Goal: Communication & Community: Answer question/provide support

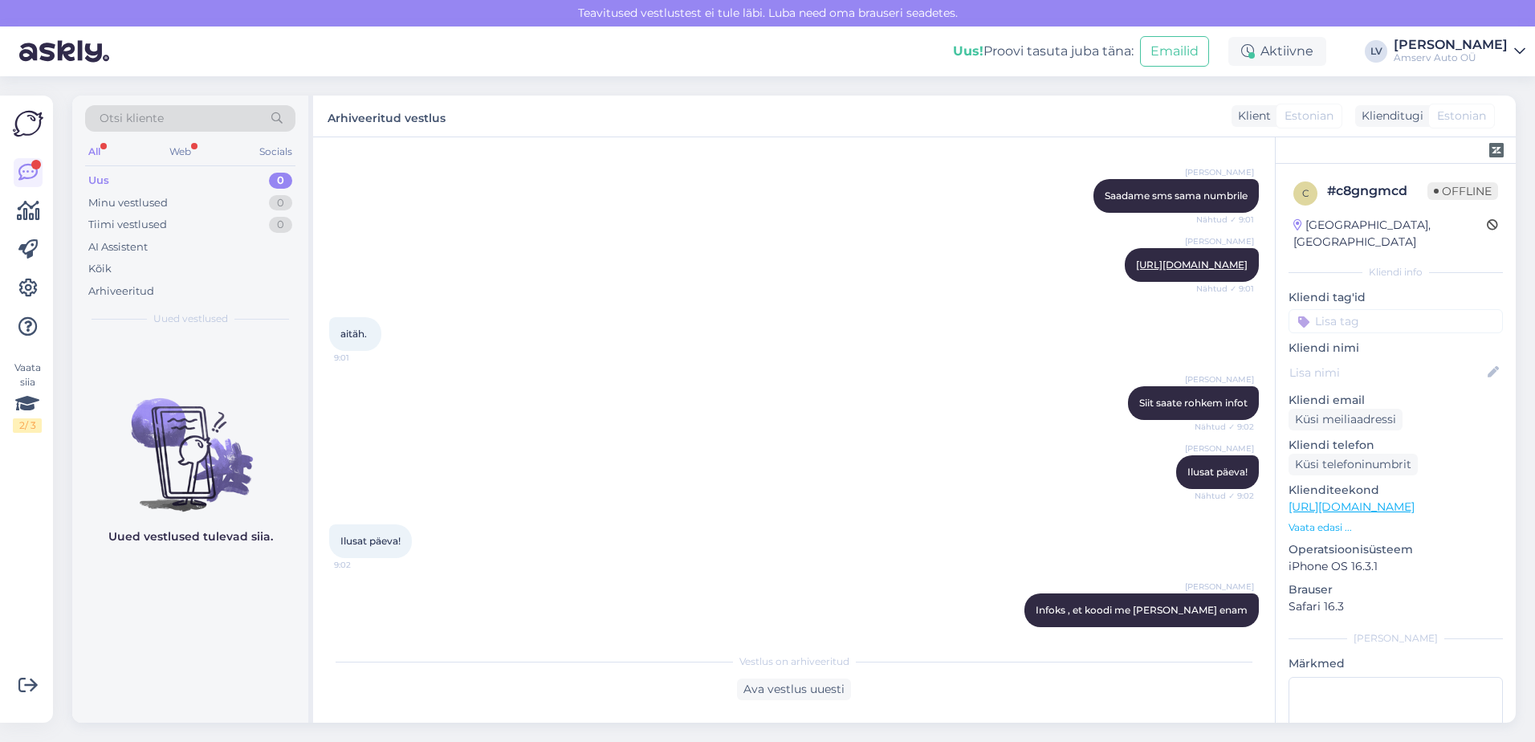
scroll to position [1116, 0]
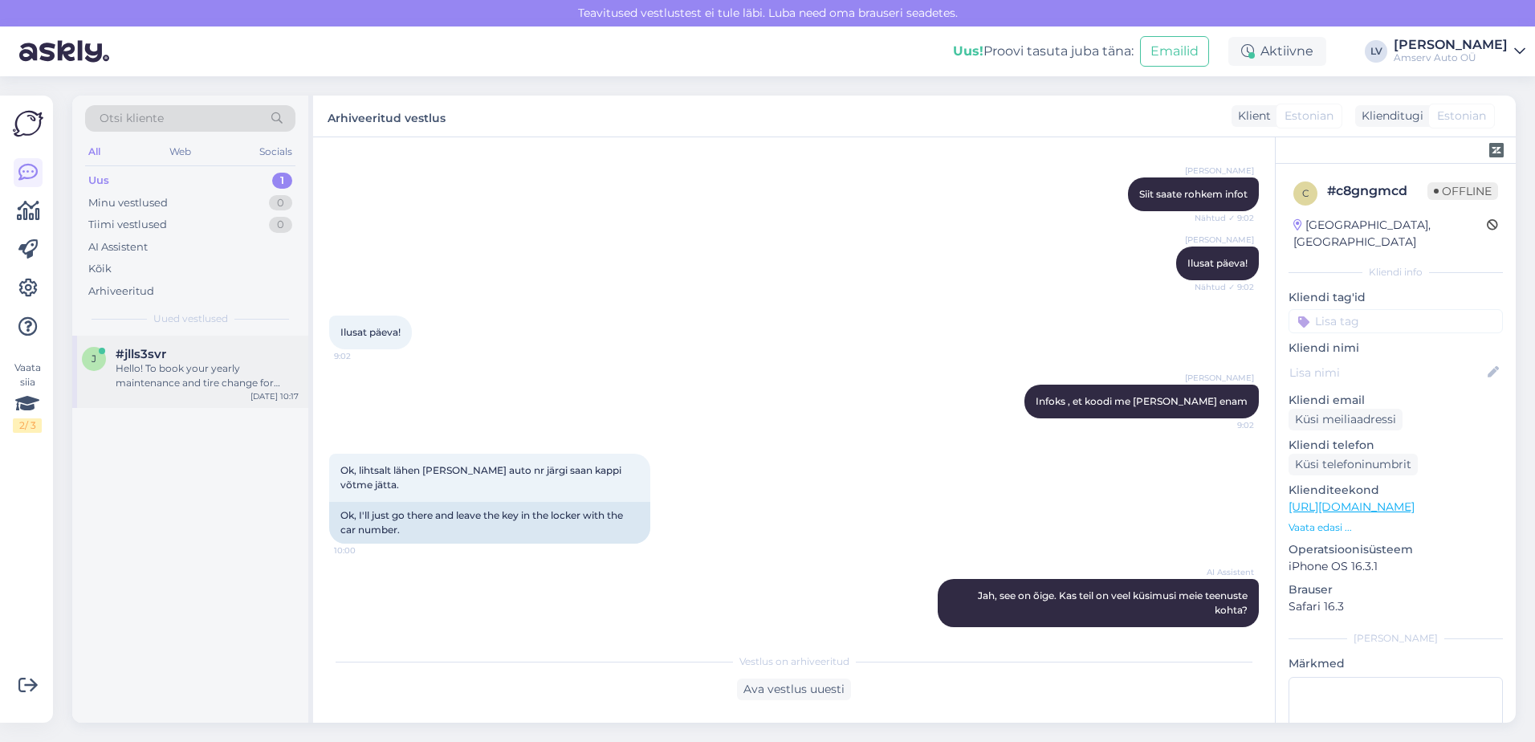
click at [194, 382] on div "Hello! To book your yearly maintenance and tire change for [DATE], please provi…" at bounding box center [207, 375] width 183 height 29
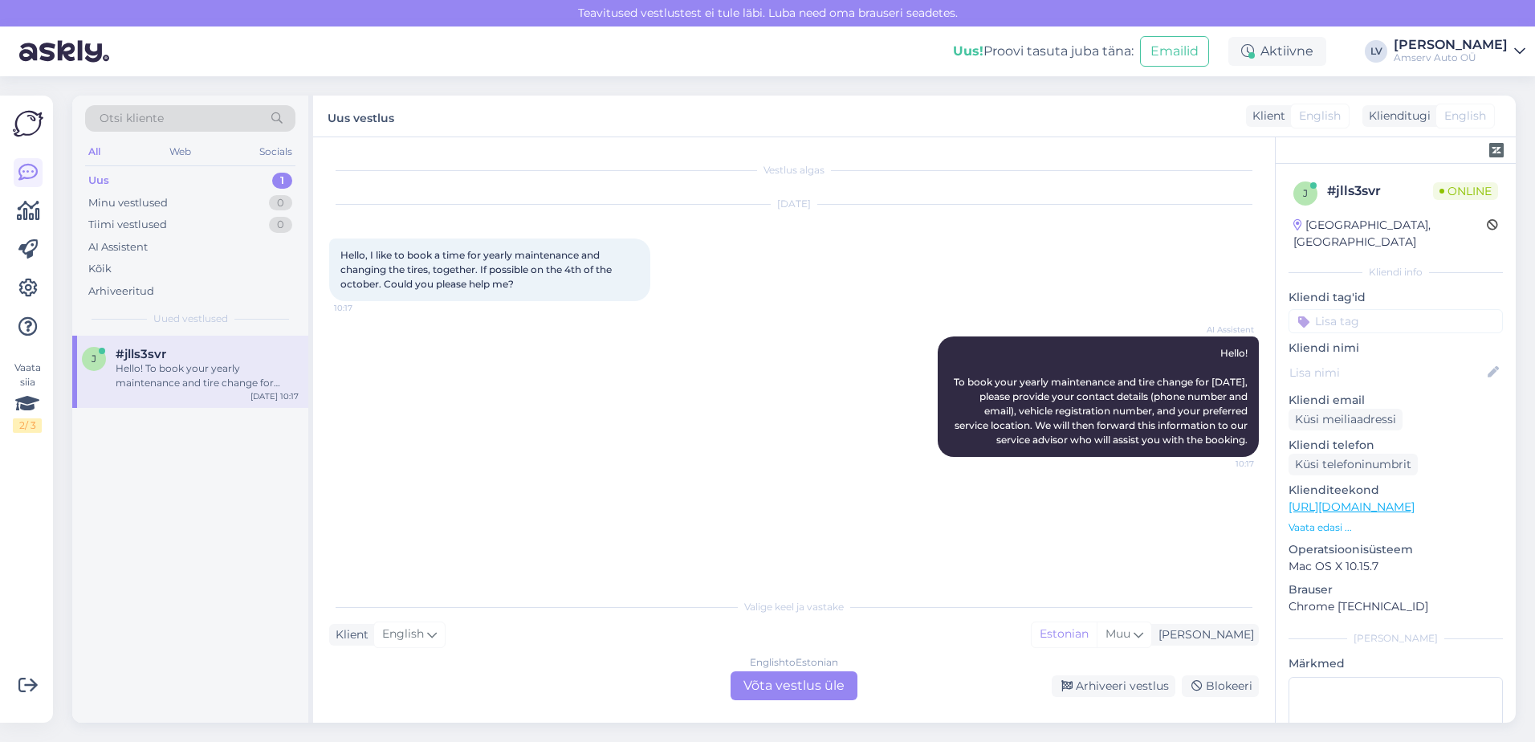
scroll to position [0, 0]
click at [787, 681] on div "English to Estonian Võta vestlus üle" at bounding box center [793, 685] width 127 height 29
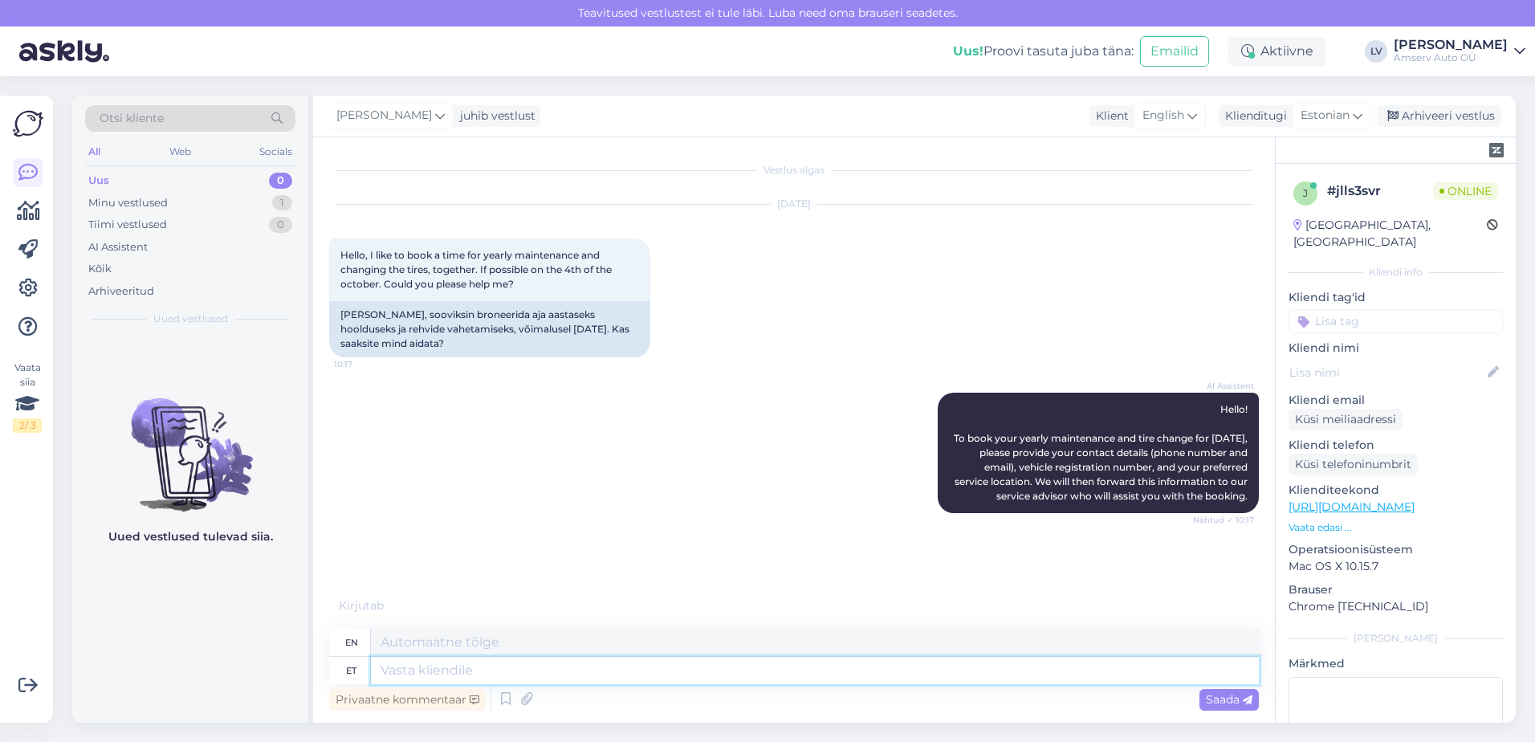
click at [487, 669] on textarea at bounding box center [815, 670] width 888 height 27
type textarea "Tere"
type textarea "Hello"
type textarea "Tere"
click at [1227, 691] on div "Saada" at bounding box center [1228, 700] width 59 height 22
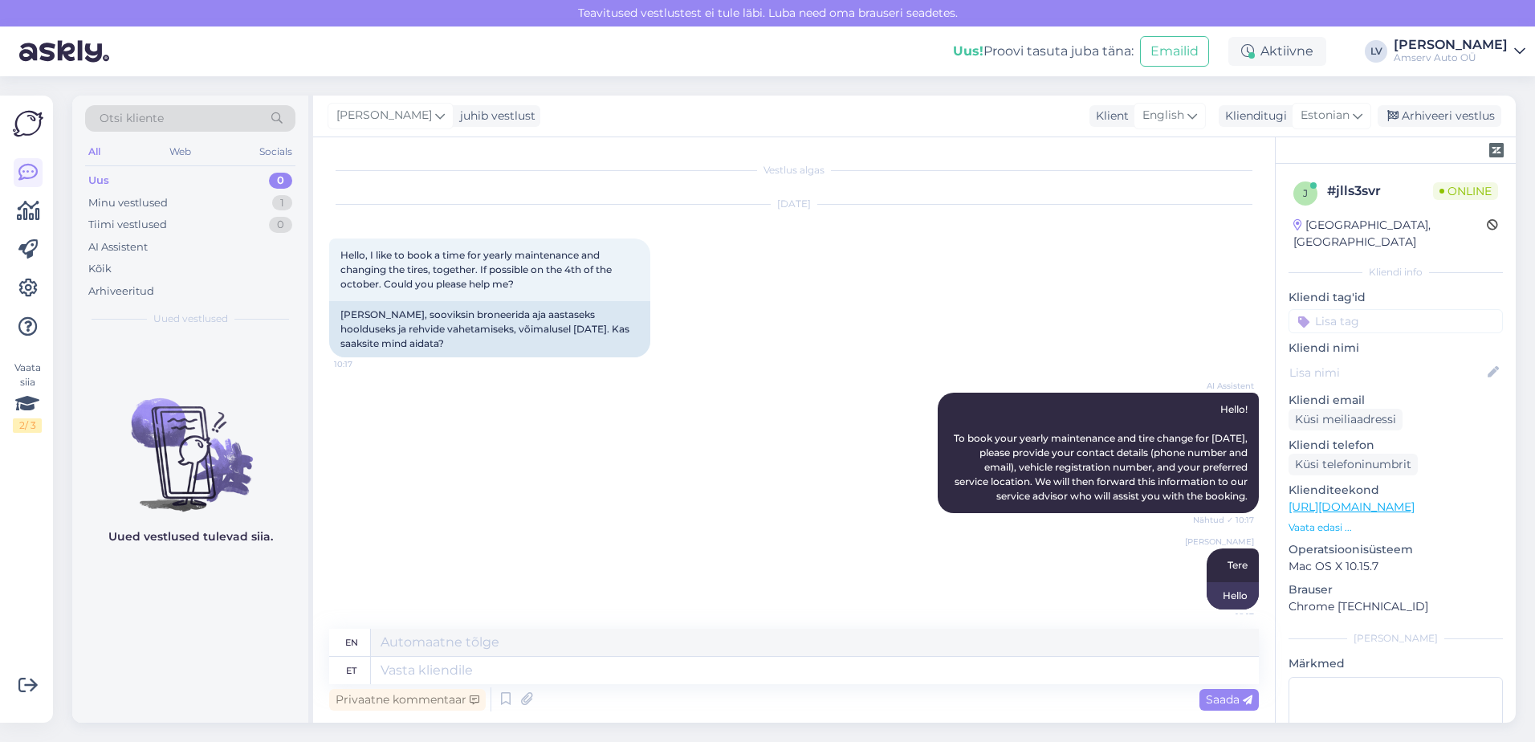
scroll to position [27, 0]
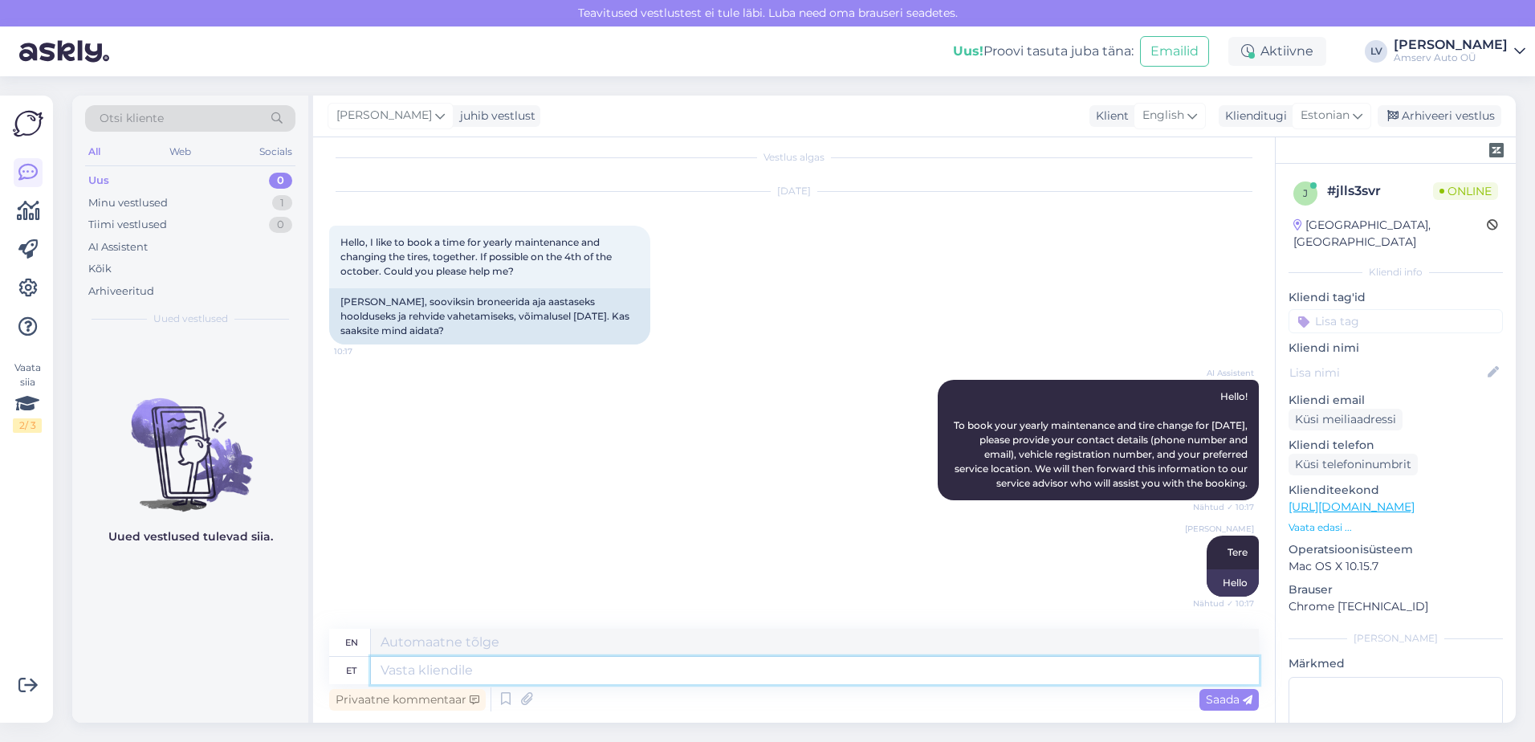
click at [824, 673] on textarea at bounding box center [815, 670] width 888 height 27
type textarea "Palun k"
type textarea "Please"
type textarea "Palun kirjutage s"
type textarea "Please write"
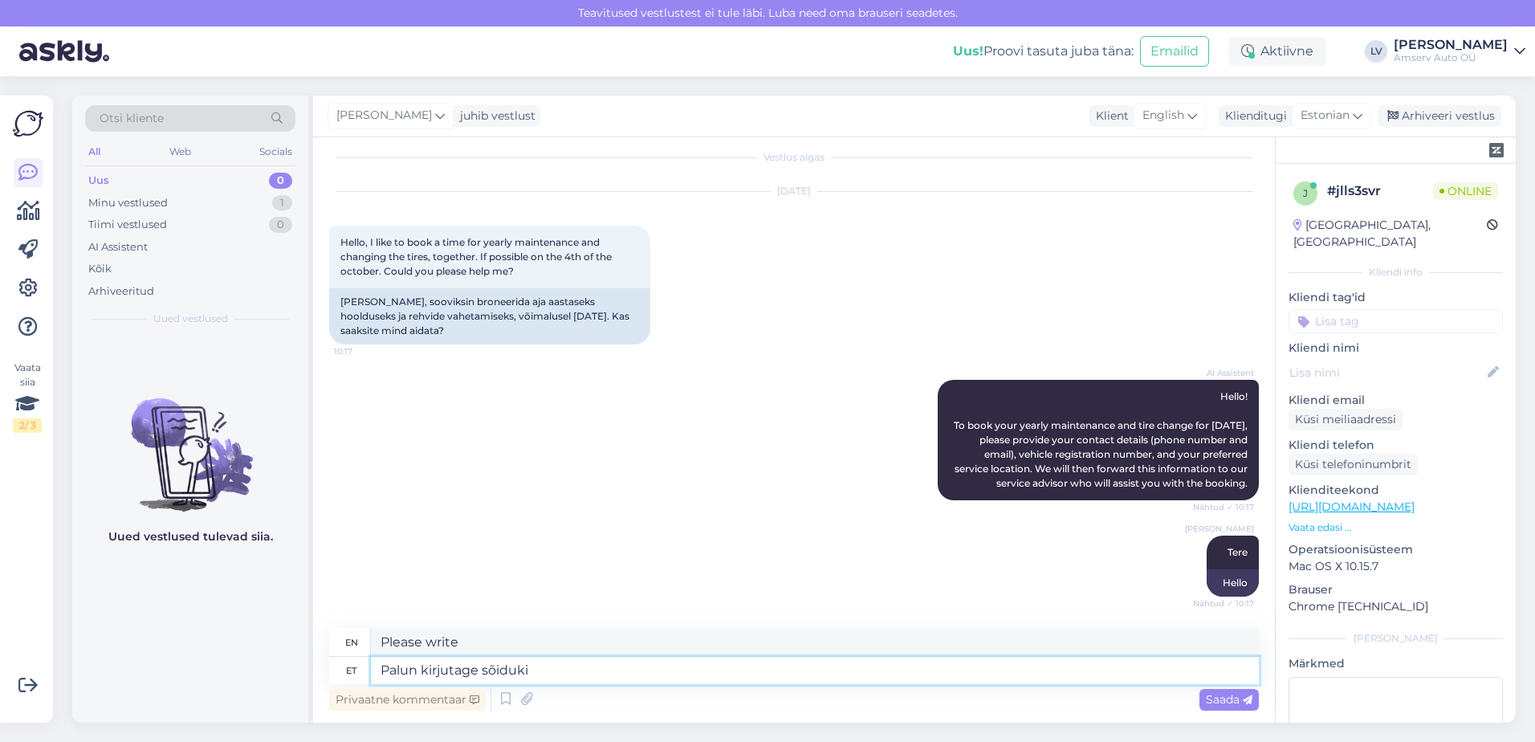
type textarea "Palun kirjutage sõiduki t"
type textarea "Please write the vehicle"
type textarea "Palun kirjutage sõiduki reg"
type textarea "Please write the vehicle registration number"
type textarea "Palun kirjutage sõiduki reg number?"
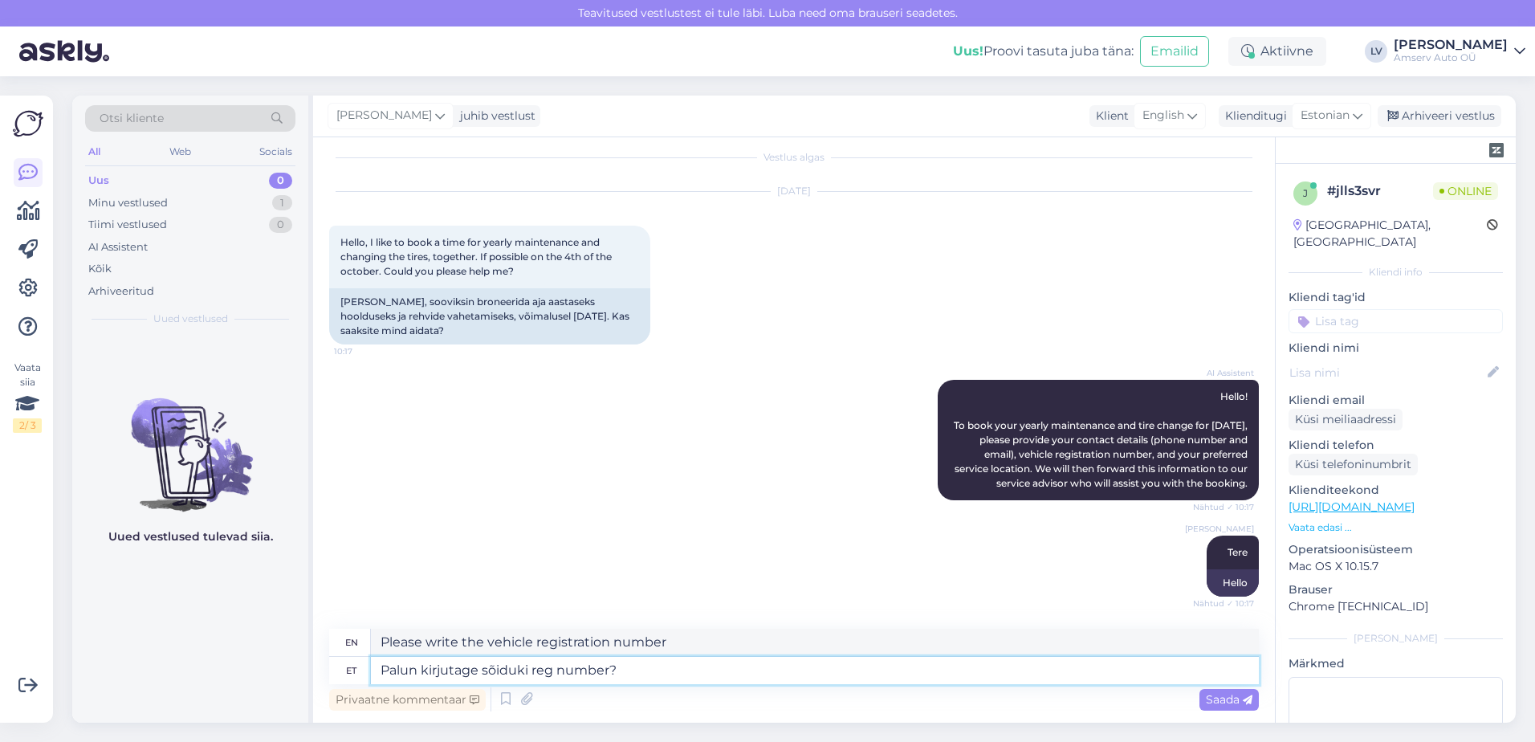
type textarea "Please write the vehicle registration number?"
type textarea "Palun kirjutage sõiduki reg number"
type textarea "Please enter the vehicle registration number."
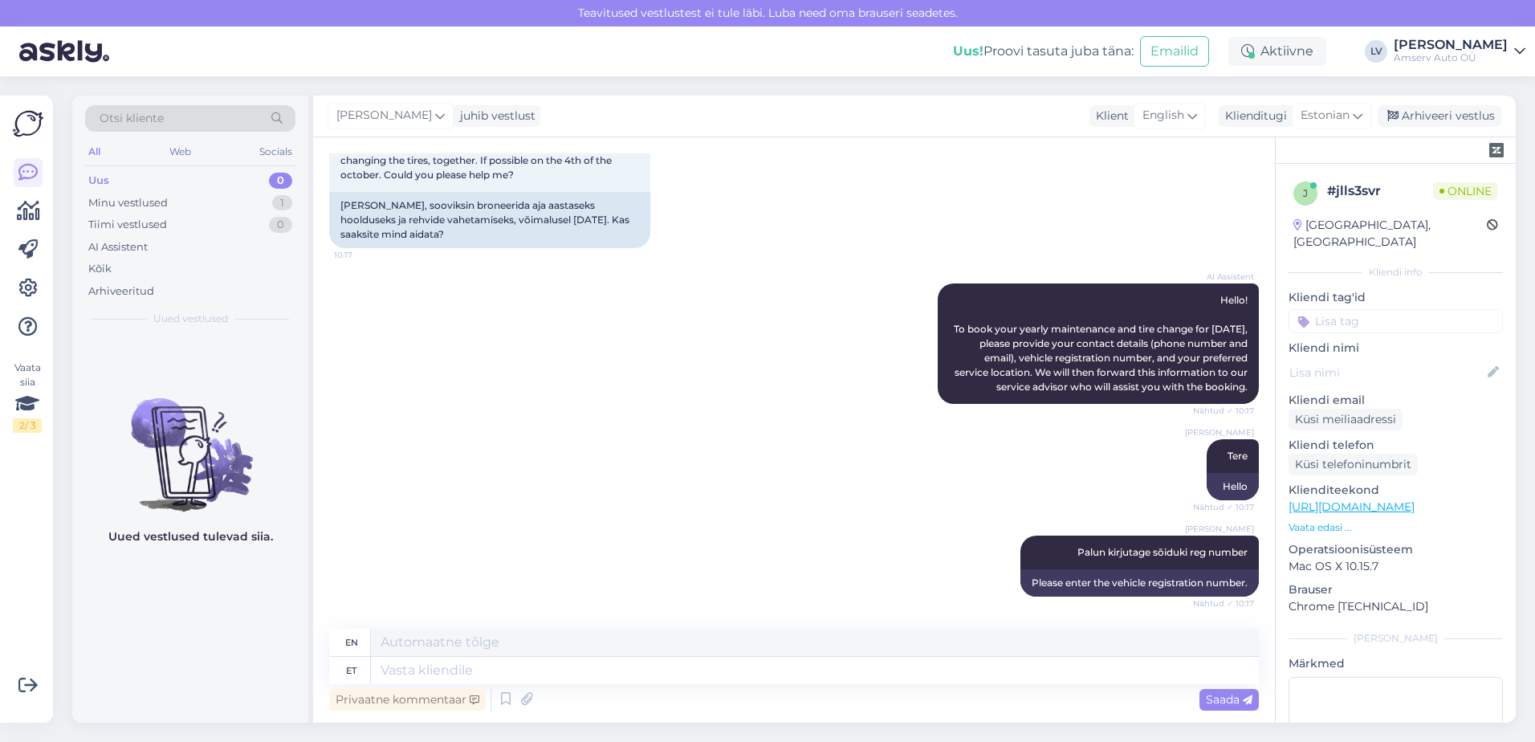
scroll to position [220, 0]
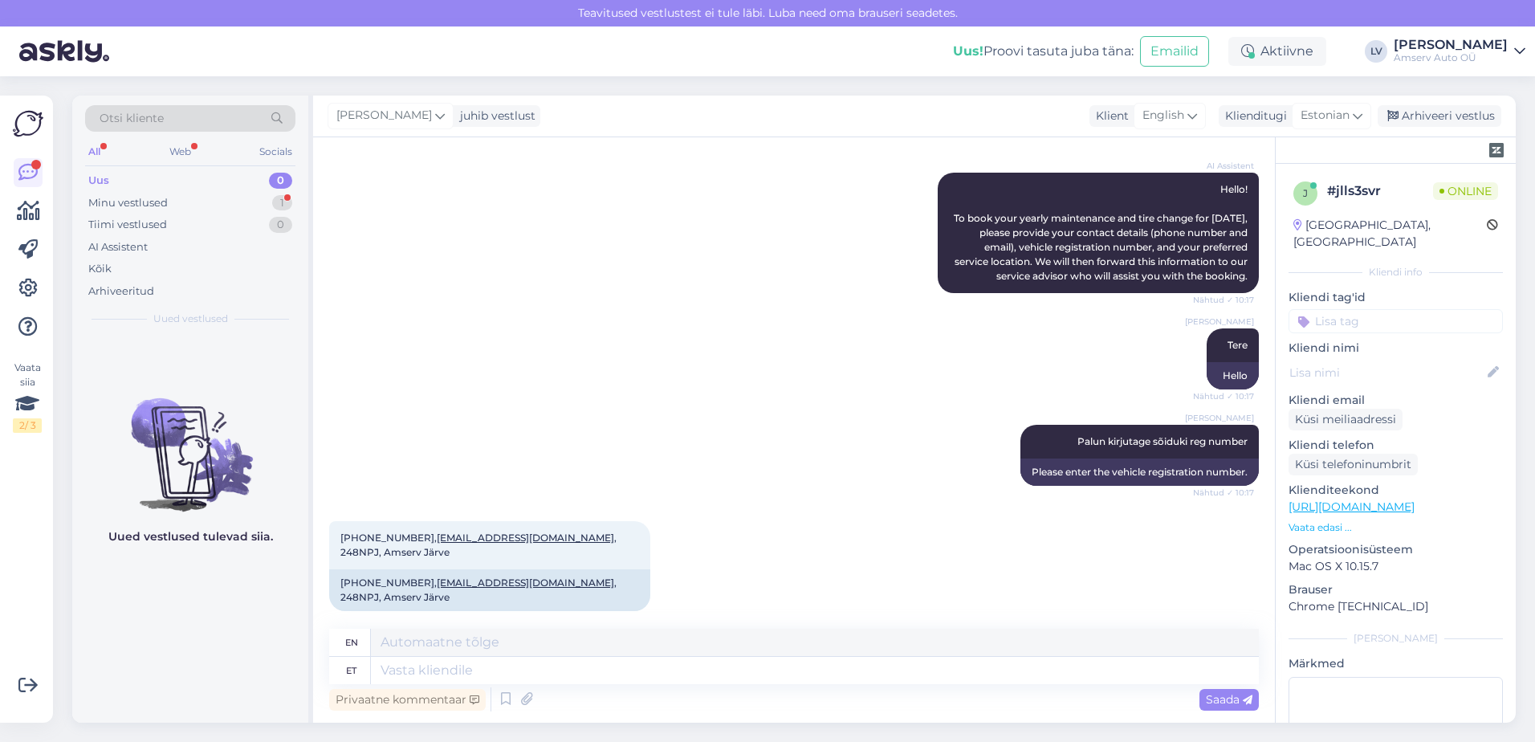
click at [488, 685] on div "Privaatne kommentaar Saada" at bounding box center [793, 699] width 929 height 31
drag, startPoint x: 488, startPoint y: 685, endPoint x: 434, endPoint y: 676, distance: 54.6
click at [434, 676] on textarea at bounding box center [815, 670] width 888 height 27
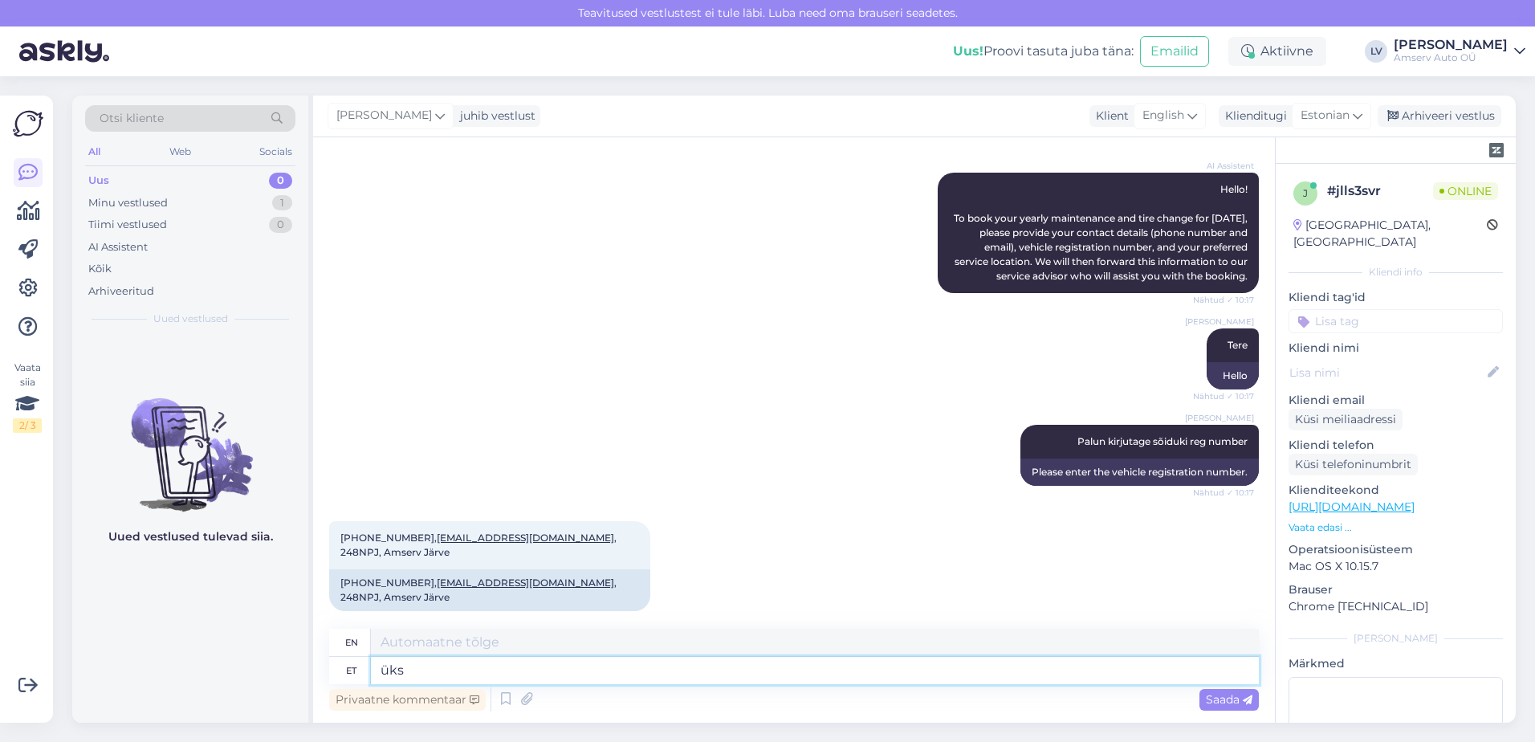
type textarea "üks h"
type textarea "one"
type textarea "üks hetk pa"
type textarea "one moment"
type textarea "üks hetk palun, uu"
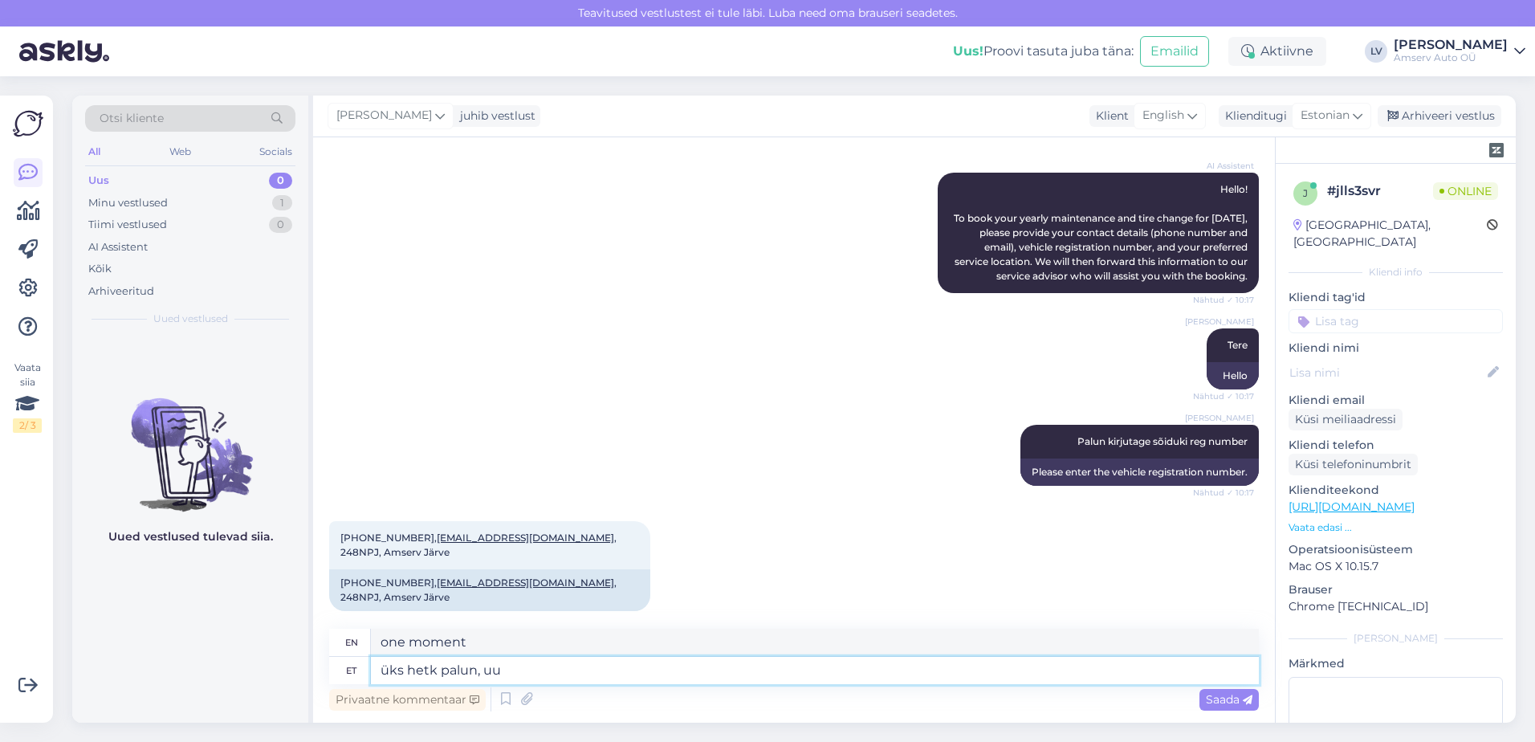
type textarea "One moment please,"
type textarea "üks hetk palun, uurin g"
type textarea "One moment please, I'm investigating."
type textarea "üks hetk palun, uurin graafikut"
type textarea "One moment please, I'm checking the schedule."
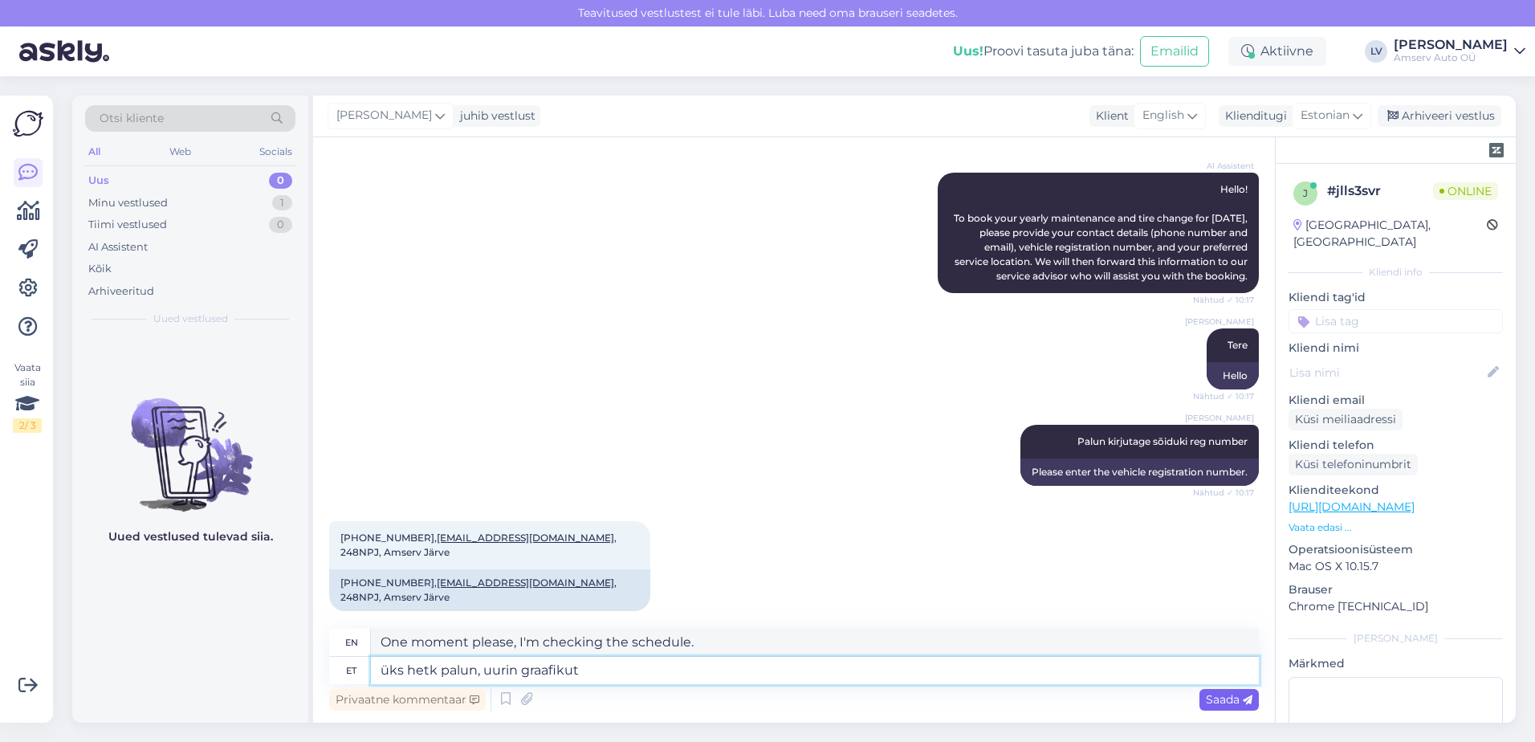
type textarea "üks hetk palun, uurin graafikut"
click at [1221, 693] on span "Saada" at bounding box center [1229, 699] width 47 height 14
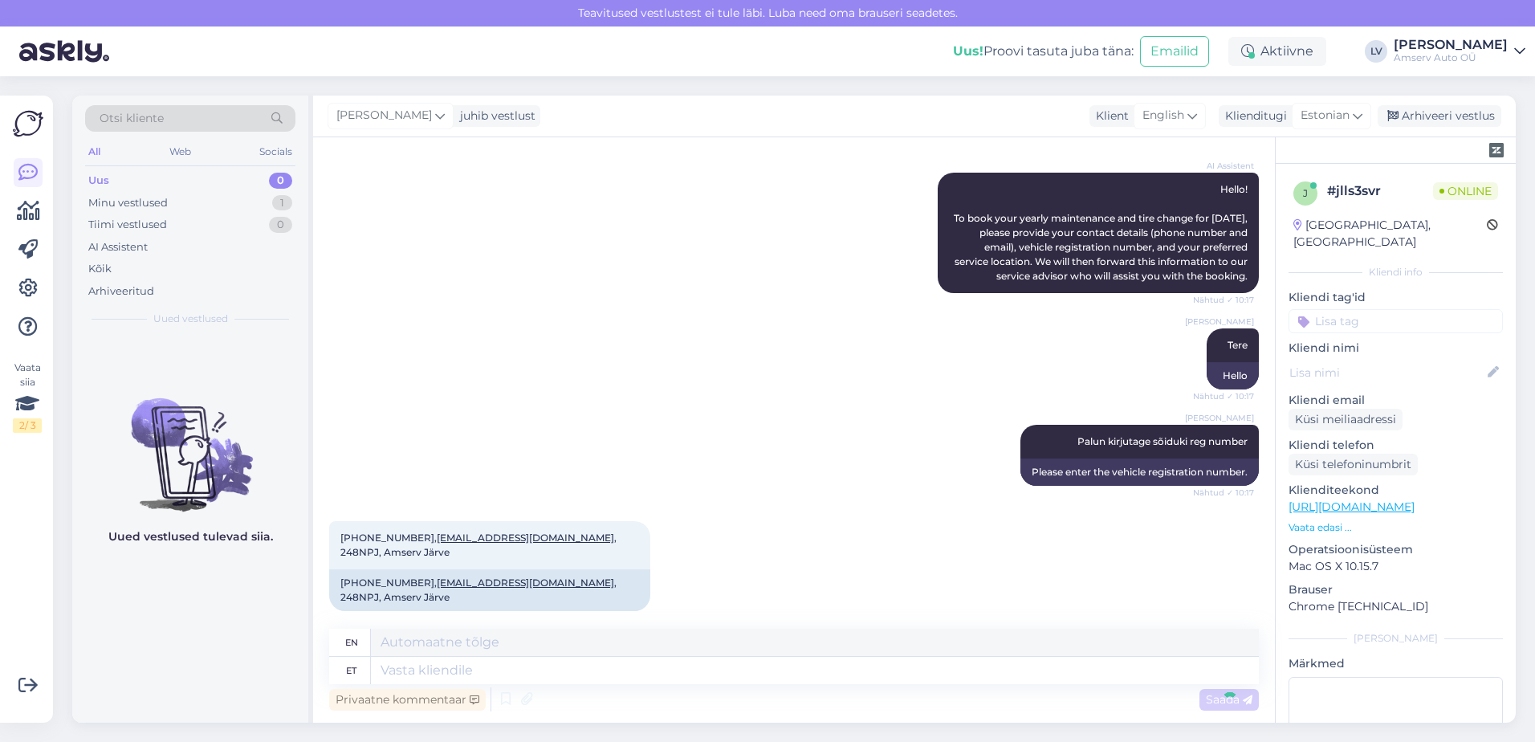
scroll to position [316, 0]
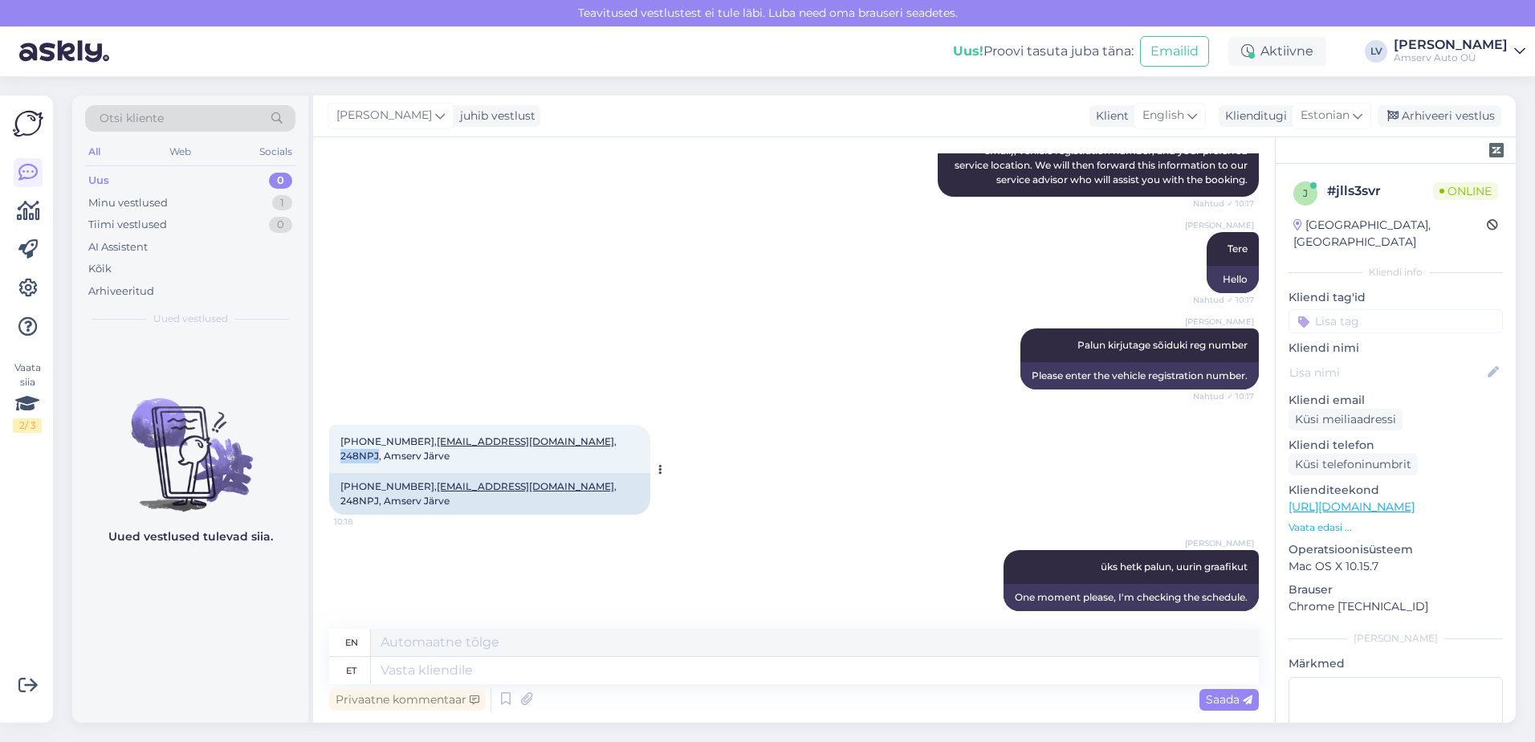
drag, startPoint x: 555, startPoint y: 454, endPoint x: 518, endPoint y: 454, distance: 37.7
click at [518, 454] on span "[PHONE_NUMBER], [EMAIL_ADDRESS][DOMAIN_NAME] , 248NPJ, Amserv Järve" at bounding box center [479, 448] width 279 height 26
drag, startPoint x: 518, startPoint y: 454, endPoint x: 527, endPoint y: 454, distance: 8.8
copy span "248NPJ"
click at [462, 668] on textarea at bounding box center [815, 670] width 888 height 27
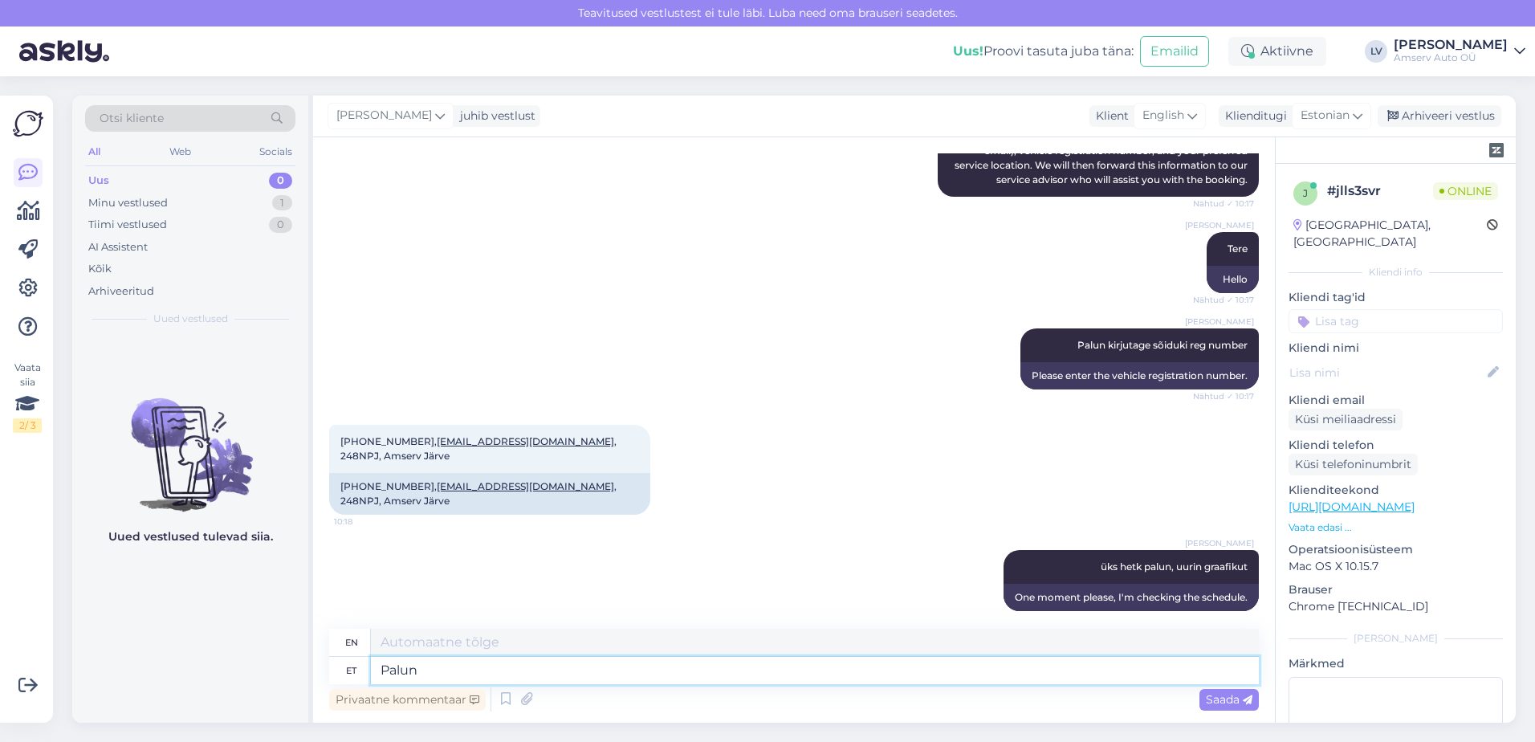
type textarea "Palun t"
type textarea "Please"
type textarea "Palun täpsustafe"
type textarea "Please specify."
type textarea "Palun täpsustage"
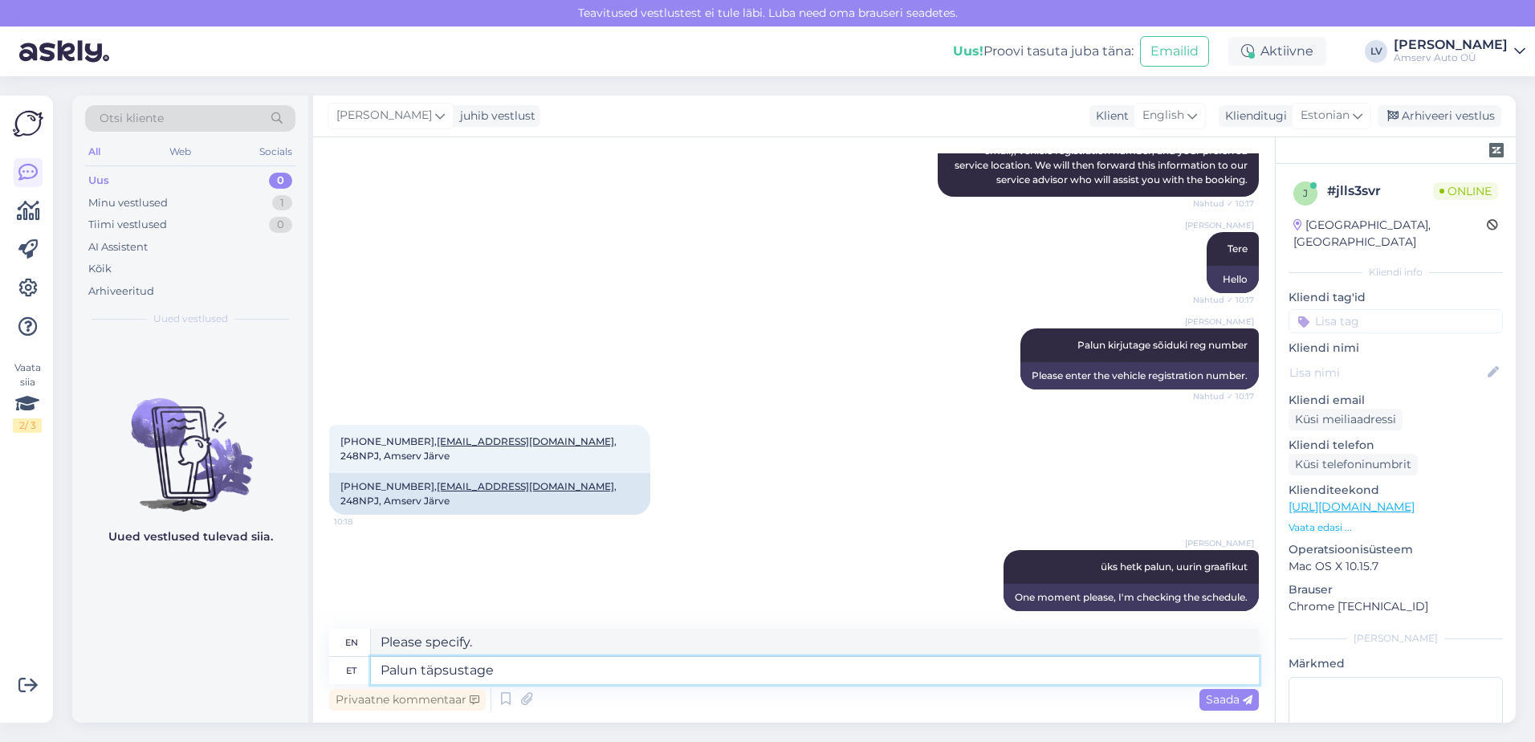
type textarea "Please specify"
type textarea "Palun täpsustage kas r"
type textarea "Please specify whether"
type textarea "Palun täpsustage kas rehvid"
type textarea "Please specify whether the tires"
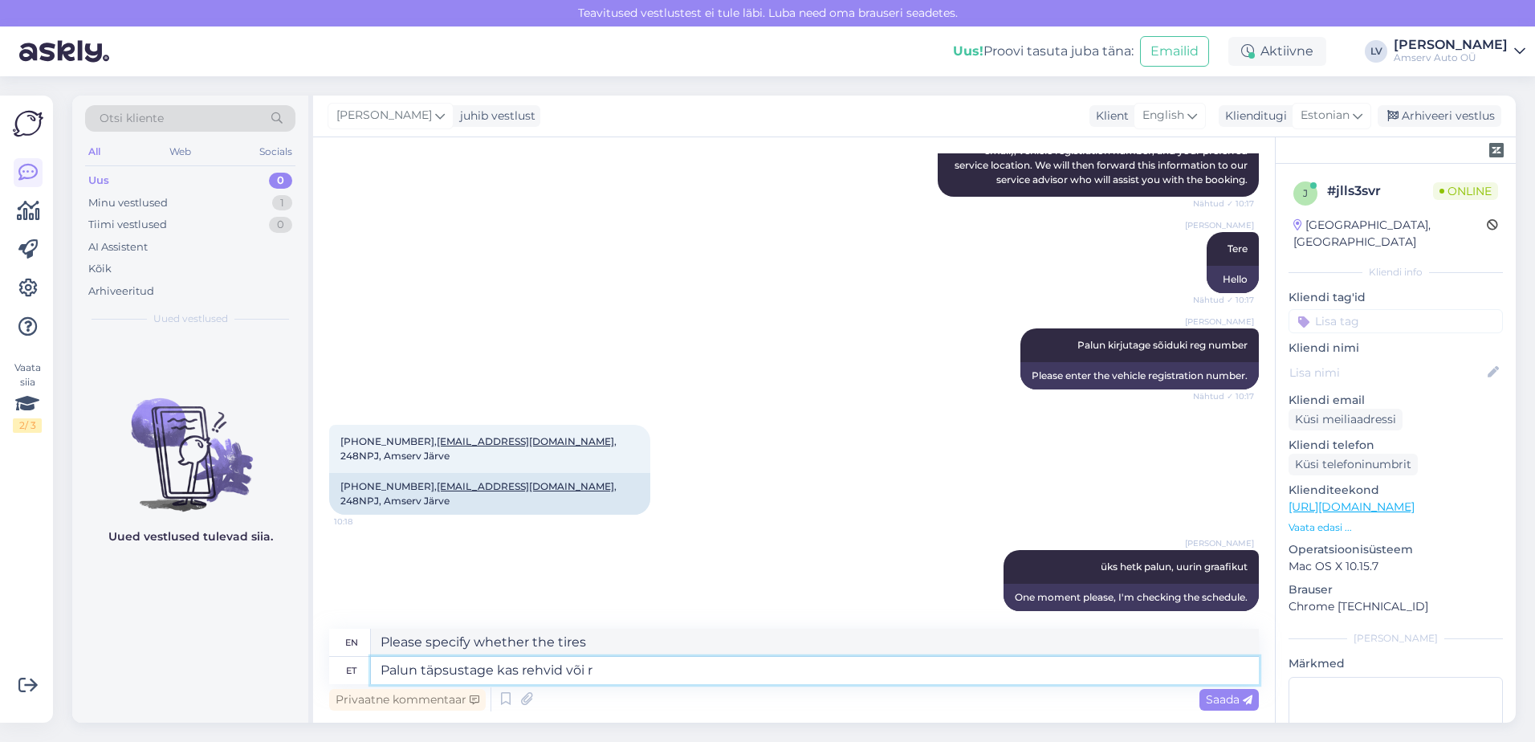
type textarea "Palun täpsustage kas rehvid või ra"
type textarea "Please specify whether tires or"
type textarea "Palun täpsustage kas rehvid või rattad?"
type textarea "Please specify tires or wheels?"
type textarea "Palun täpsustage kas rehvid või rattad?"
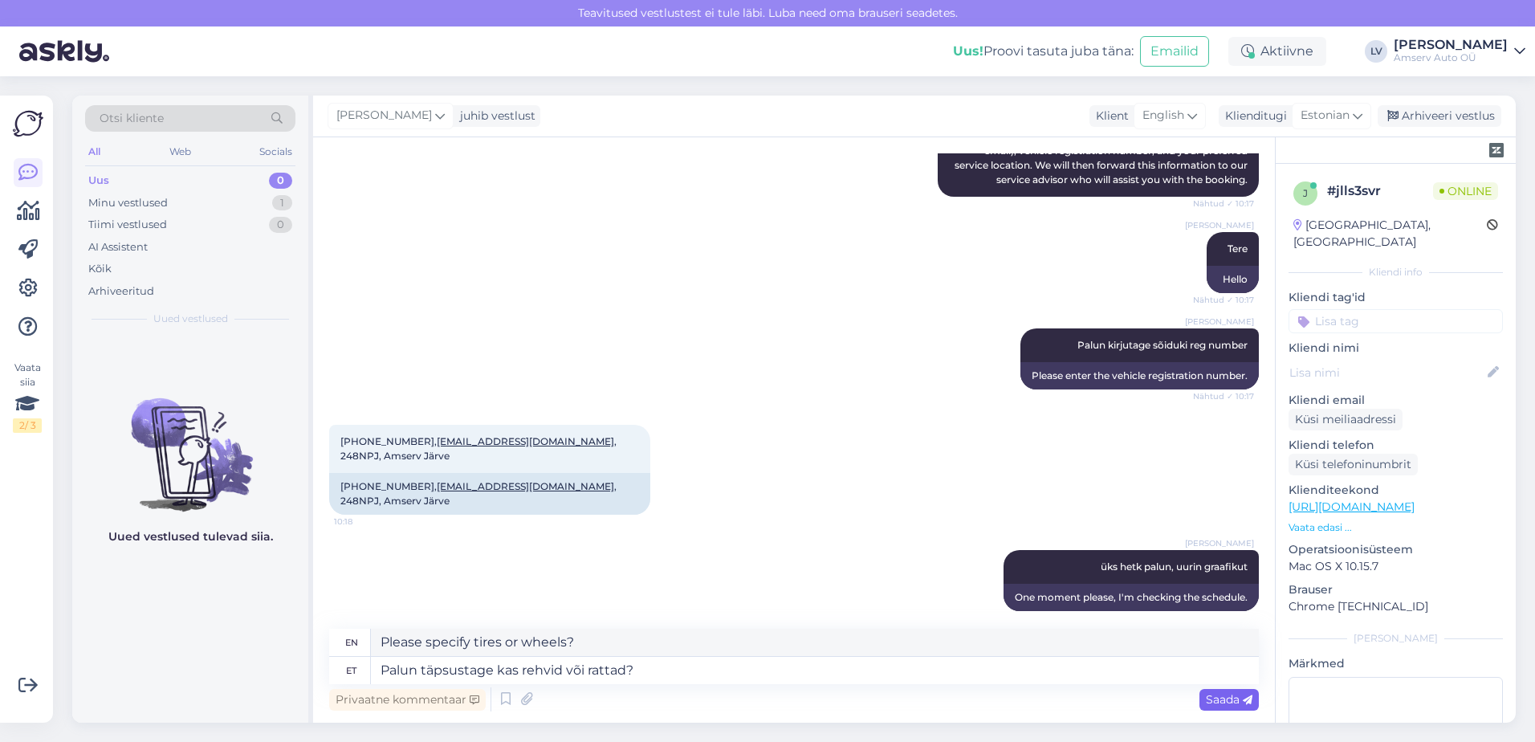
click at [1223, 703] on span "Saada" at bounding box center [1229, 699] width 47 height 14
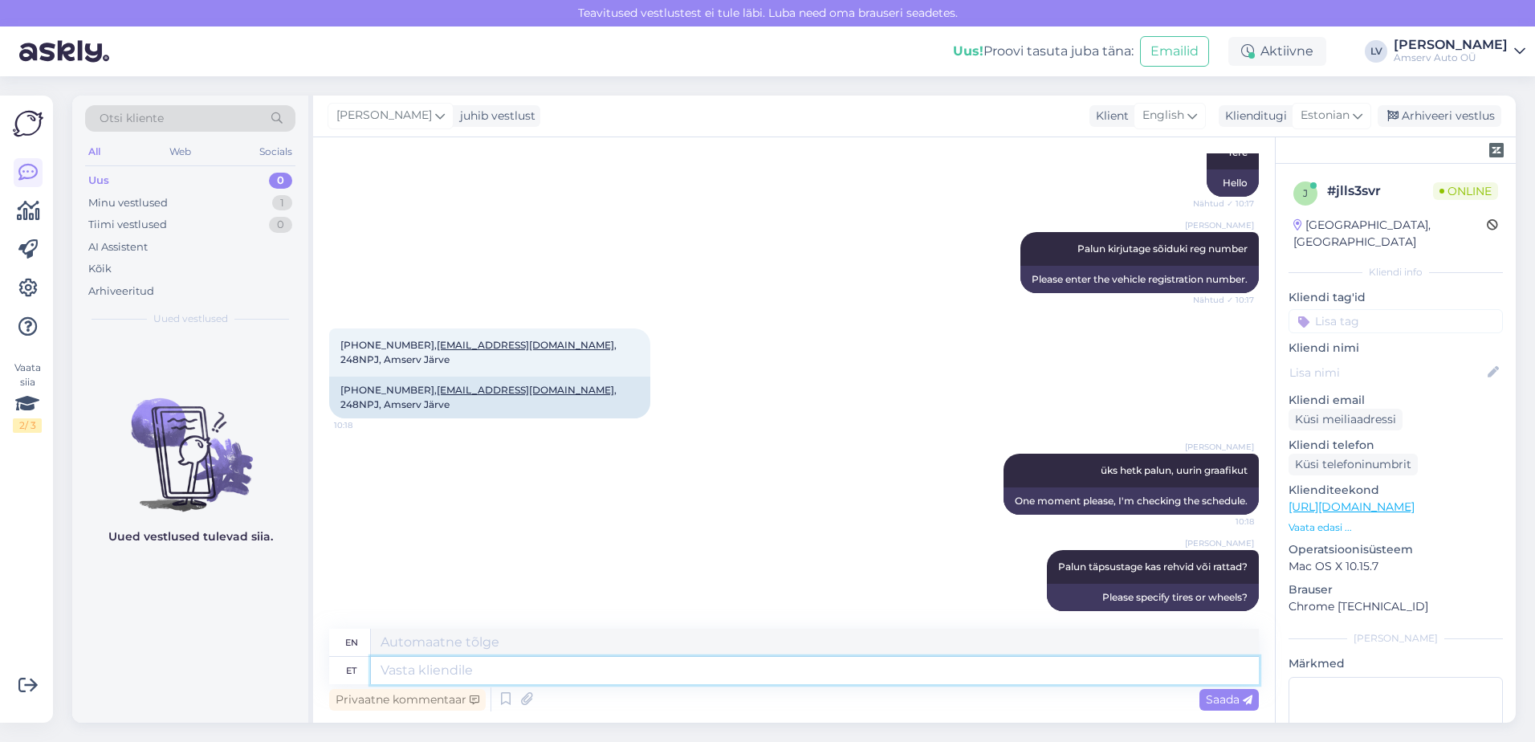
click at [950, 657] on textarea at bounding box center [815, 670] width 888 height 27
type textarea "ja"
type textarea "and"
type textarea "ja kas"
type textarea "and whether"
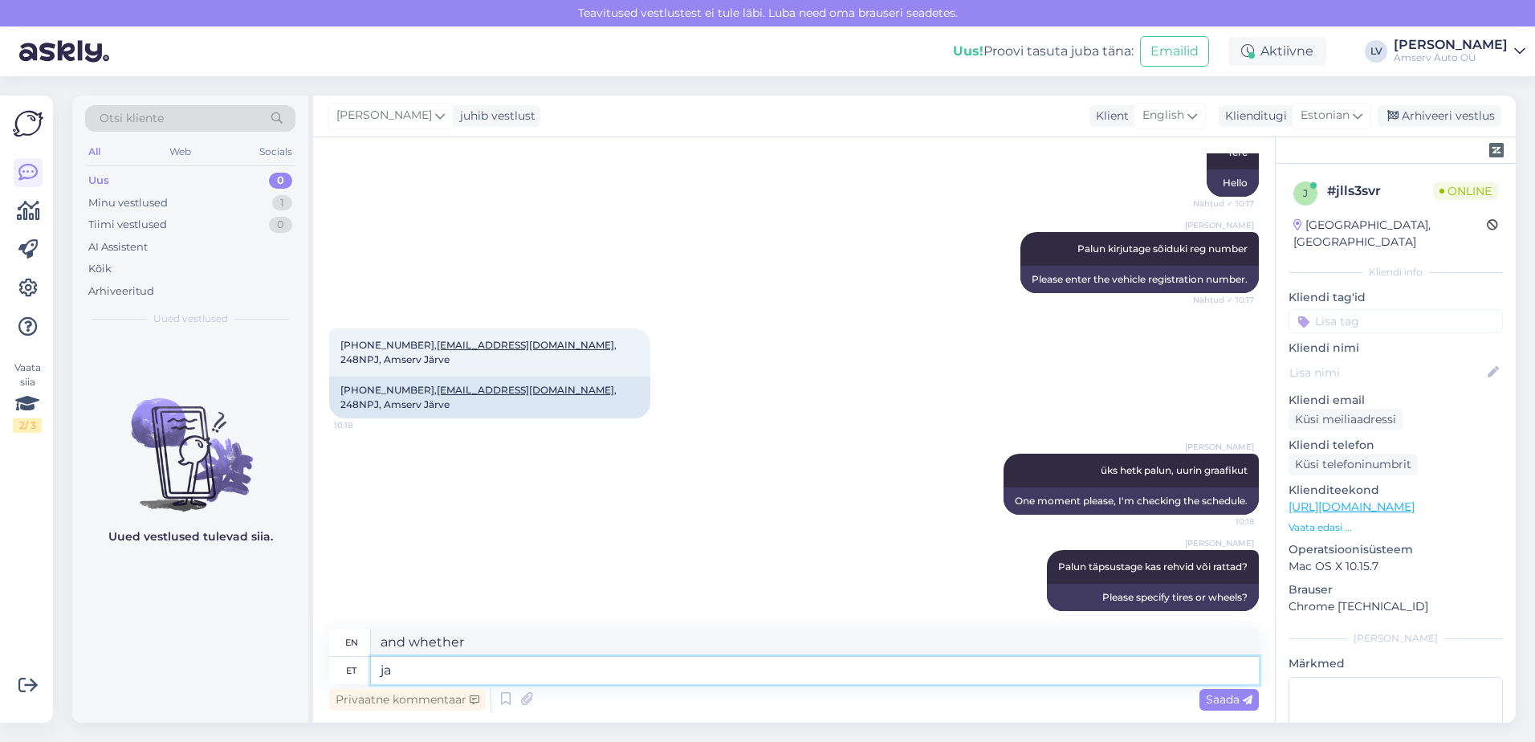
type textarea "ja"
type textarea "and"
type textarea "j"
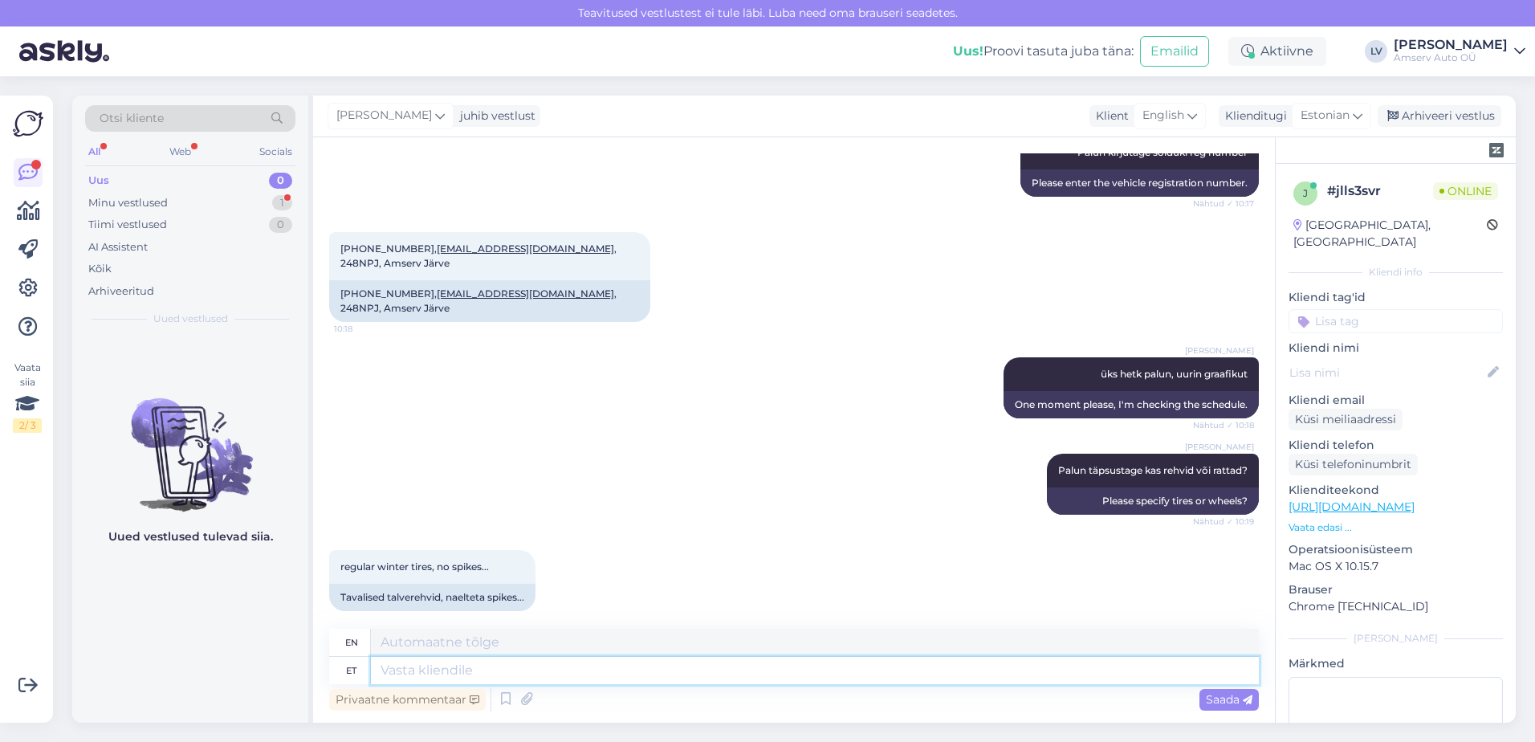
click at [471, 663] on textarea at bounding box center [815, 670] width 888 height 27
type textarea "kas"
type textarea "whether"
type textarea "kas rehvid on"
type textarea "are the tires"
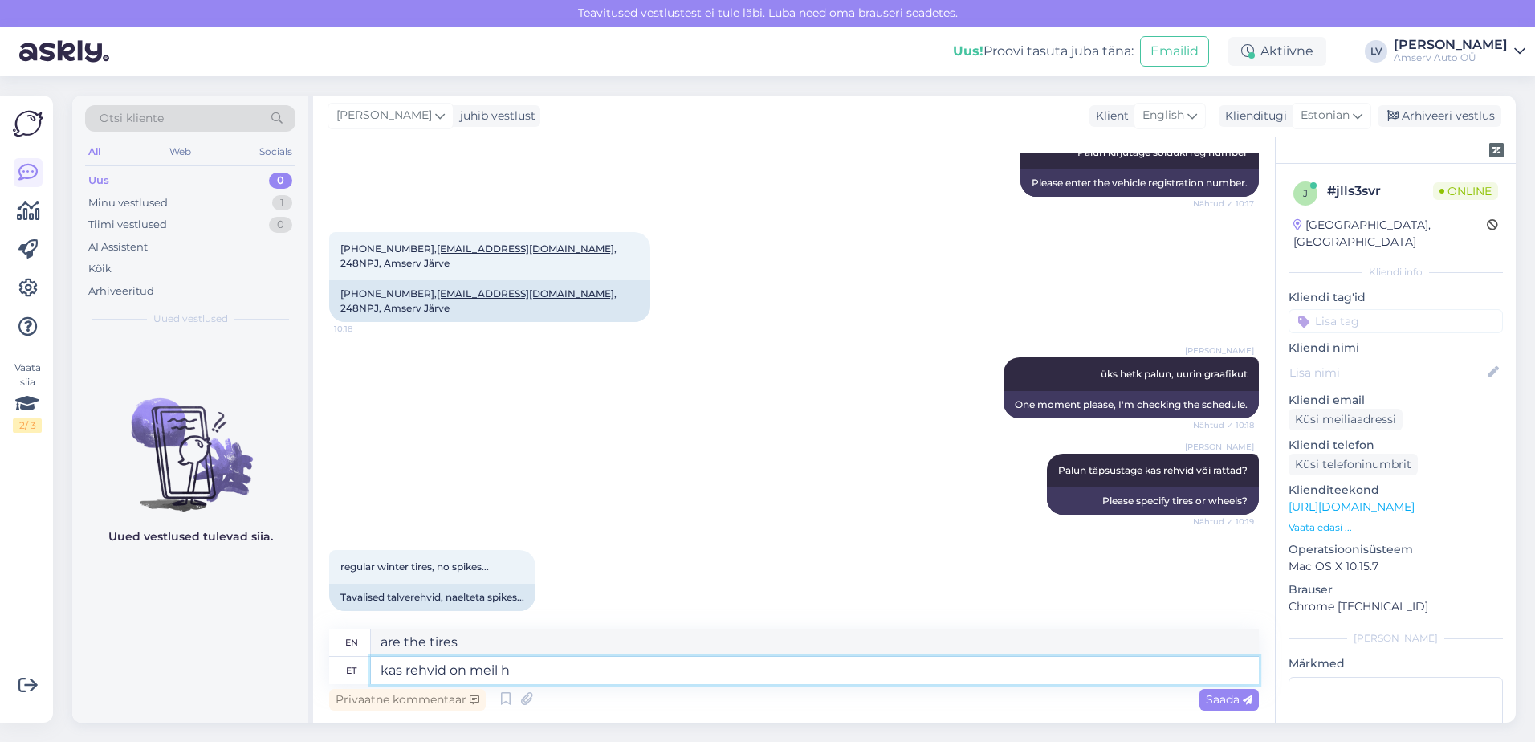
type textarea "kas rehvid on [PERSON_NAME]"
type textarea "Do we have tires?"
type textarea "kas rehvid on meil hoiul v"
type textarea "Do we have tires in stock?"
type textarea "kas rehvid on meil hoiul võ"
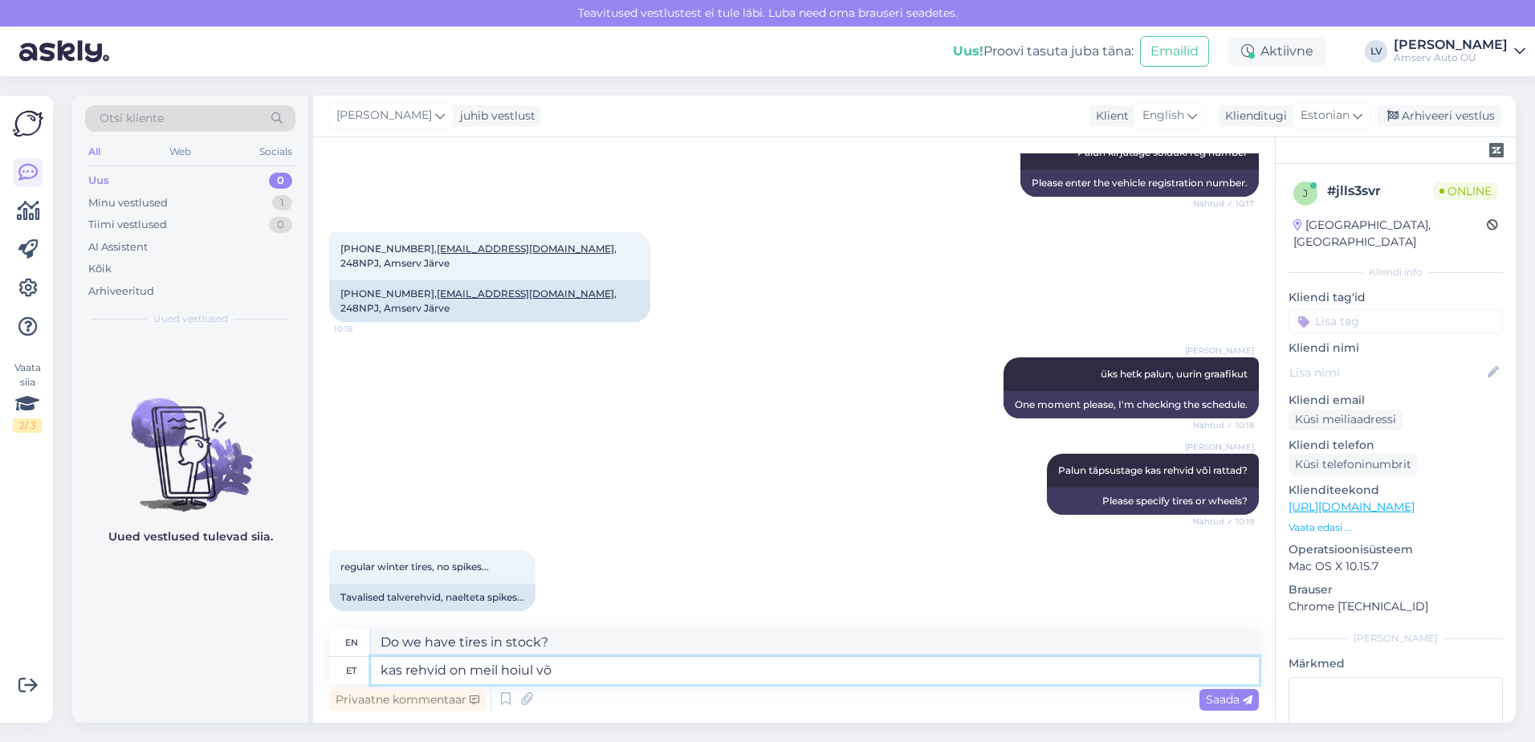
type textarea "Do we have the tires in stock?"
type textarea "kas rehvid on meil hoiul või v"
type textarea "Do we have the tires in stock or not?"
type textarea "kas rehvid on meil hoiul või võtate ka"
type textarea "Do we have the tires in storage or will you pick them up?"
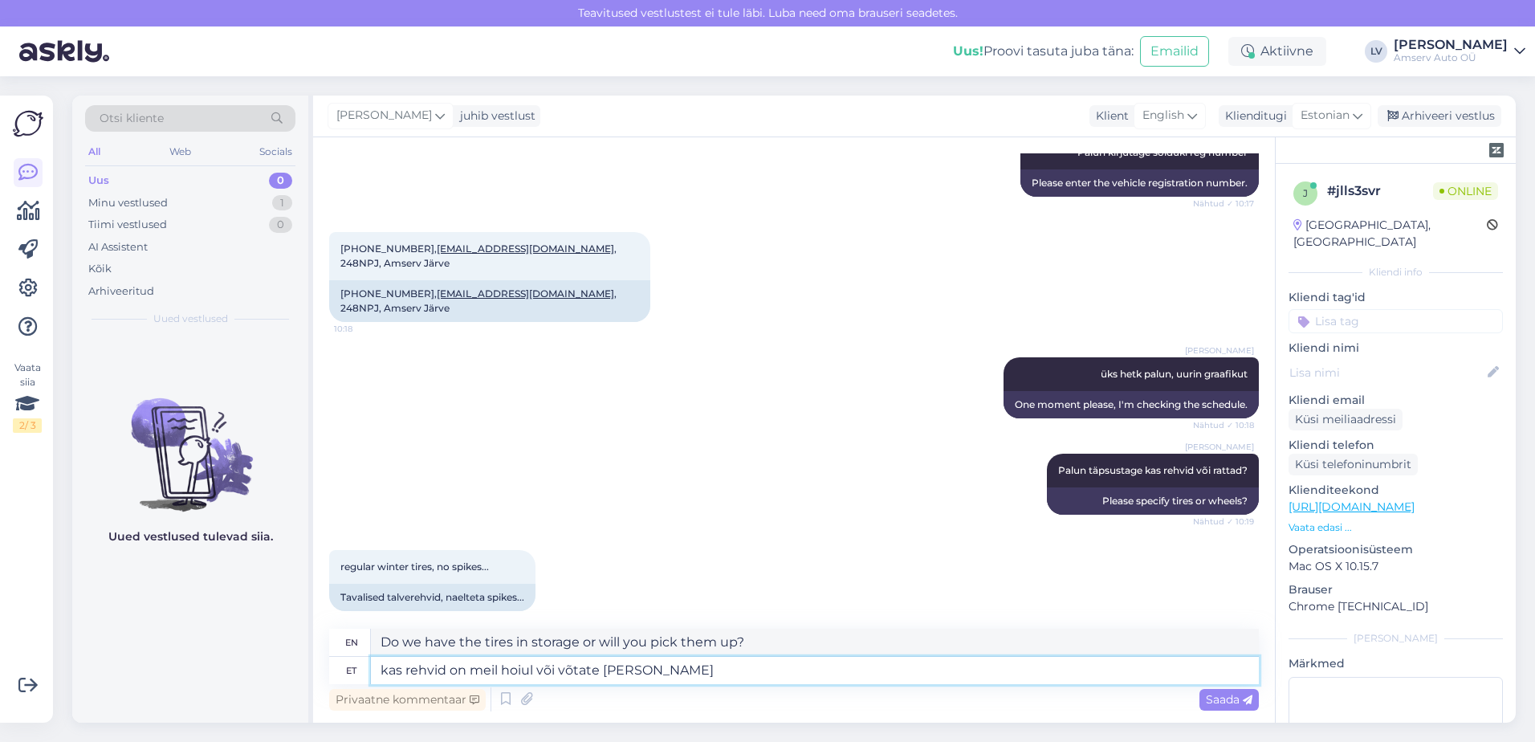
type textarea "kas rehvid on meil hoiul või võtate [PERSON_NAME]?"
type textarea "Do we have the tires in storage or will you bring them with you?"
type textarea "kas rehvid on meil hoiul või võtate [PERSON_NAME]?"
click at [1211, 695] on span "Saada" at bounding box center [1229, 699] width 47 height 14
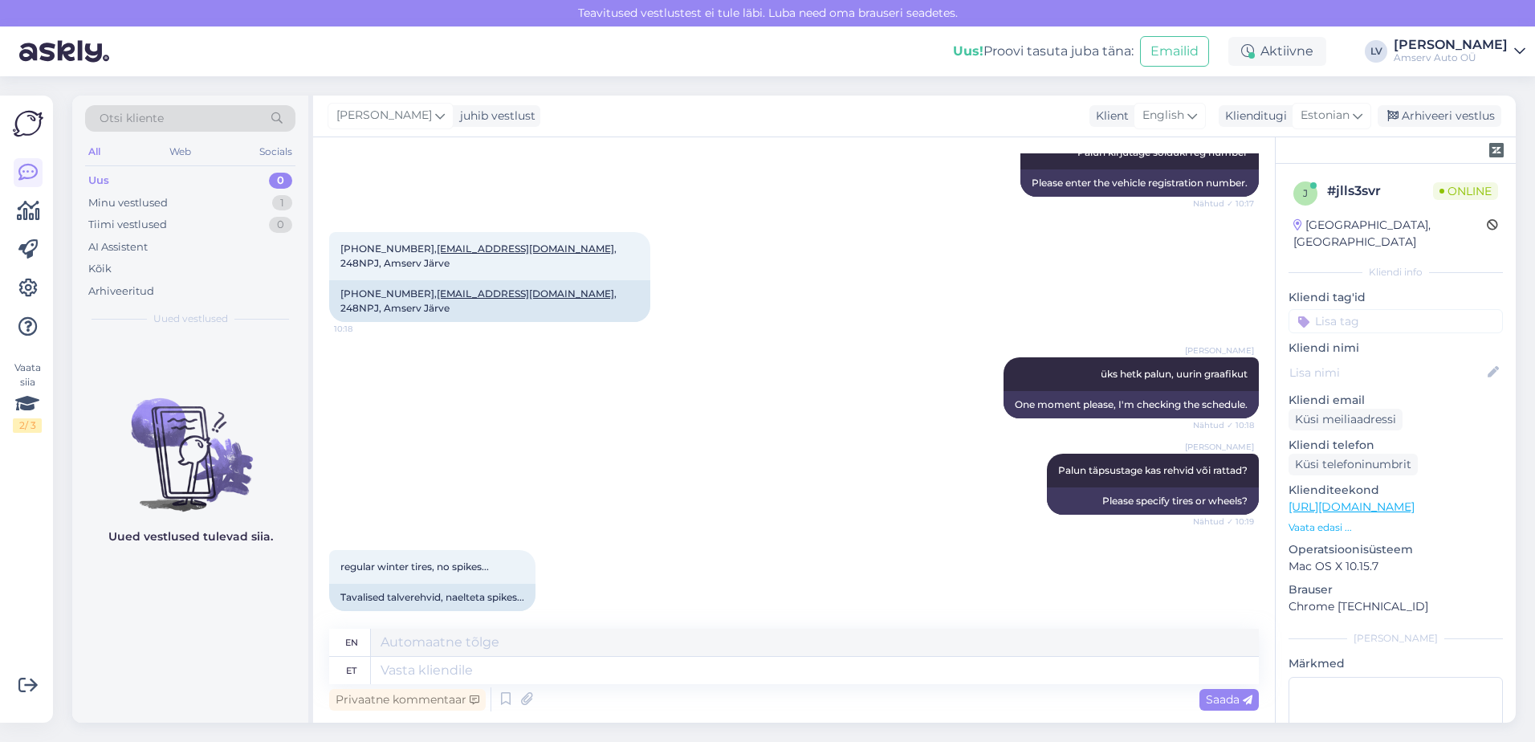
scroll to position [620, 0]
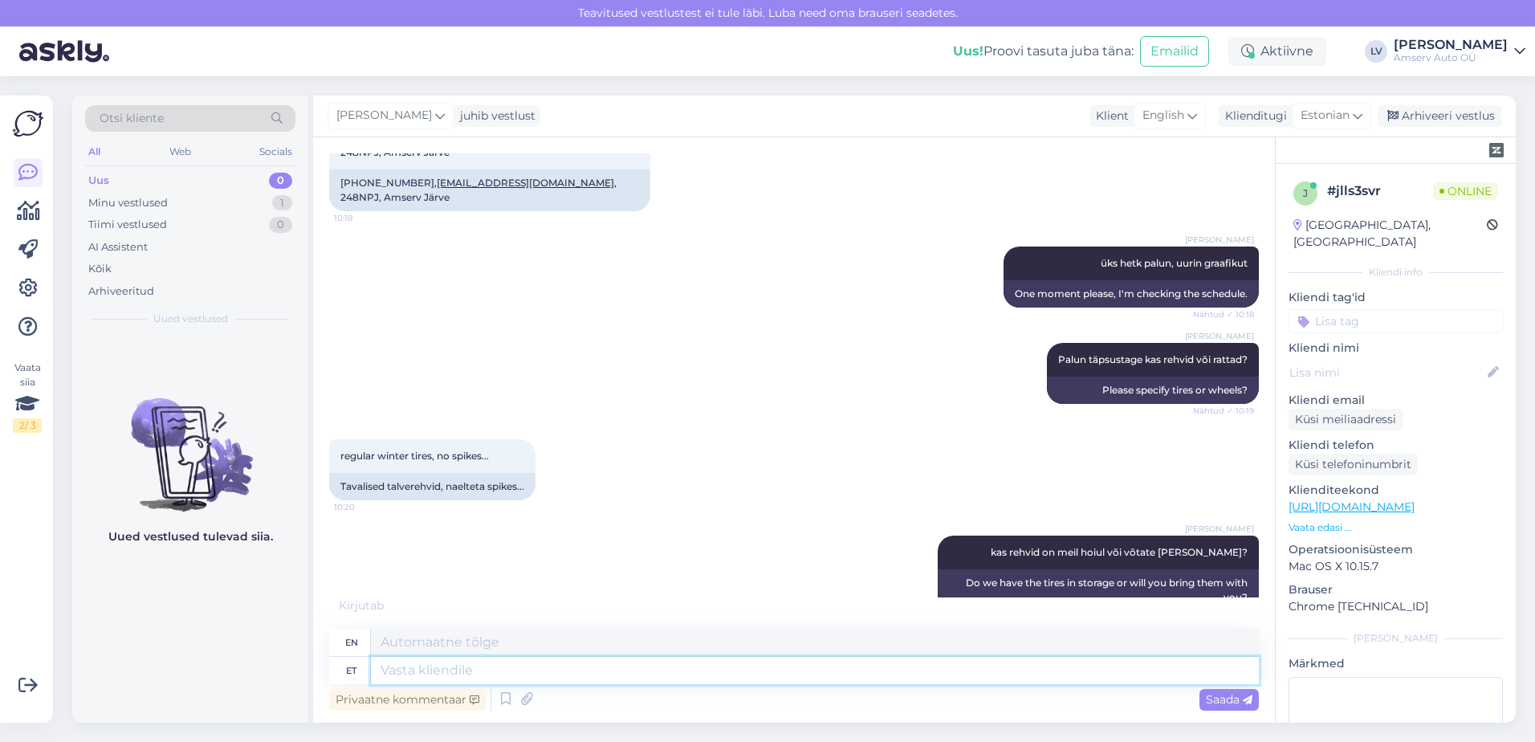
click at [437, 668] on textarea at bounding box center [815, 670] width 888 height 27
type textarea "4"
type textarea "4 oktoo"
type textarea "[DATE]"
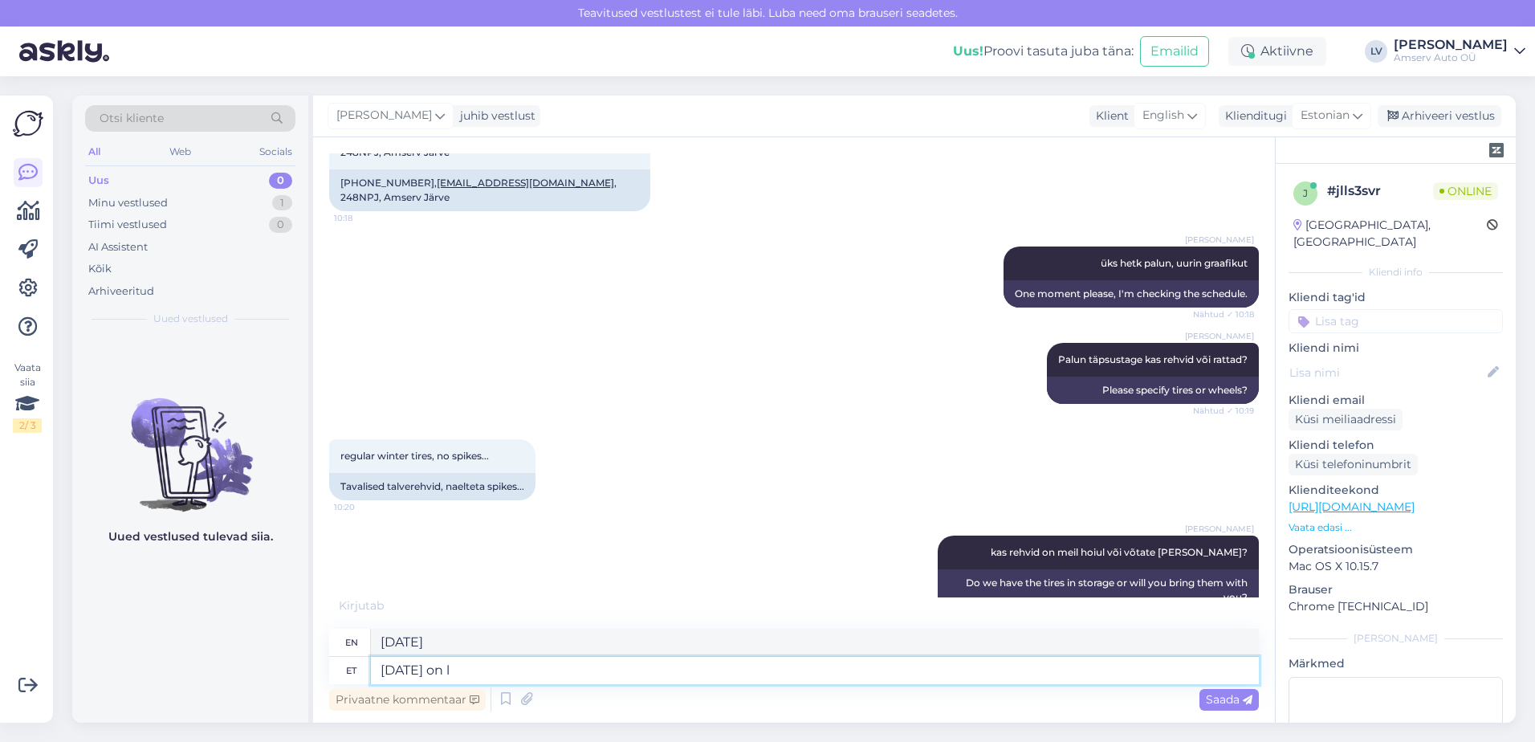
type textarea "[DATE] on la"
type textarea "[DATE] is"
type textarea "[DATE] on laupäev"
type textarea "[DATE] is [DATE]."
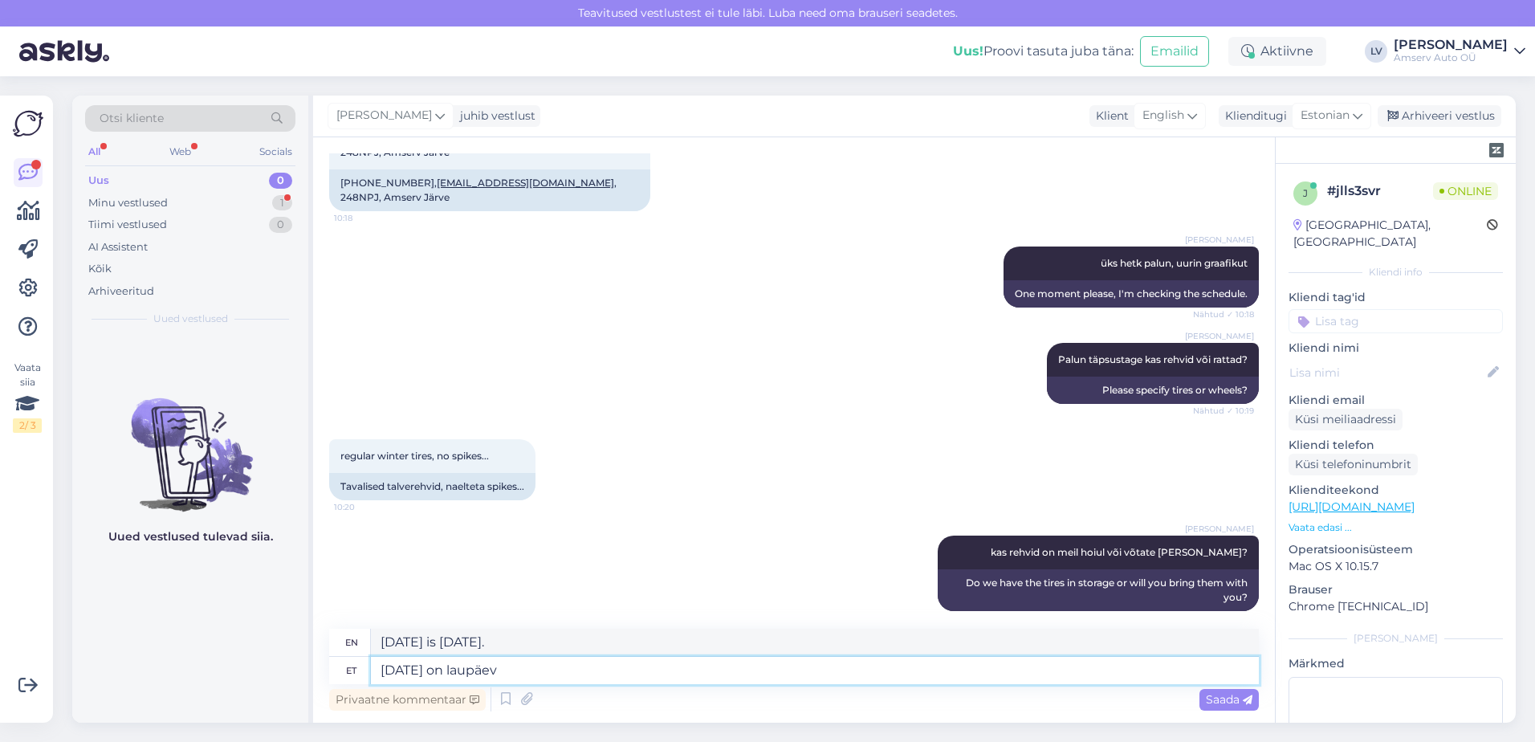
scroll to position [730, 0]
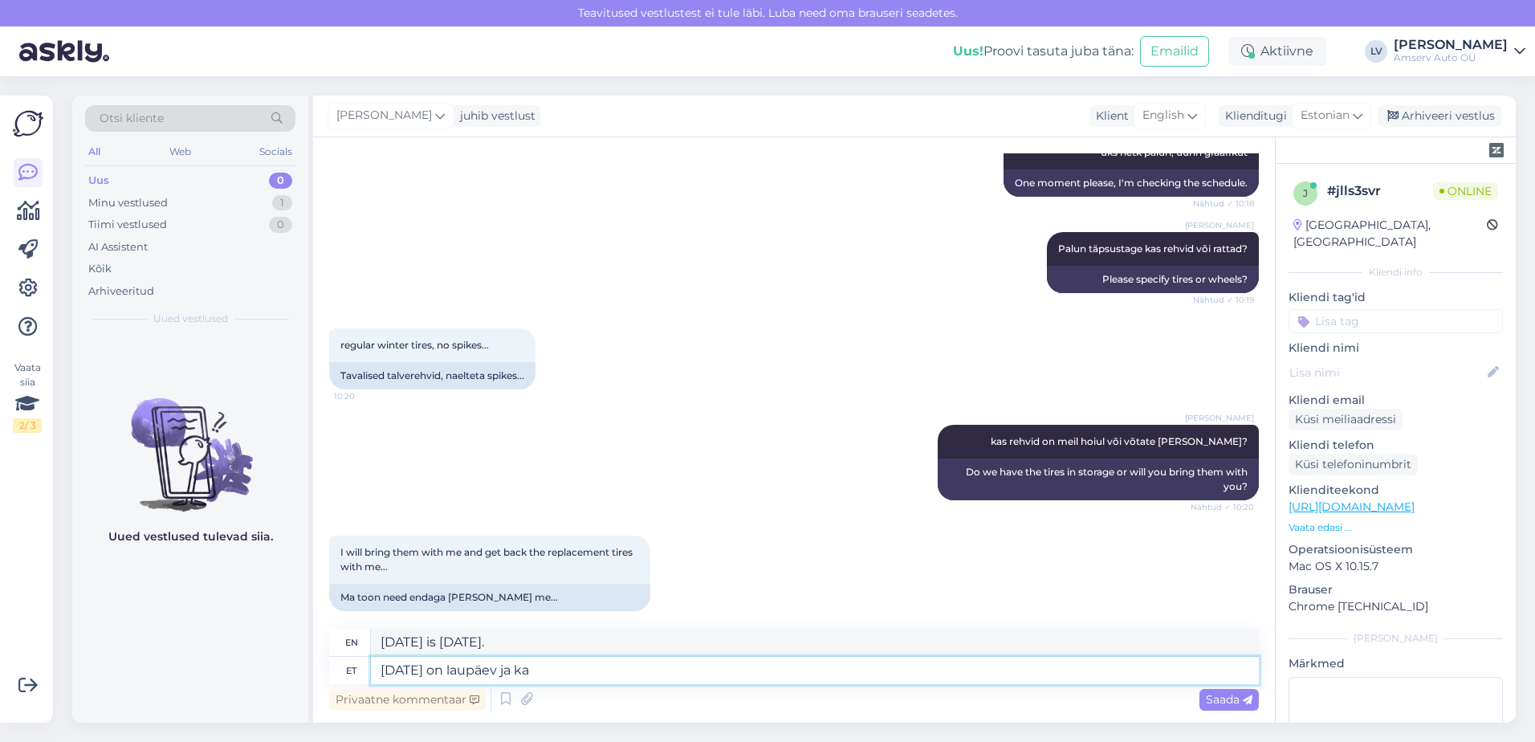
type textarea "[DATE] on laupäev [PERSON_NAME]"
type textarea "[DATE] is a [DATE] and"
type textarea "[DATE] on laupäev ja kahjuks mei"
type textarea "[DATE] is a [DATE] and unfortunately"
type textarea "[DATE] on laupäev ja kahjuks [PERSON_NAME]"
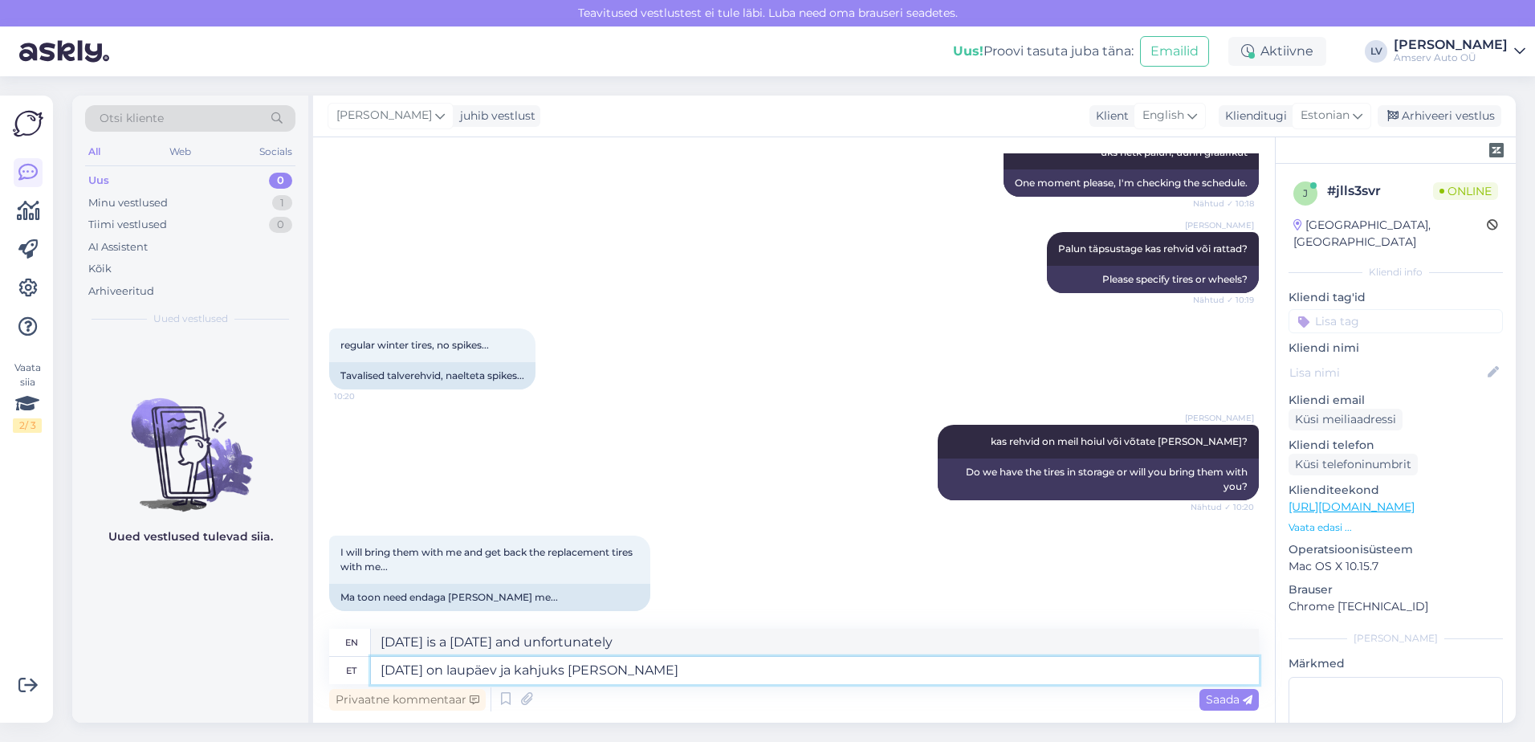
type textarea "[DATE] is [DATE] and unfortunately we"
type textarea "[DATE] on laupäev ja kahjuks meil hetkel ei"
type textarea "[DATE] is [DATE] and unfortunately we currently have"
type textarea "[DATE] on laupäev ja kahjuks meil hetkel ei o"
type textarea "[DATE] is [DATE] and unfortunately we currently do not have"
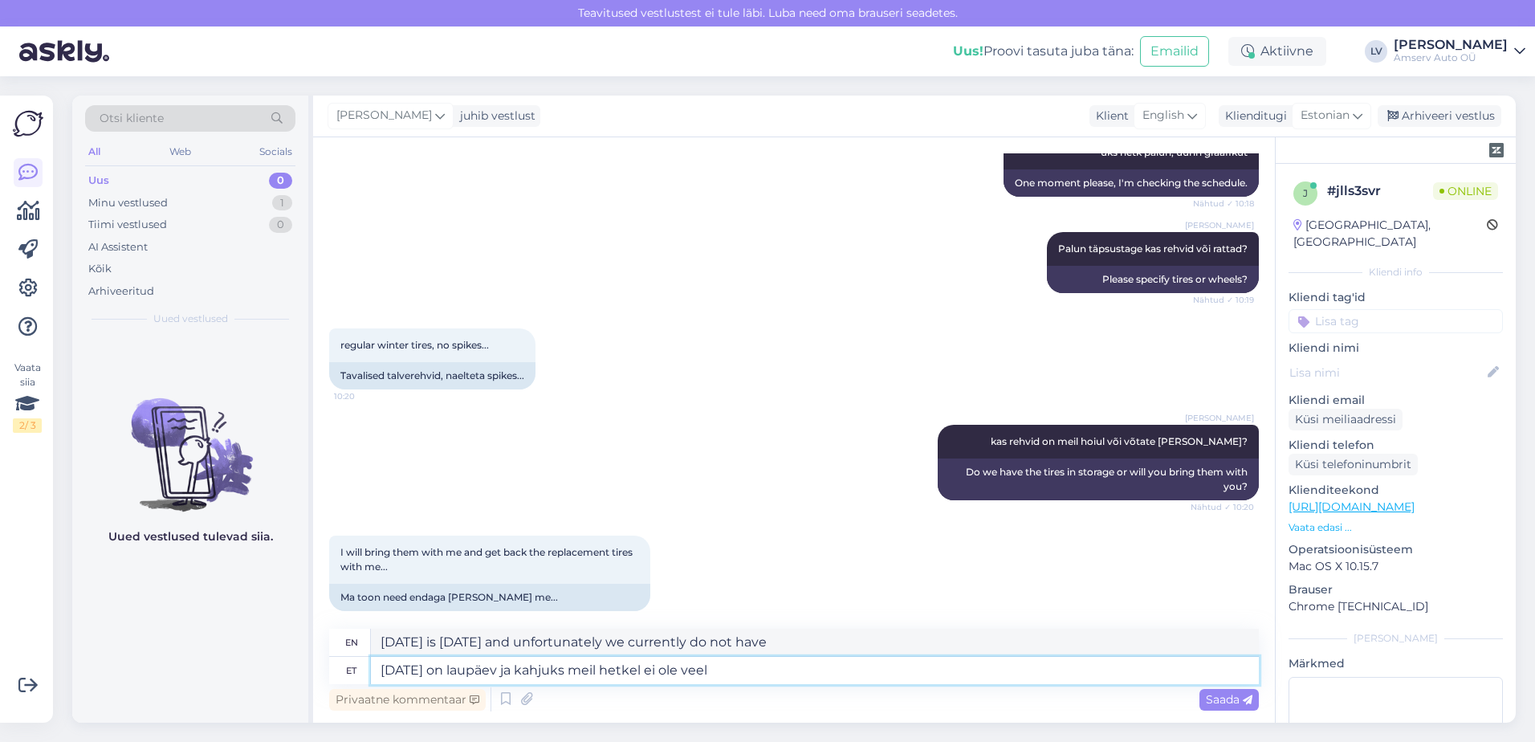
type textarea "[DATE] on laupäev ja kahjuks meil hetkel ei ole veel a"
type textarea "[DATE] is [DATE] and unfortunately we don't have any at the moment."
type textarea "[DATE] on laupäev ja kahjuks meil hetkel ei ole veel avatud la"
type textarea "[DATE] is [DATE] and unfortunately we are not open yet."
type textarea "[DATE] on laupäev ja kahjuks meil hetkel ei ole veel avatud laupäevaks g"
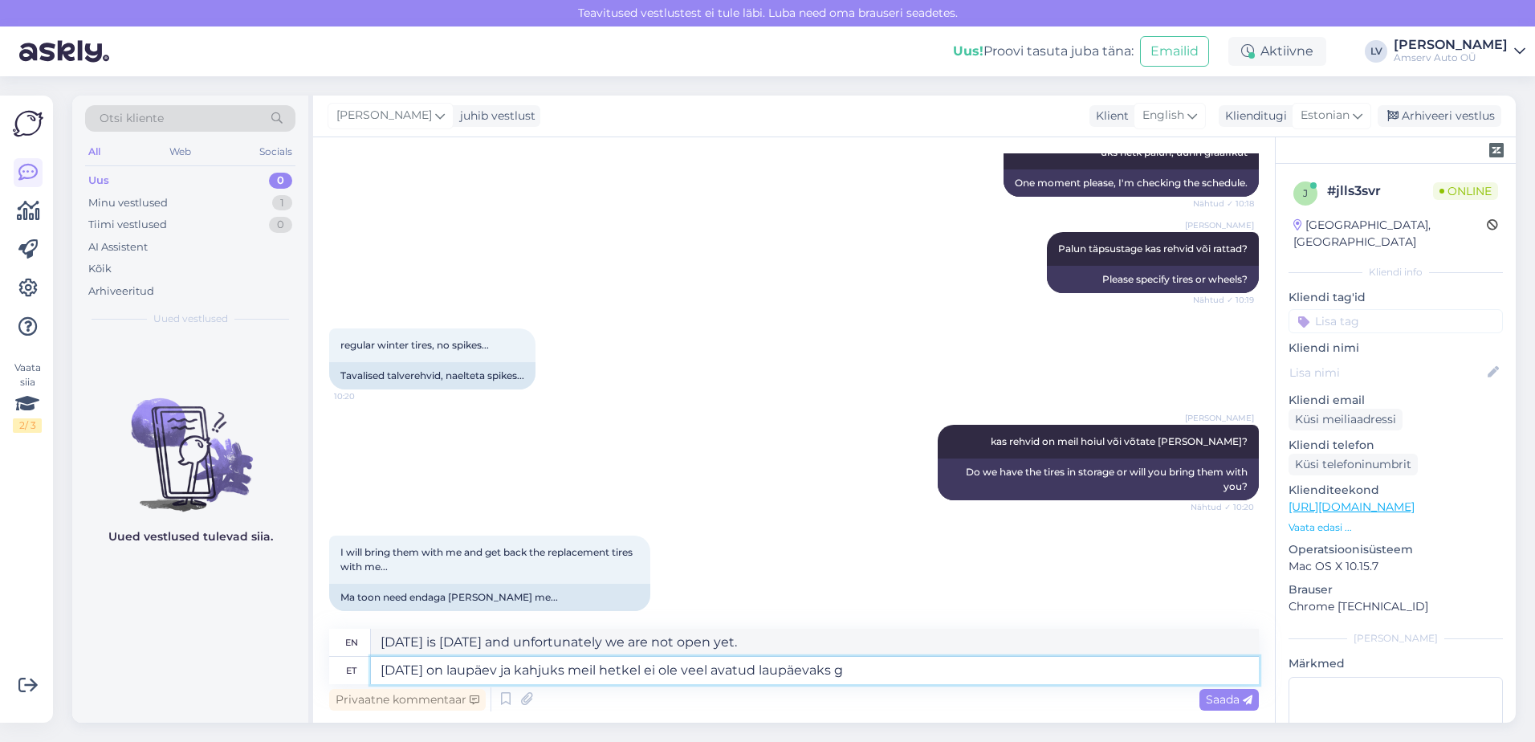
type textarea "[DATE] is [DATE] and unfortunately we are not open for [DATE] yet."
type textarea "[DATE] on laupäev ja kahjuks meil hetkel ei ole veel avatud laupäevaks graafikut"
type textarea "[DATE] is [DATE] and unfortunately we currently do not have an open schedule fo…"
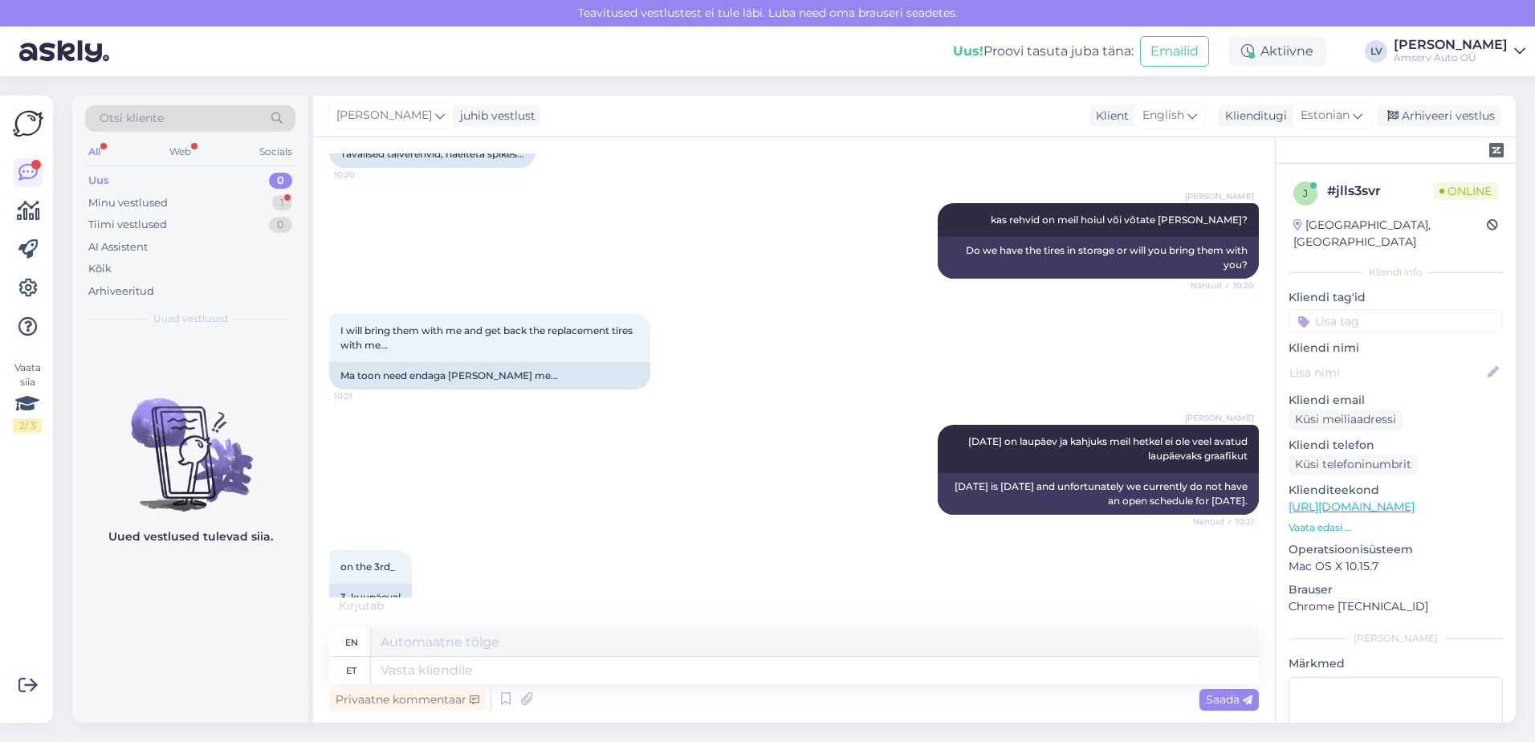
scroll to position [969, 0]
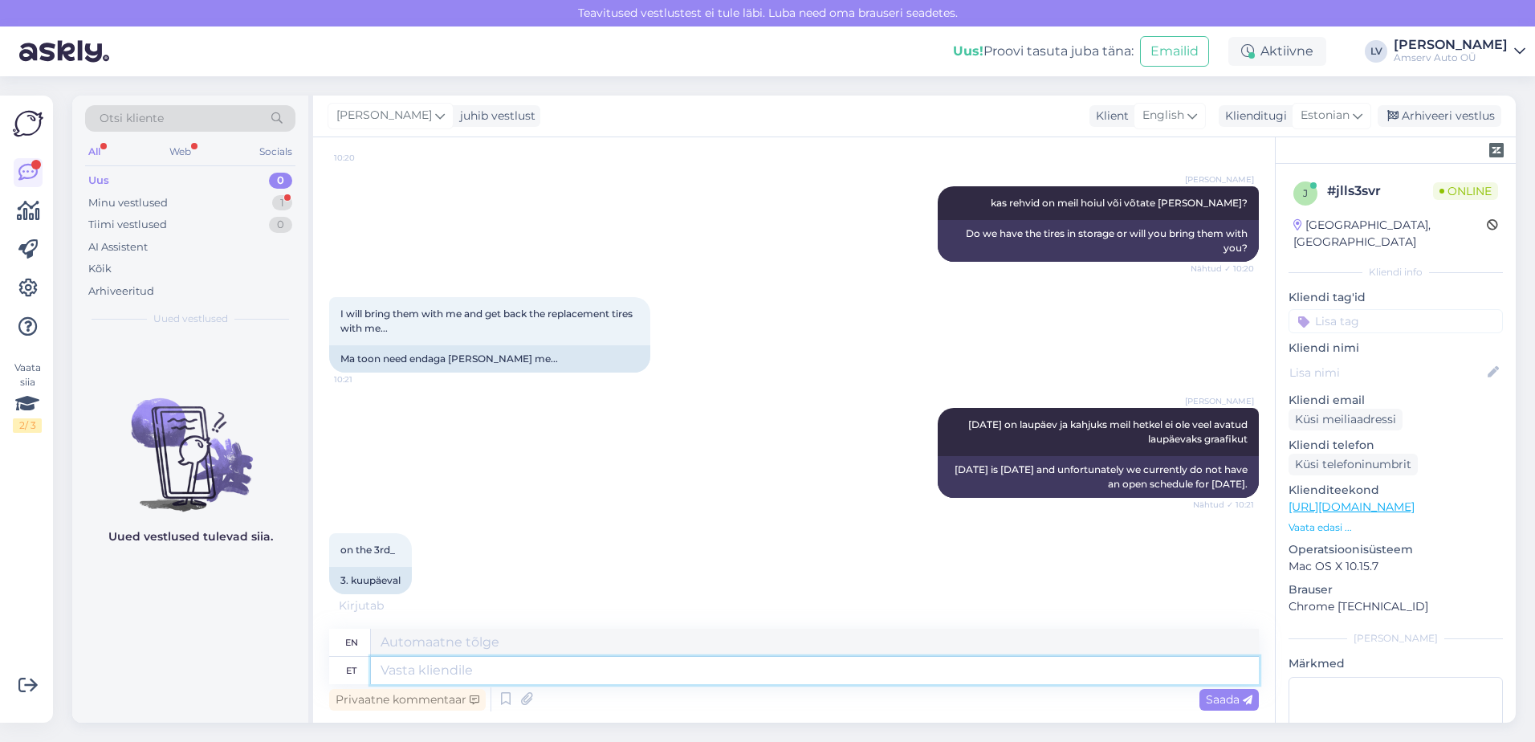
click at [468, 669] on textarea at bounding box center [815, 670] width 888 height 27
type textarea "3."
type textarea "3"
type textarea "3."
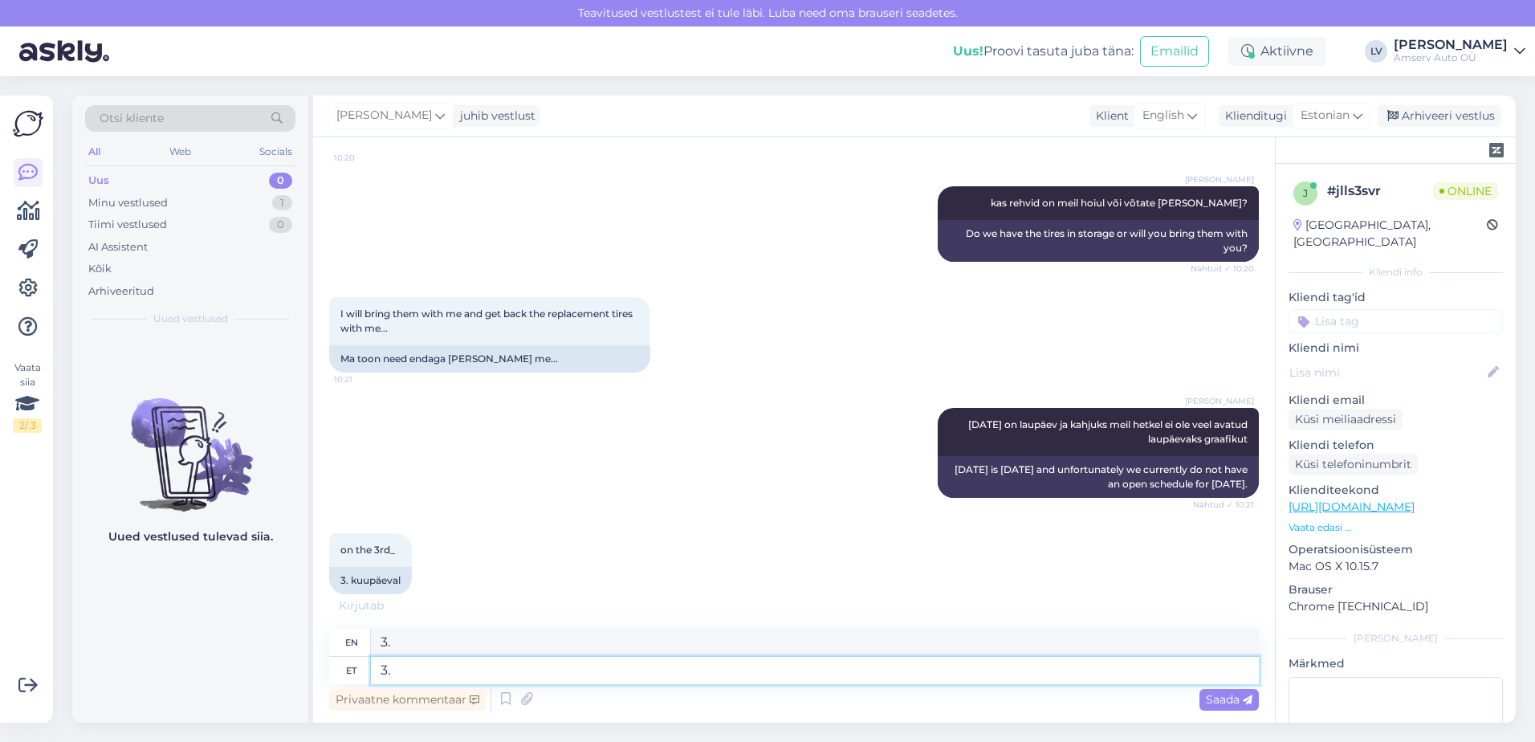
scroll to position [952, 0]
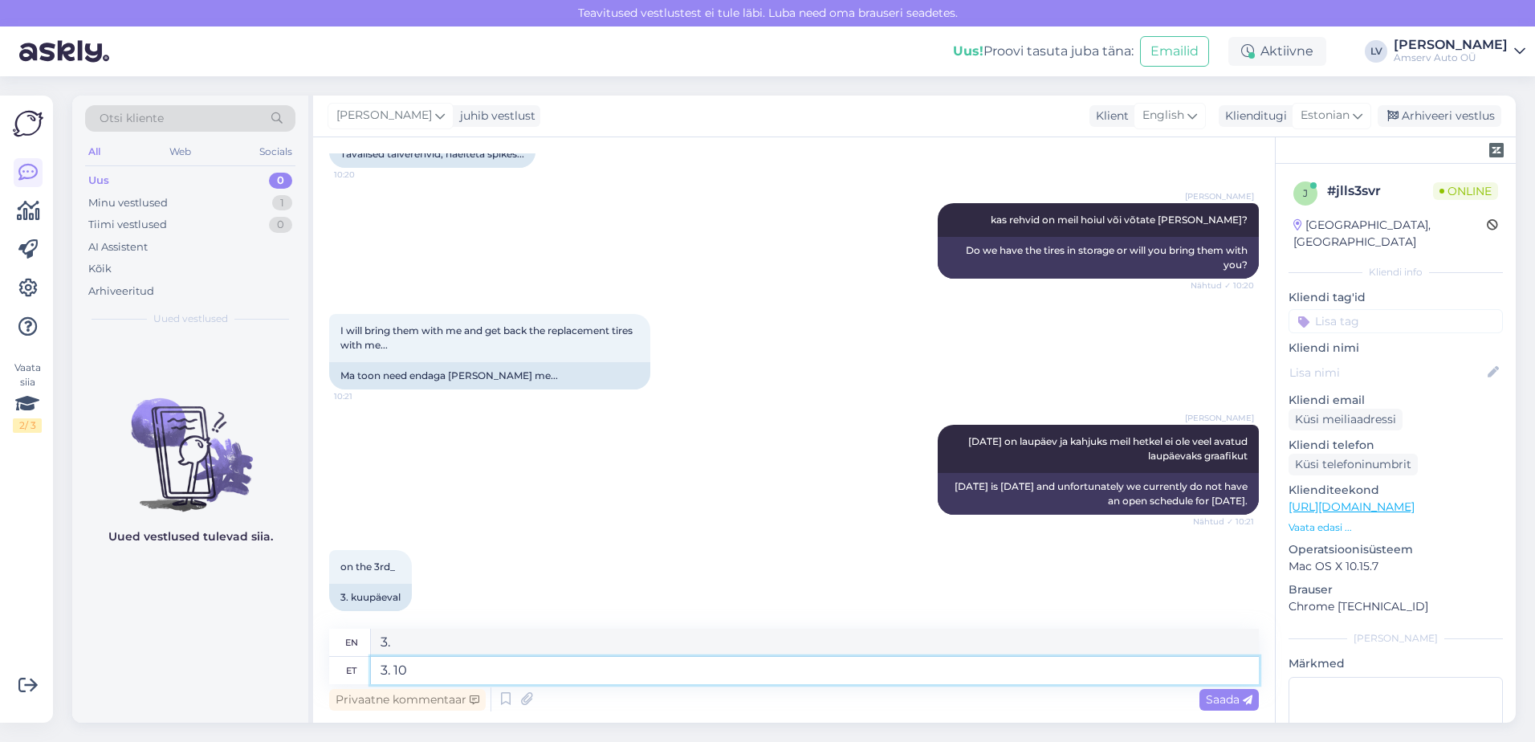
type textarea "3. 10"
type textarea "3. 10 saan oa"
type textarea "3. 10 I get"
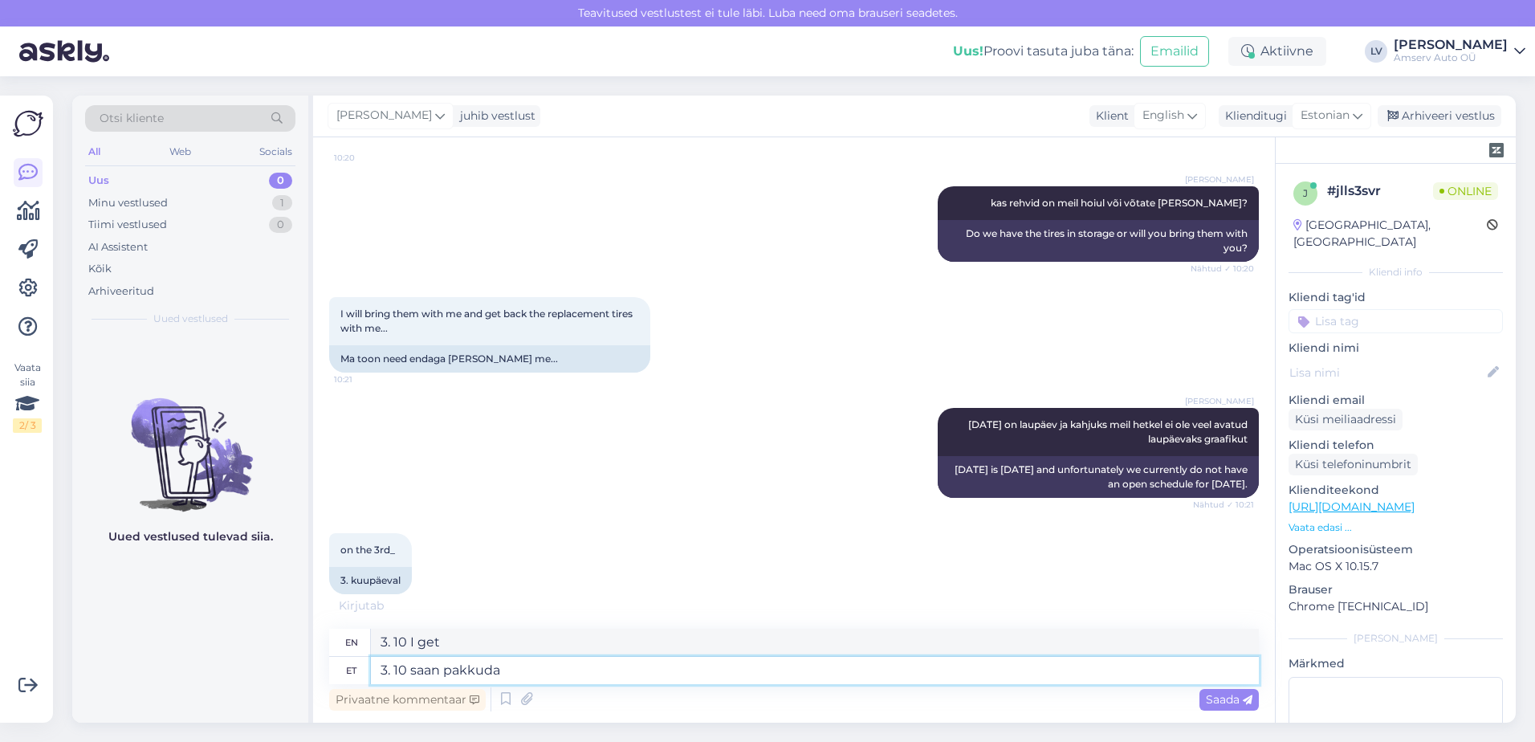
type textarea "3. 10 saan pakkuda"
type textarea "3. 10 I can offer"
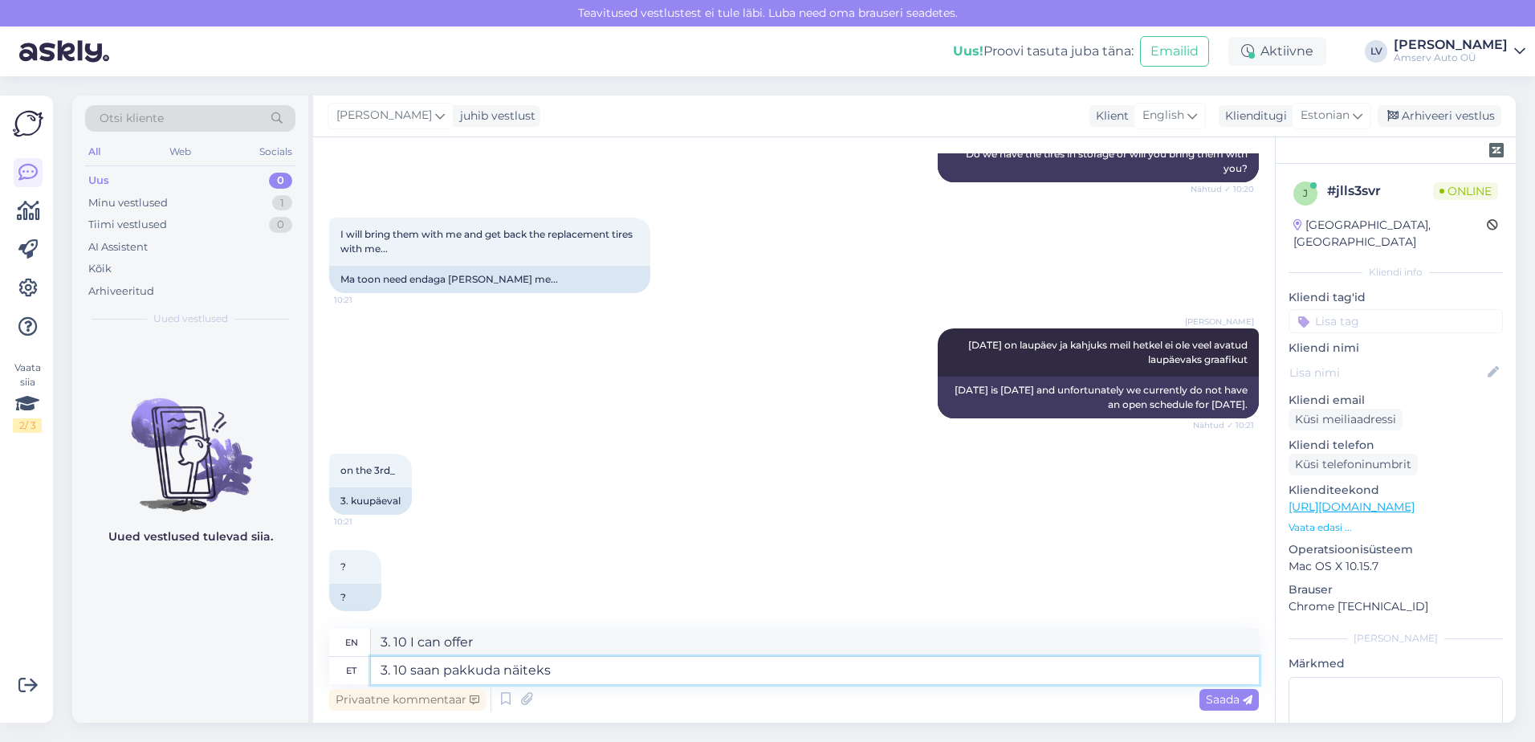
type textarea "3. 10 saan pakkuda näiteks k"
type textarea "3. 10 I can offer for example"
type textarea "3. 10 saan pakkuda näiteks [PERSON_NAME]"
type textarea "3. 10 I can offer, for example, at"
type textarea "3. 10 saan pakkuda näiteks [PERSON_NAME] 13:00"
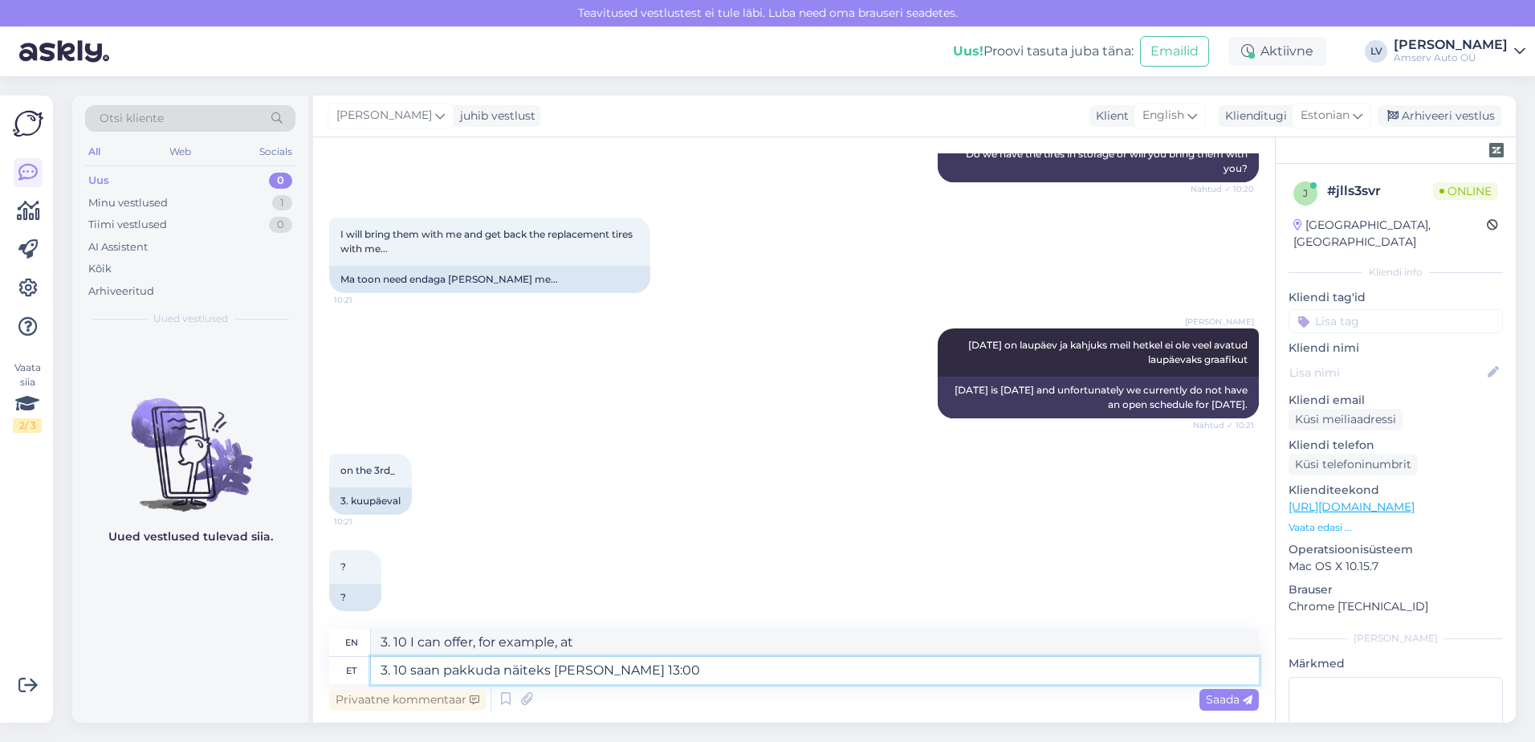
type textarea "3. I can offer 10 for example at 13:00"
type textarea "3. 10 saan pakkuda näiteks [PERSON_NAME] 13:00 ja hi"
type textarea "3. I can offer 10 for example at 13:00 and"
type textarea "3. 10 saan pakkuda näiteks [PERSON_NAME] 13:00 ja hiljem"
type textarea "3. 10 I can offer, for example, at 1:00 PM and later"
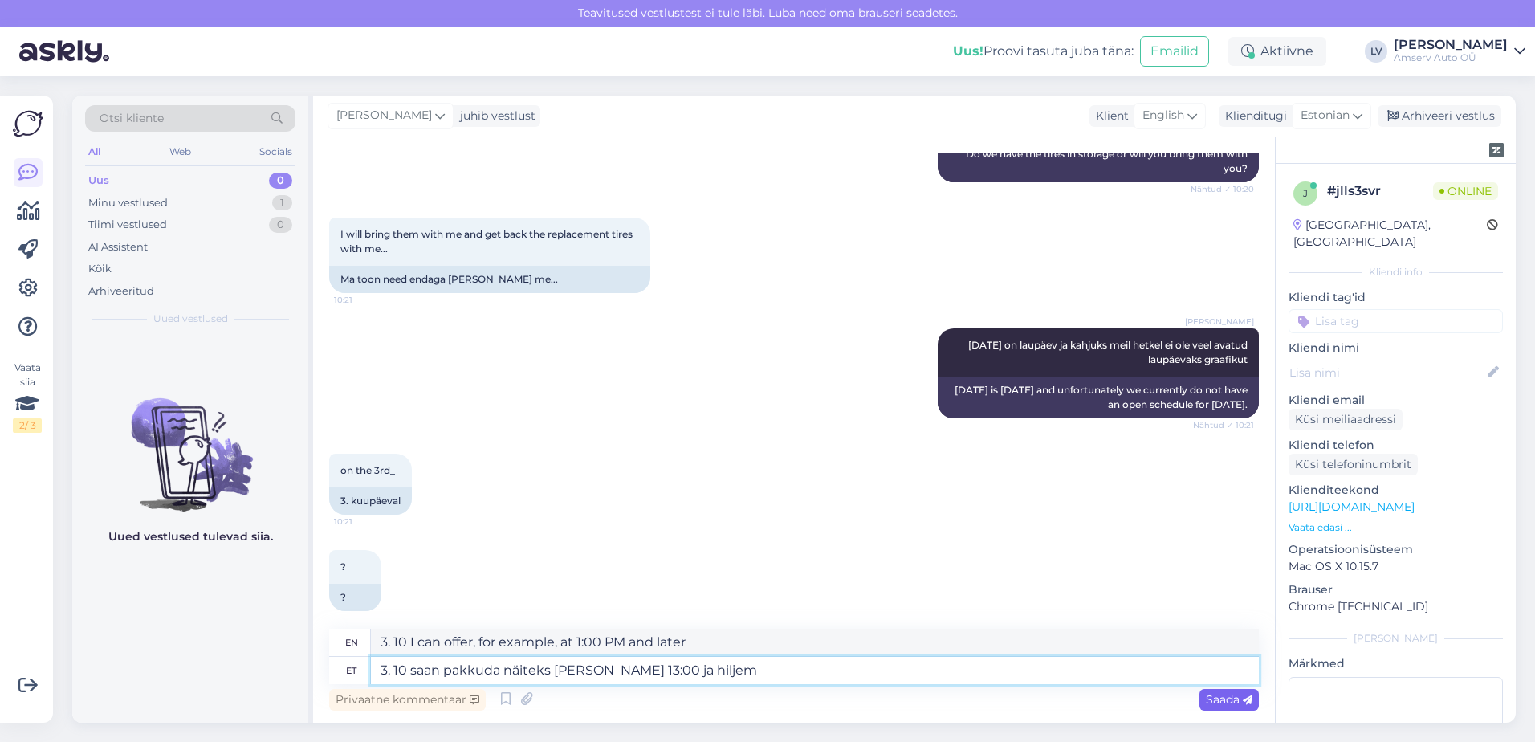
type textarea "3. 10 saan pakkuda näiteks [PERSON_NAME] 13:00 ja hiljem"
click at [1230, 694] on span "Saada" at bounding box center [1229, 699] width 47 height 14
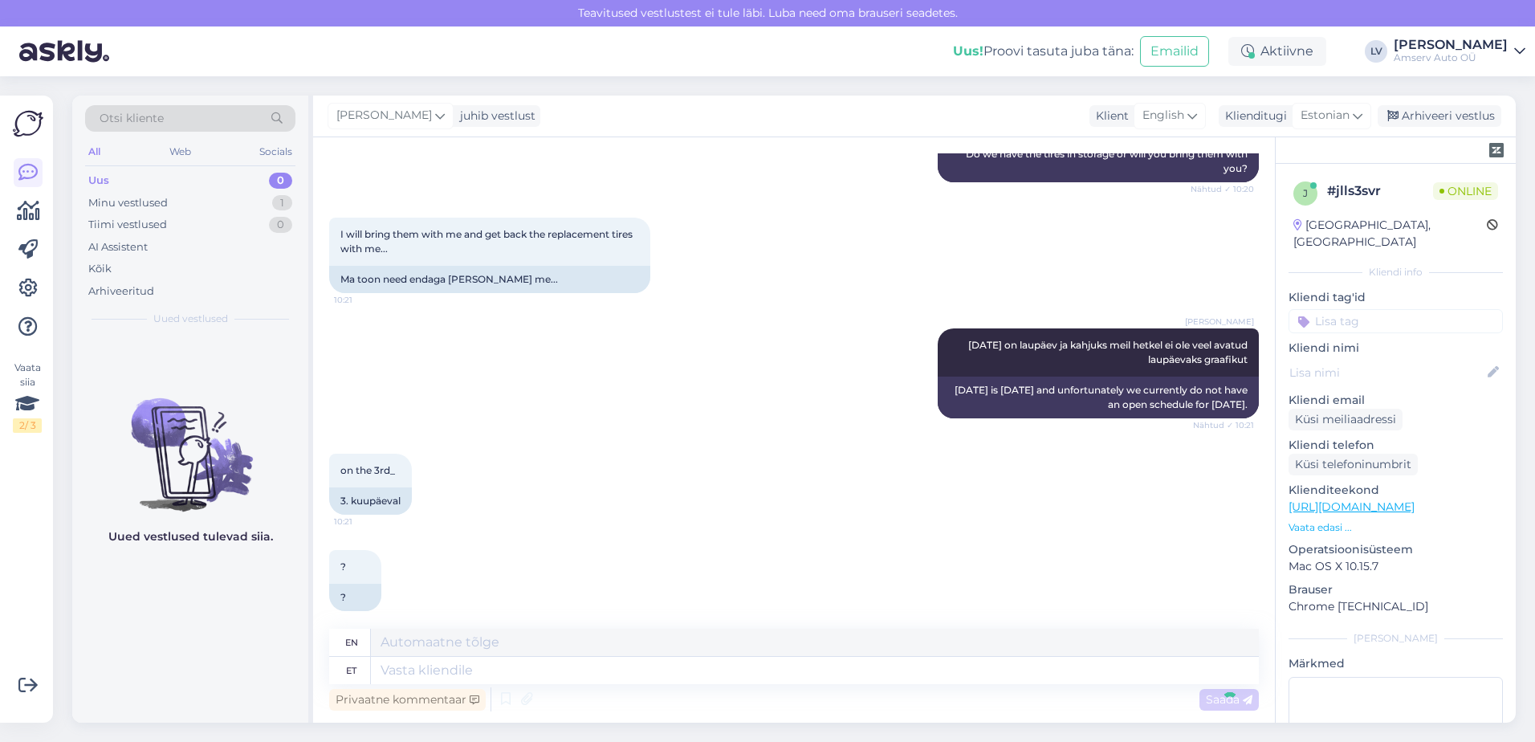
scroll to position [1145, 0]
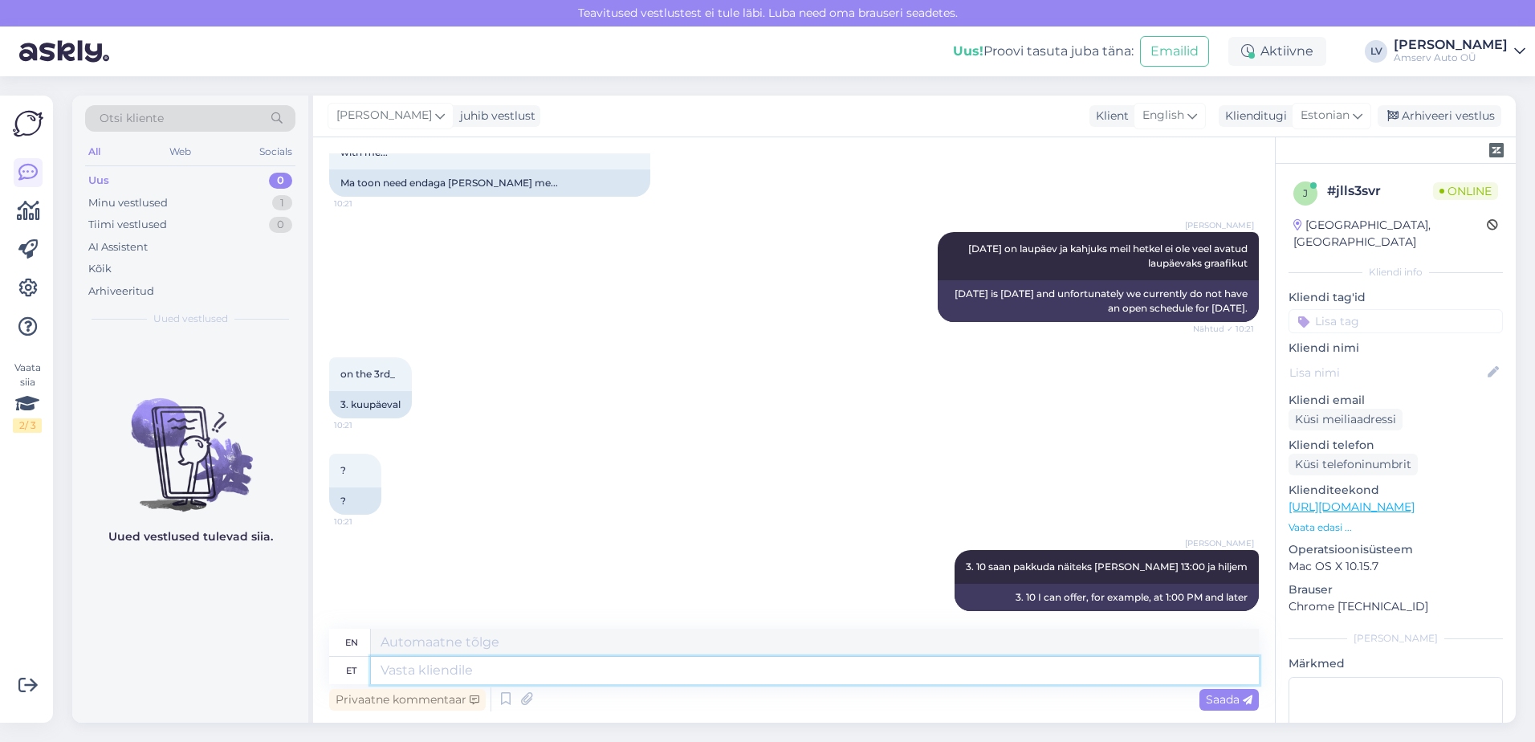
click at [877, 665] on textarea at bounding box center [815, 670] width 888 height 27
type textarea "Kas te"
type textarea "Is"
type textarea "Kas te v"
type textarea "Are you"
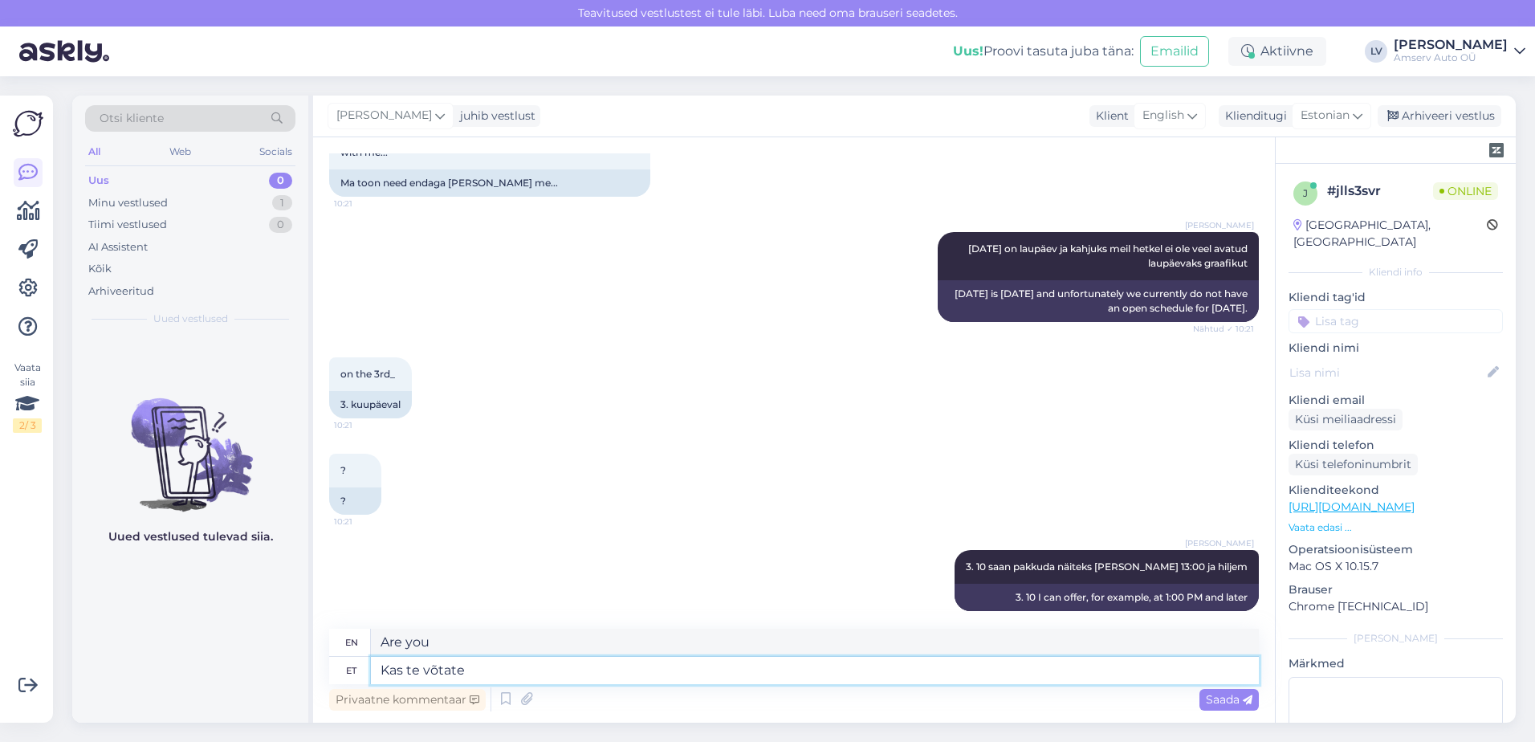
type textarea "Kas te võtate p"
type textarea "Do you take"
type textarea "Kas te võtate pr"
type textarea "Are you taking Ms."
type textarea "Kas te võtate praegused re"
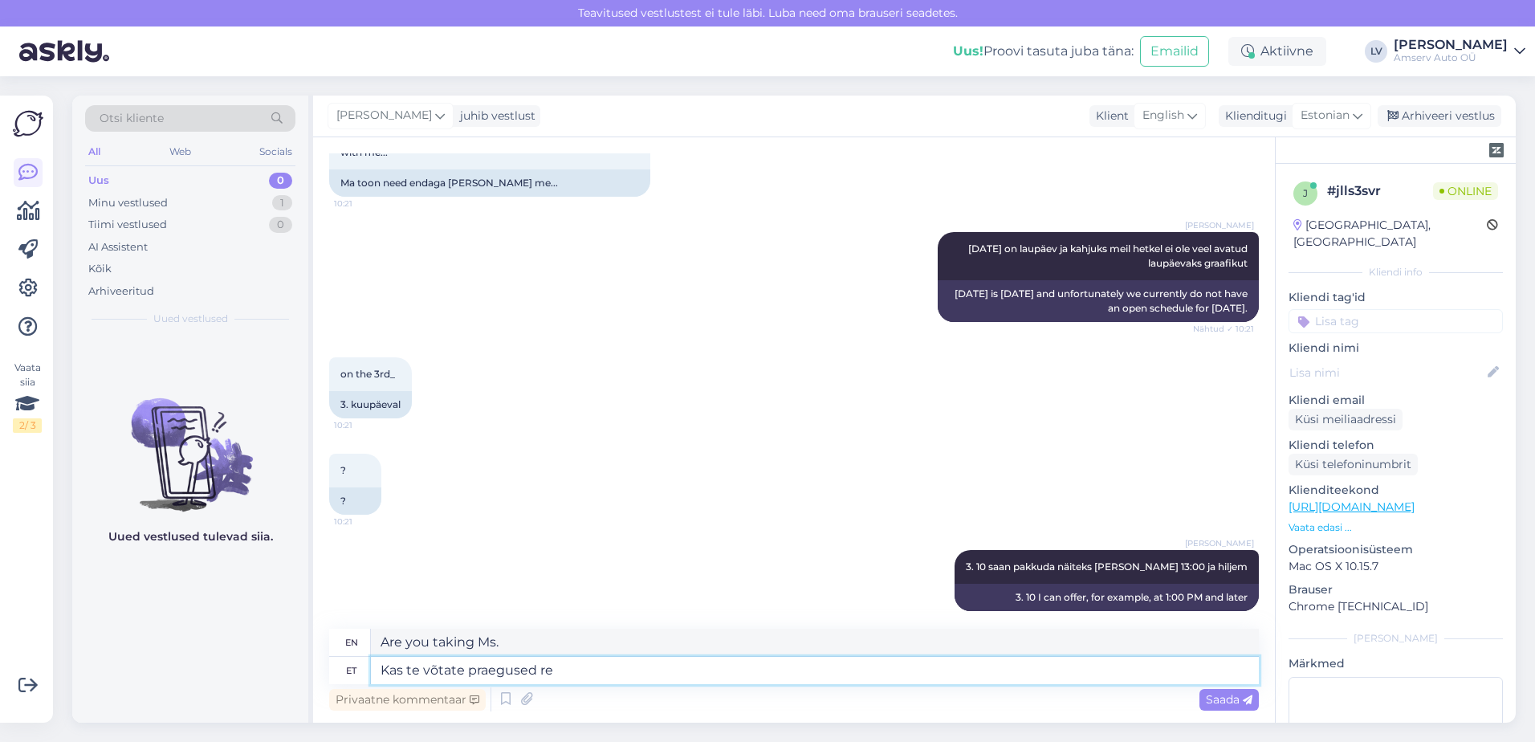
type textarea "Do you take the current ones?"
type textarea "Kas te võtate praegused rehvid ka"
type textarea "Will you take the current tires?"
type textarea "Kas te võtate praegused rehvid ka"
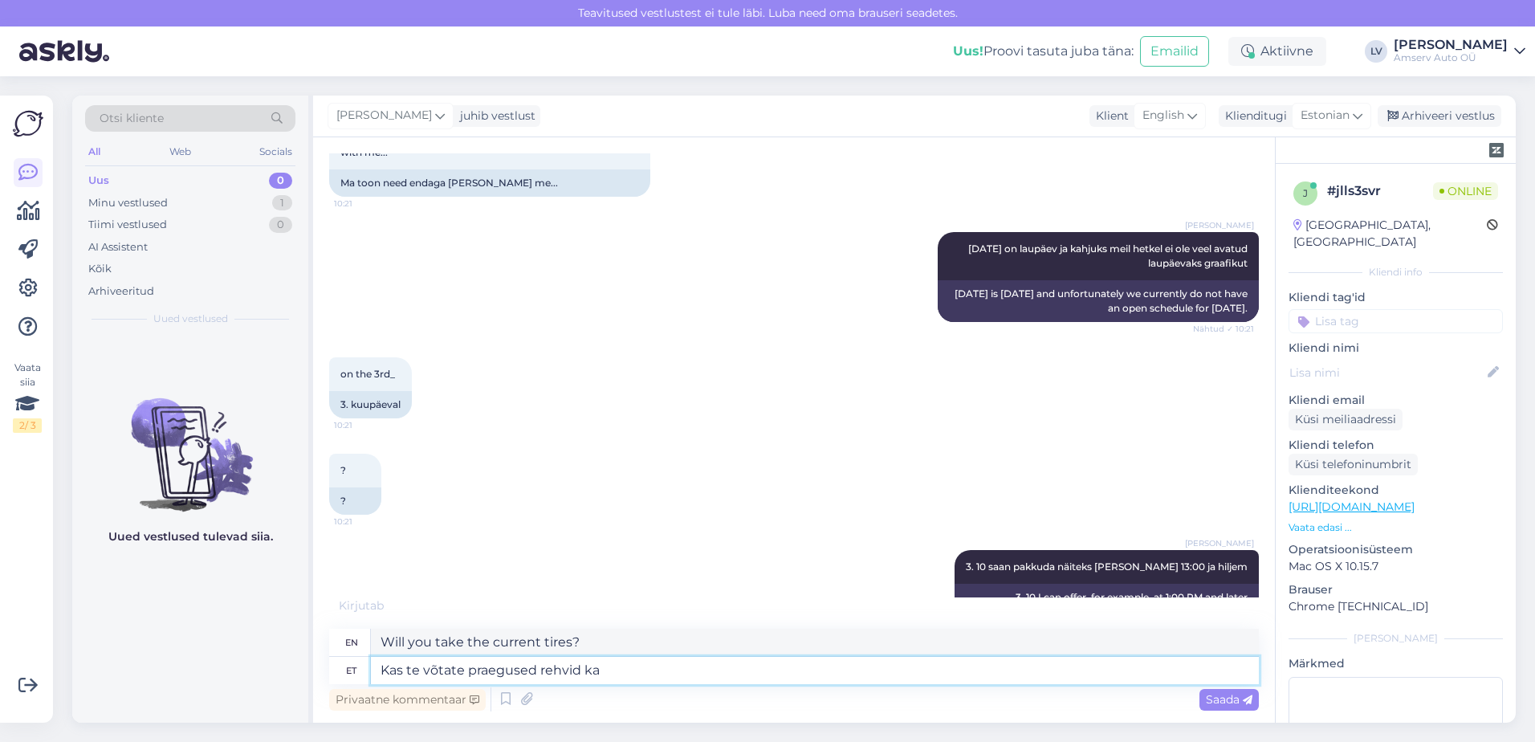
type textarea "Will you take the current tires too?"
type textarea "Kas te võtate praegused rehvid ka endaga ka"
type textarea "Will you take your current tires with you?"
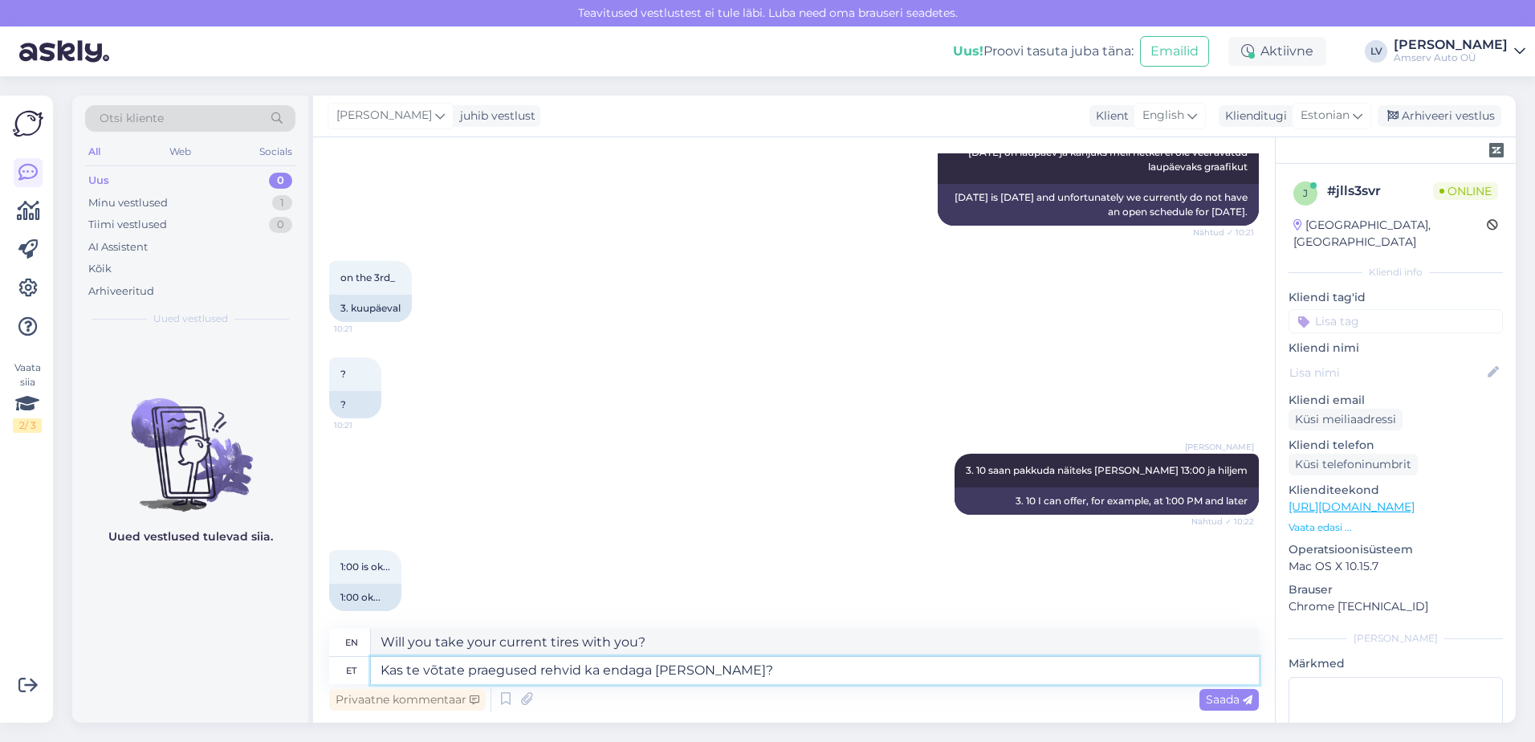
type textarea "Kas te võtate praegused rehvid ka endaga [PERSON_NAME]"
type textarea "Are you taking your current tires with you?"
type textarea "Kas te võtate praegused rehvid ka endaga [PERSON_NAME]"
type textarea "Will you take your current tires with you?"
type textarea "Kas te võtate praegused rehvid ka endaga [PERSON_NAME] [PERSON_NAME] vahetai"
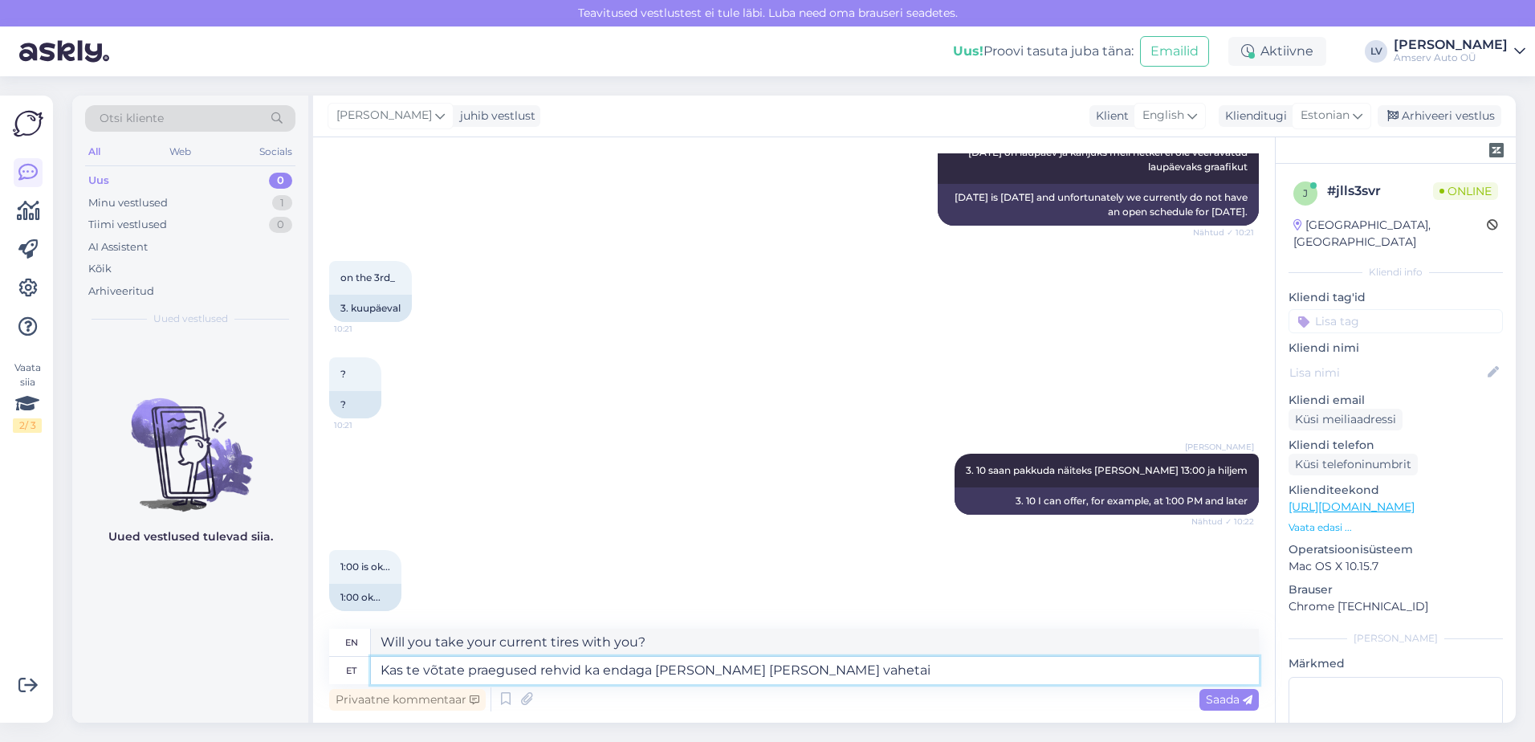
type textarea "Will you take your current tires with you for replacement?"
type textarea "Kas te võtate praegused rehvid ka endaga [PERSON_NAME] [PERSON_NAME] vahetamist?"
type textarea "Will you take your current tires with you after changing them?"
type textarea "Kas te võtate praegused rehvid ka endaga [PERSON_NAME] [PERSON_NAME] vahetamist?"
click at [1208, 702] on span "Saada" at bounding box center [1229, 699] width 47 height 14
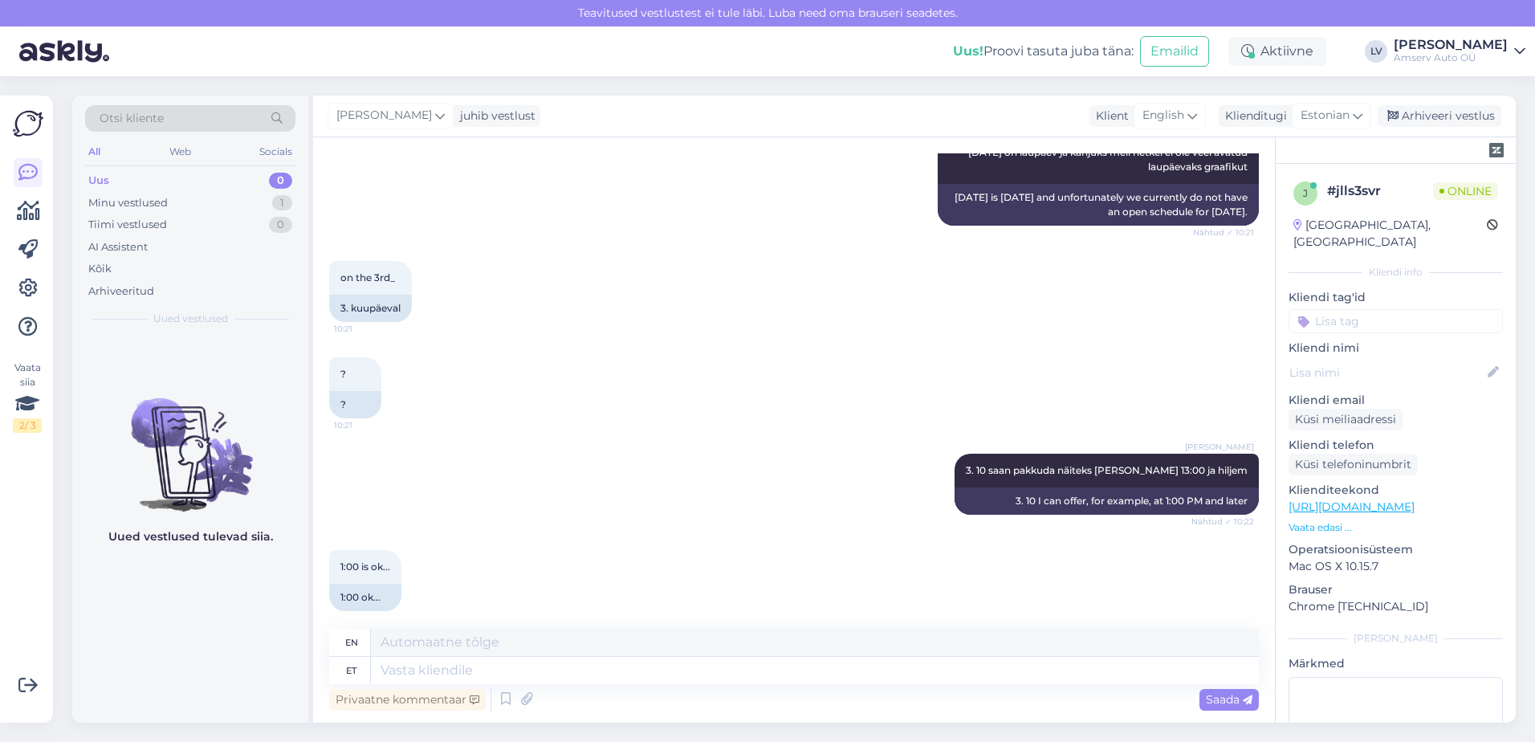
scroll to position [1366, 0]
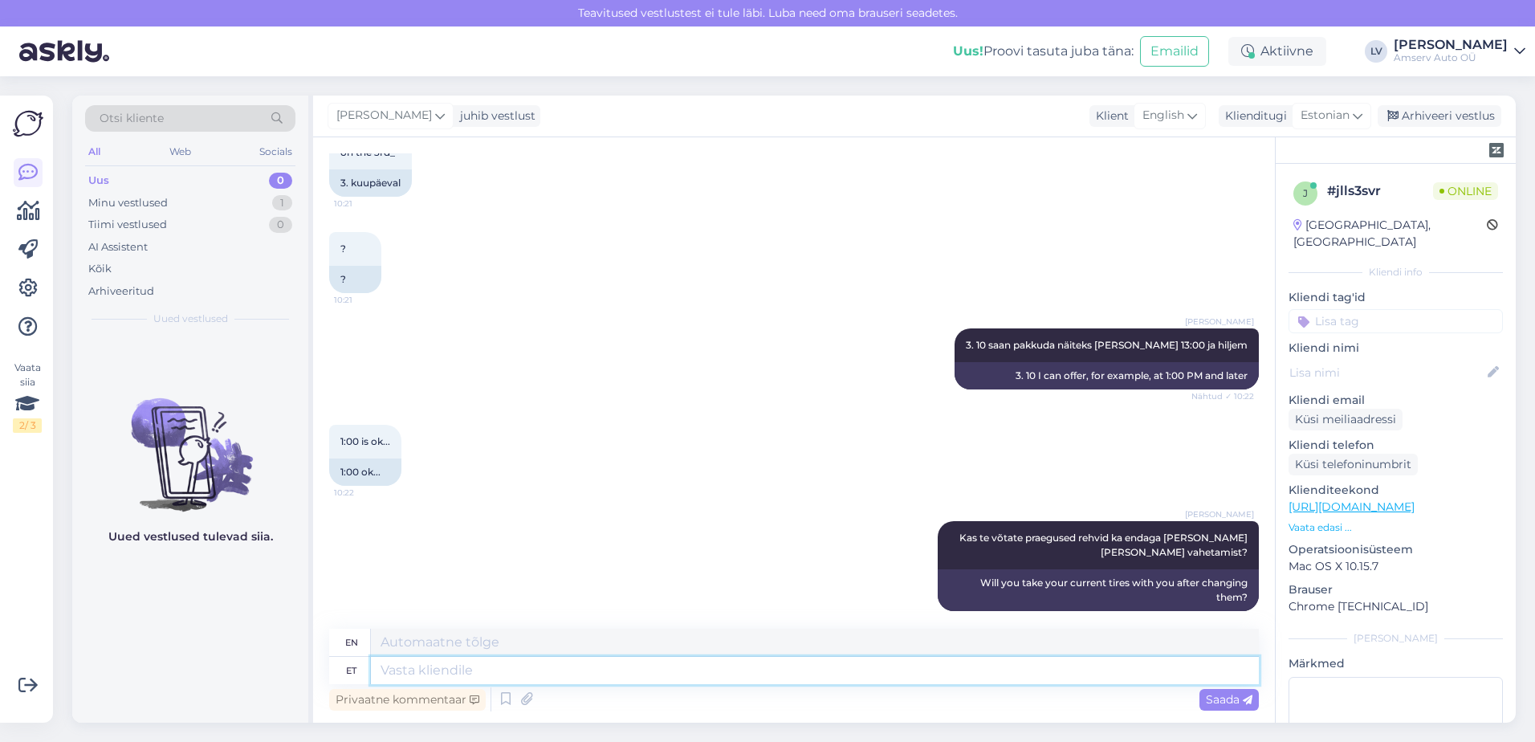
click at [386, 672] on textarea at bounding box center [815, 670] width 888 height 27
type textarea "g"
type textarea "suurepärane, si"
type textarea "excellent,"
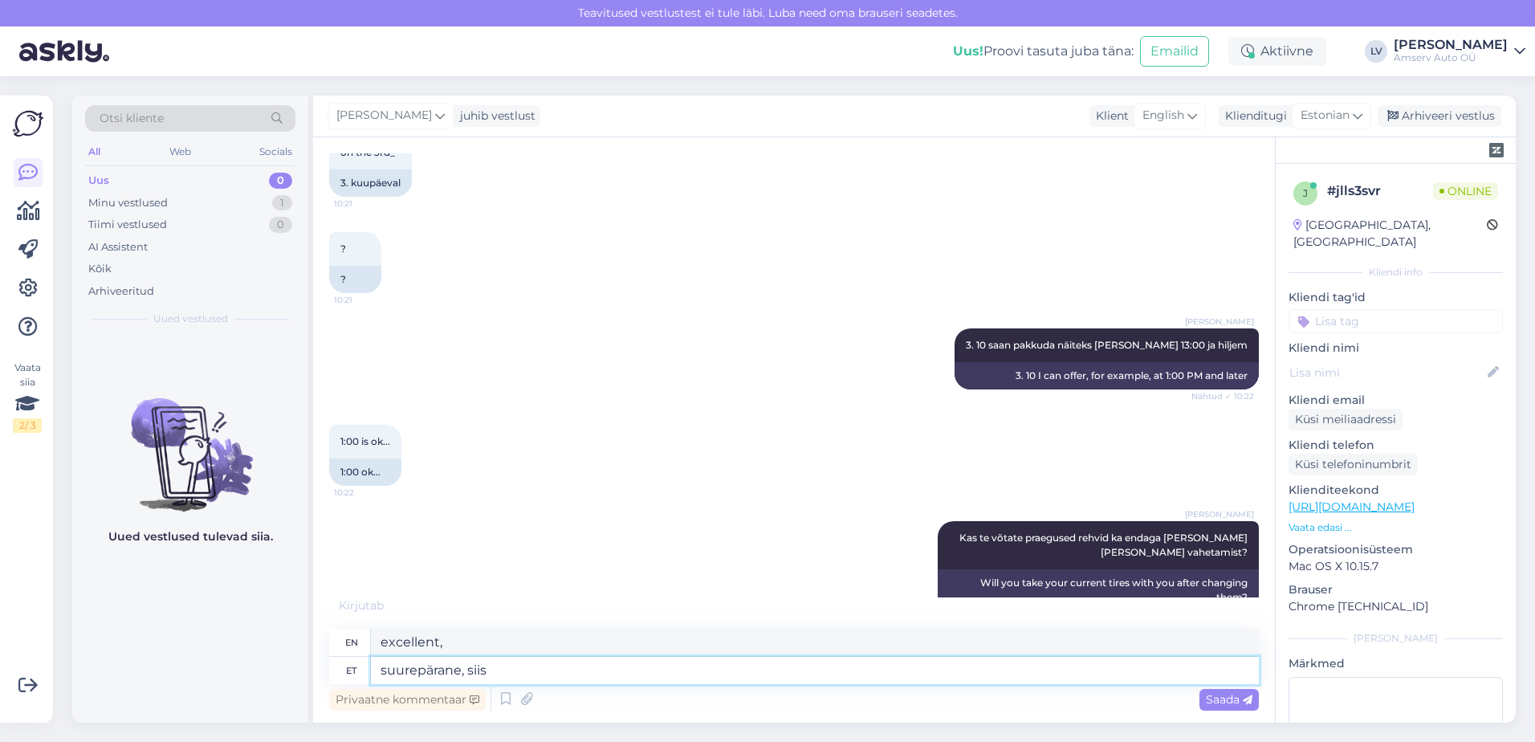
type textarea "suurepärane, siis"
type textarea "great, then"
type textarea "suurepärane, siis ma br"
type textarea "great, then I"
type textarea "suurepärane, siis ma broneerin T"
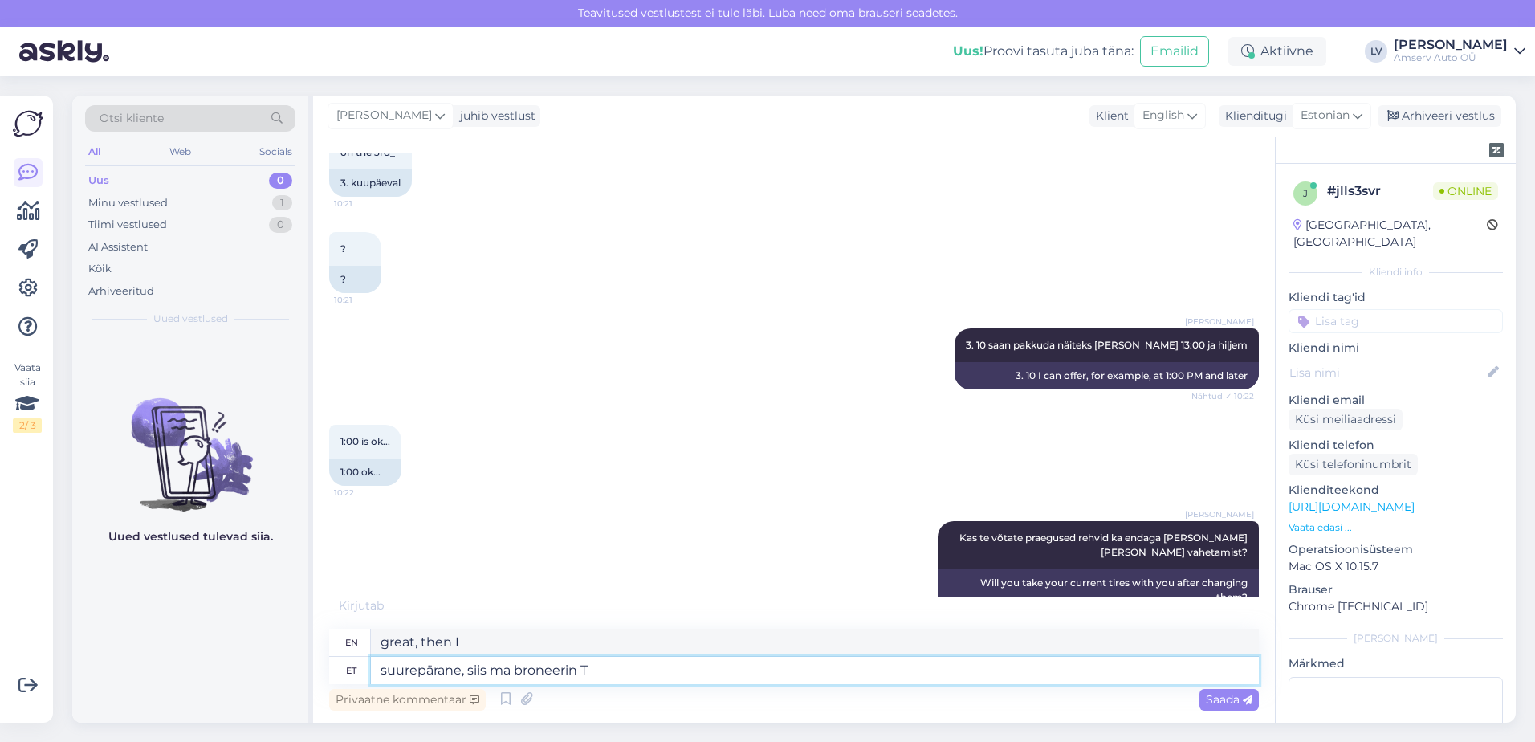
type textarea "great, then I'll book"
type textarea "suurepärane, siis ma broneerin Teile aj"
type textarea "great, then I'll book for you"
type textarea "suurepärane, siis ma broneerin Teile aja"
type textarea "Great, then I'll book you an appointment."
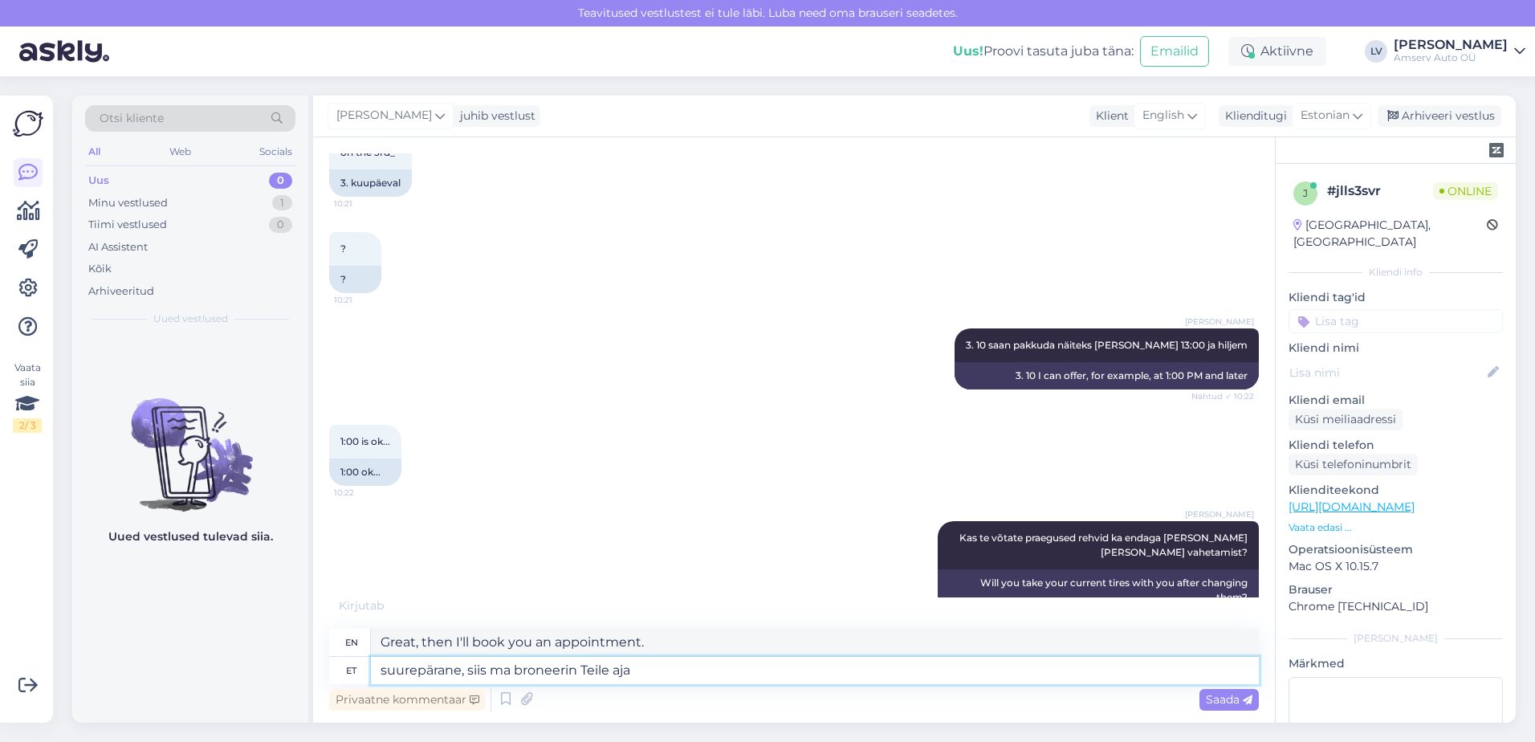
scroll to position [1462, 0]
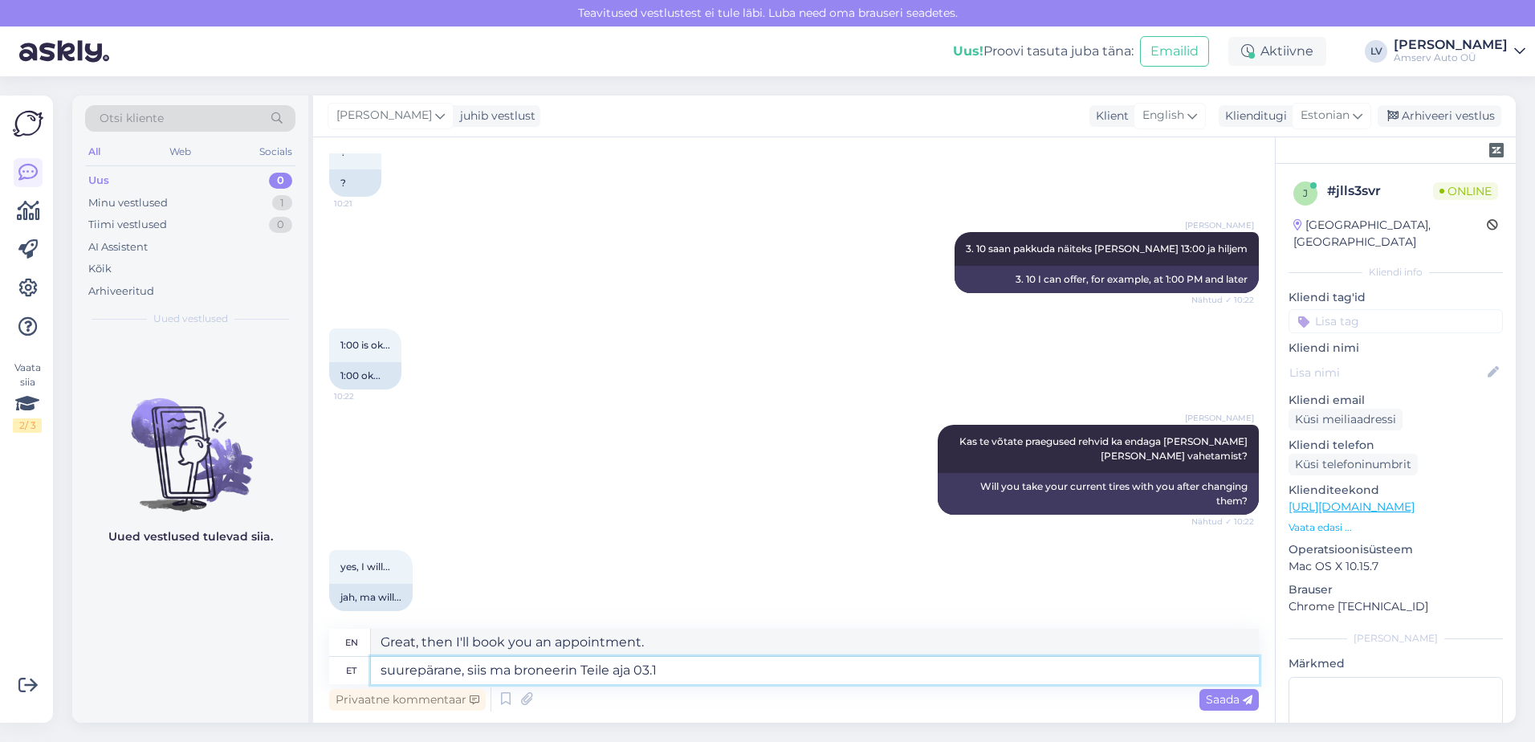
type textarea "suurepärane, siis ma broneerin Teile aja 03.10"
type textarea "great, then I'll book you an appointment for 03.10"
type textarea "suurepärane, siis ma broneerin Teile aja 03.10 [PERSON_NAME]"
type textarea "great, then I'll book you an appointment at 03.10"
type textarea "suurepärane, siis ma broneerin Teile aja [DATE][PERSON_NAME] 13:00"
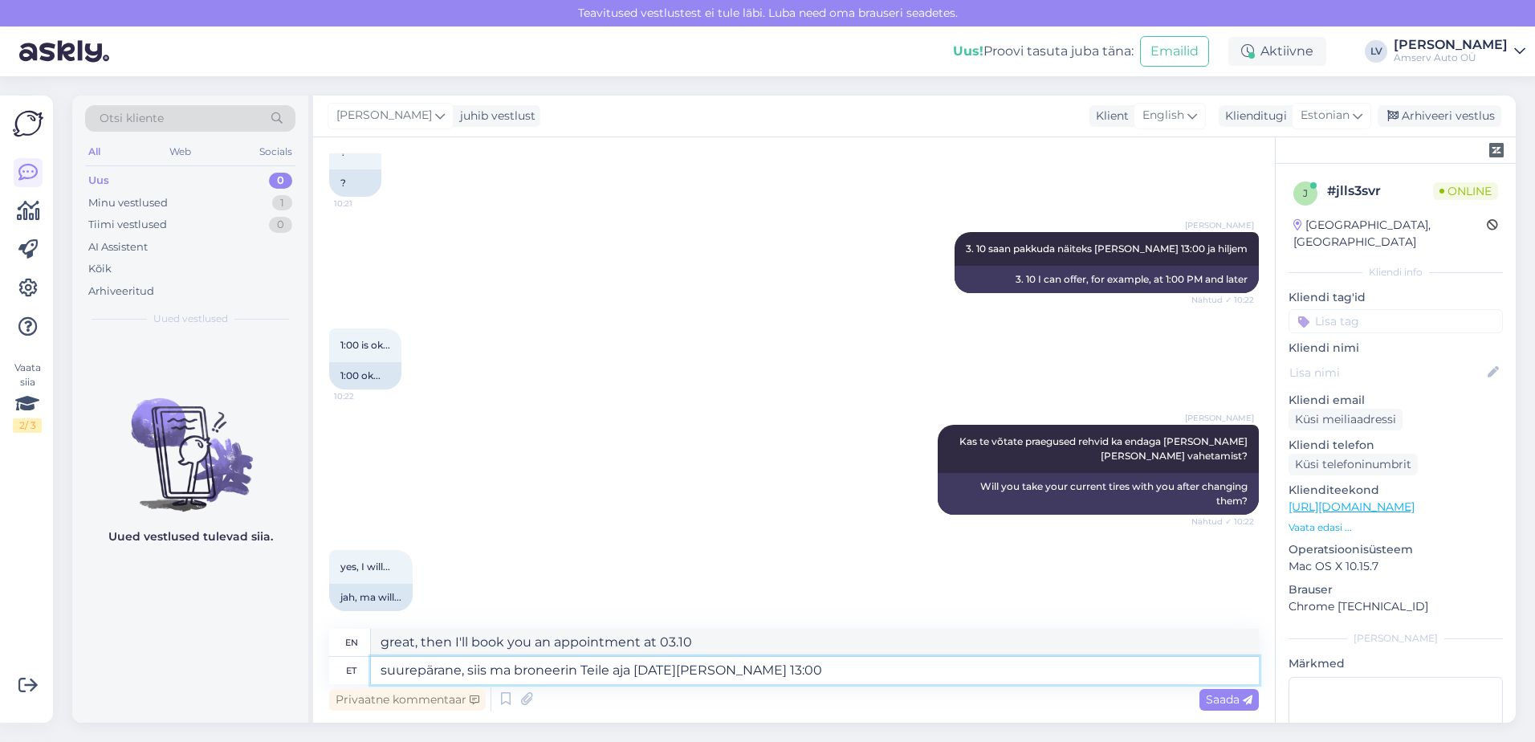
type textarea "Great, then I'll book you an appointment for 03.10 at 13:00"
type textarea "suurepärane, siis ma broneerin Teile aja [DATE][PERSON_NAME] 13:00 aega la"
type textarea "great, then I'll book you an appointment on 03.10 at 13:00"
type textarea "suurepärane, siis ma broneerin Teile aja [DATE][PERSON_NAME] 13:00 aega läheb ko"
type textarea "great, then I'll book you an appointment on 03.10 at 13:00, time is running out"
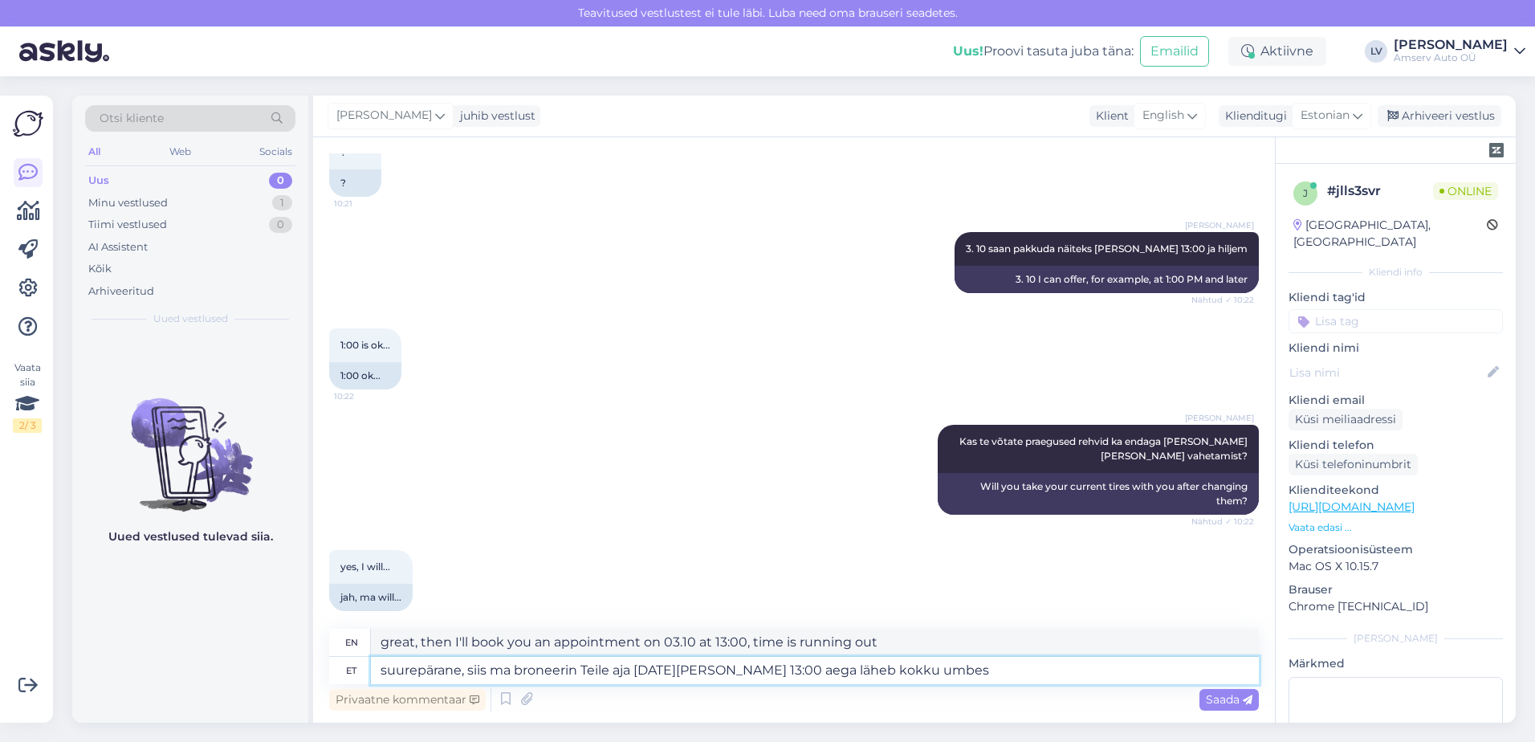
type textarea "suurepärane, siis ma broneerin Teile aja [DATE][PERSON_NAME] 13:00 aega läheb k…"
type textarea "great, then I'll book you an appointment on 03.10 at 13:00, it will take about"
type textarea "suurepärane, siis ma broneerin Teile aja [DATE][PERSON_NAME] 13:00 aega läheb k…"
type textarea "great, then I'll book you an appointment 03.10 at 13:00, it will take about 1.5…"
type textarea "suurepärane, siis ma broneerin Teile aja [DATE][PERSON_NAME] 13:00 aega läheb k…"
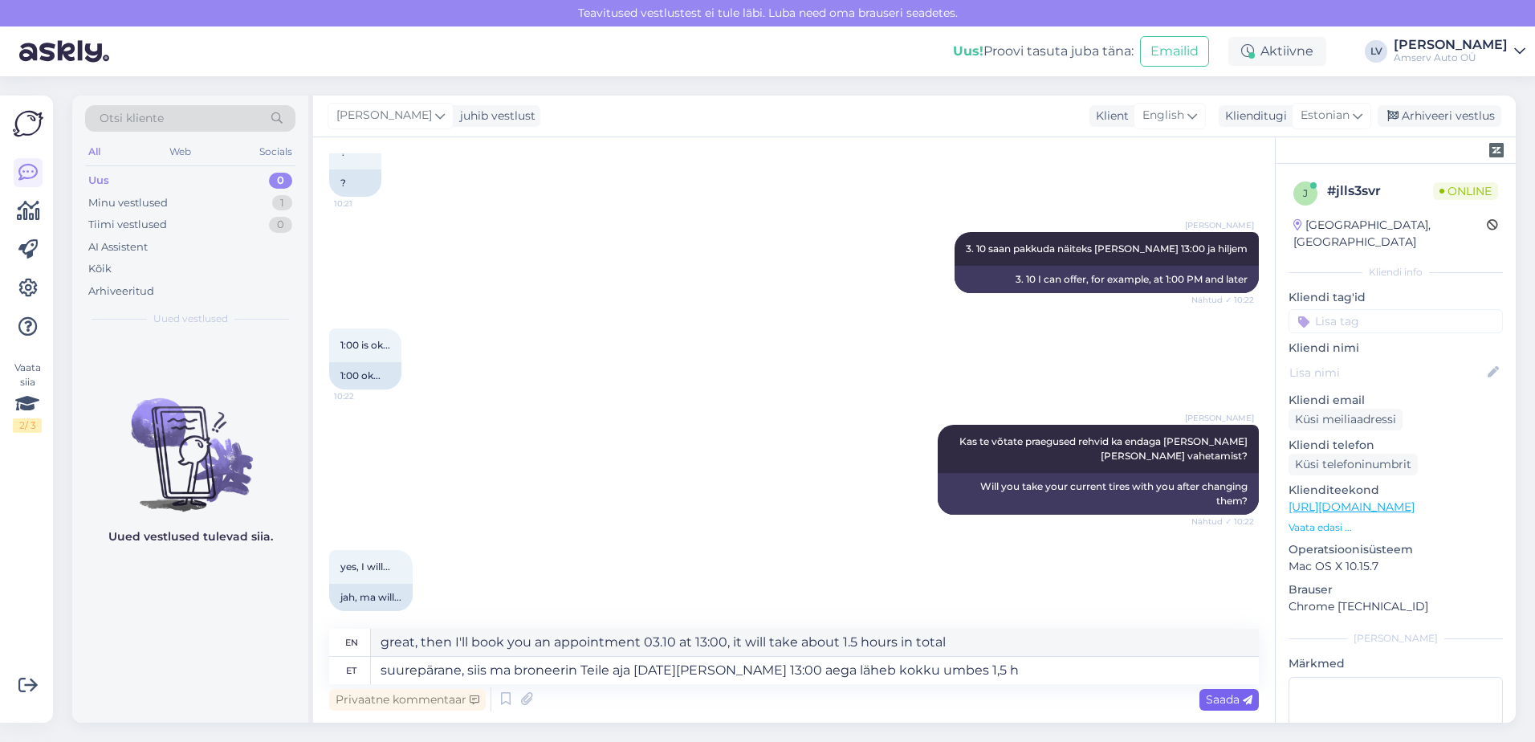
click at [1210, 695] on span "Saada" at bounding box center [1229, 699] width 47 height 14
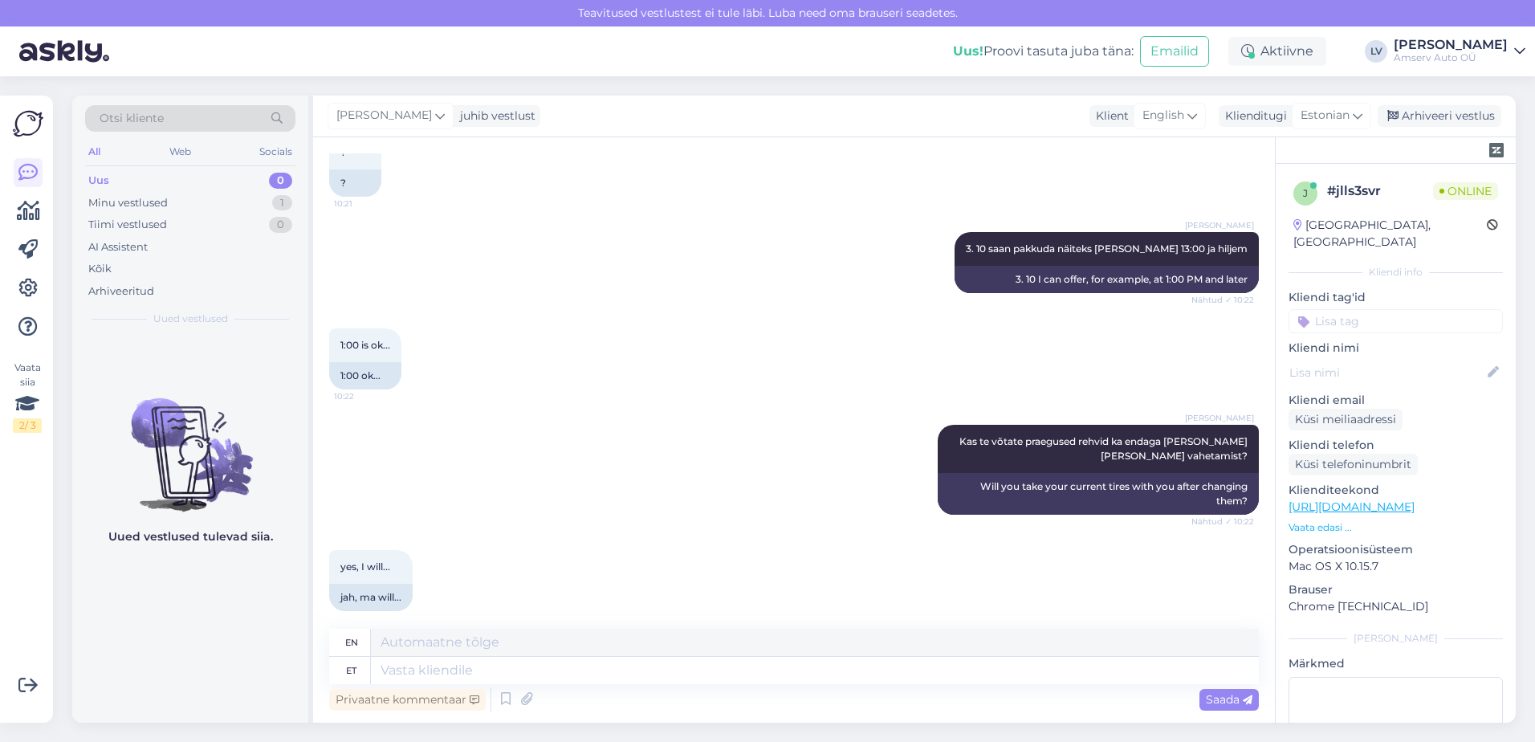
scroll to position [1588, 0]
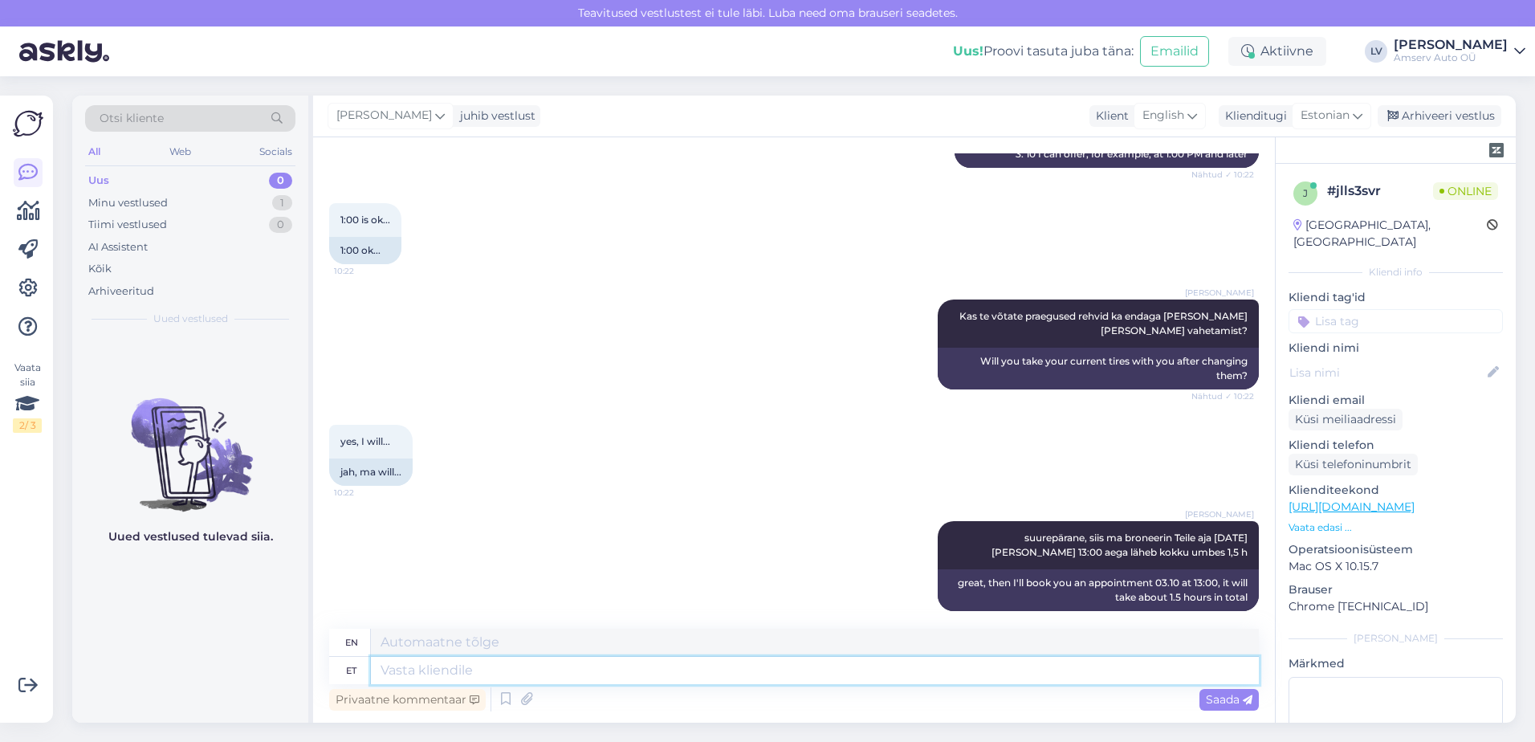
click at [802, 674] on textarea at bounding box center [815, 670] width 888 height 27
type textarea "üks p"
type textarea "one"
type textarea "üks päev en"
type textarea "one day"
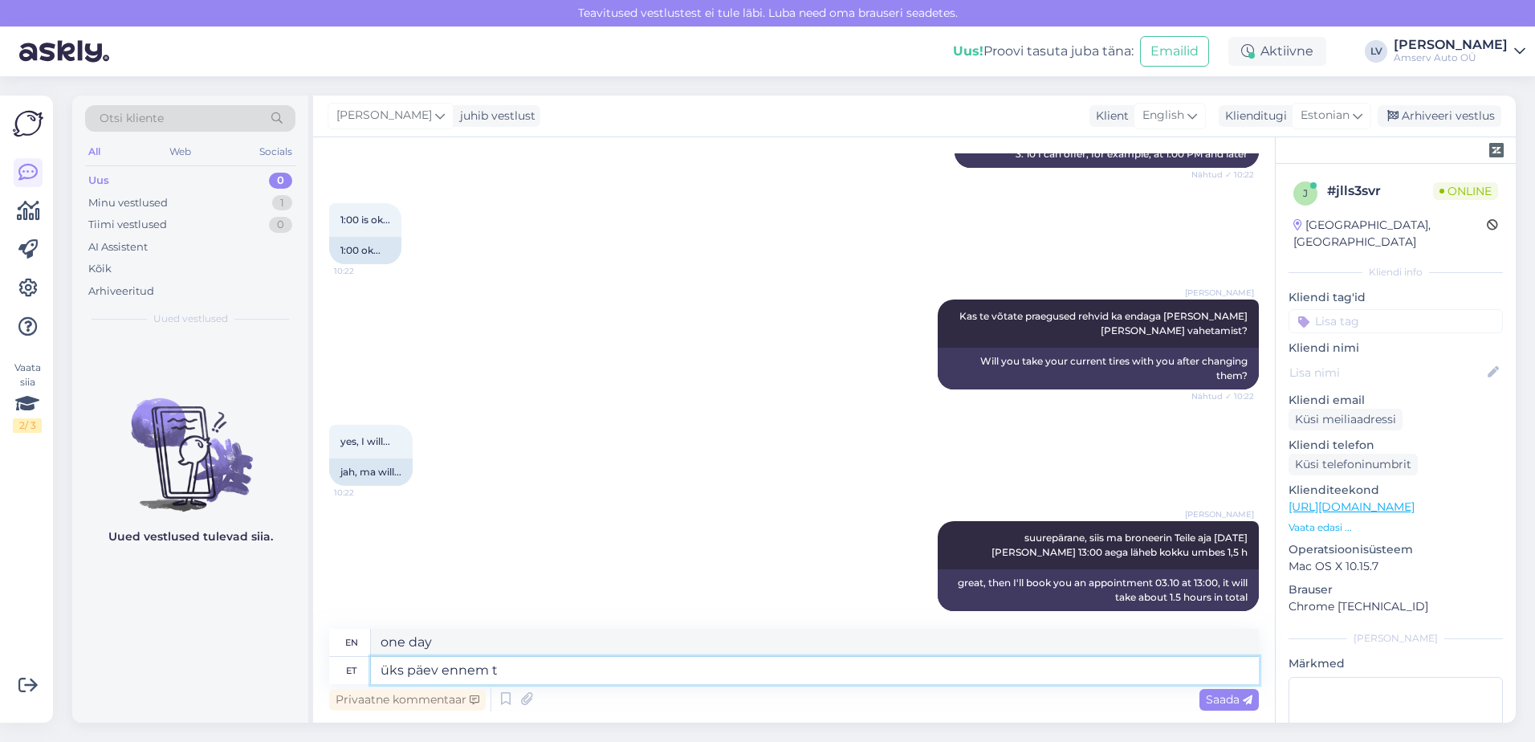
type textarea "üks päev ennem tu"
type textarea "one day before"
type textarea "üks päev ennem tuleb"
type textarea "one day early comes"
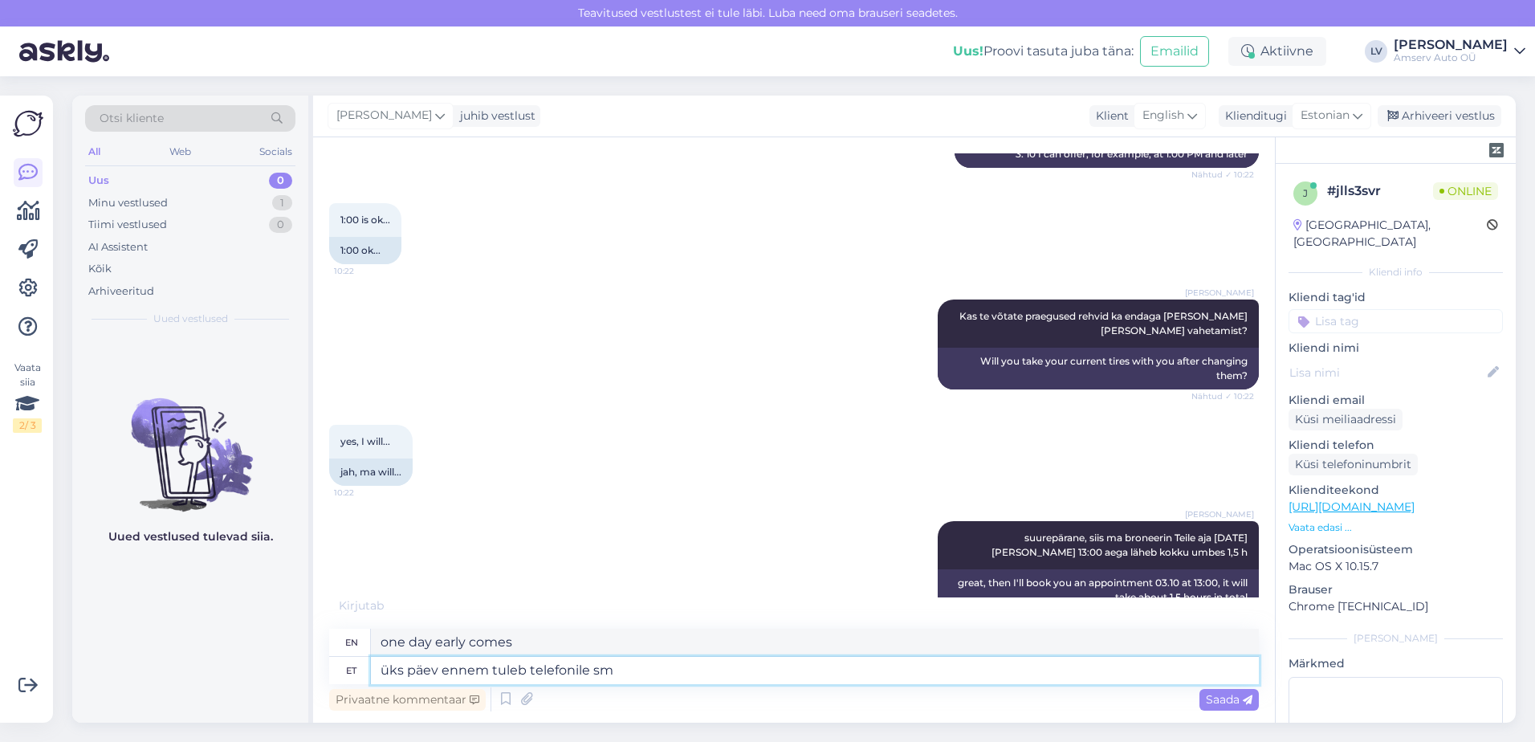
type textarea "üks päev ennem tuleb telefonile sms"
type textarea "one day before the phone rings"
type textarea "üks päev ennem tuleb telefonile sms"
type textarea "A text message arrives on the phone one day before"
type textarea "üks päev ennem tuleb telefonile sms meeldetuletus"
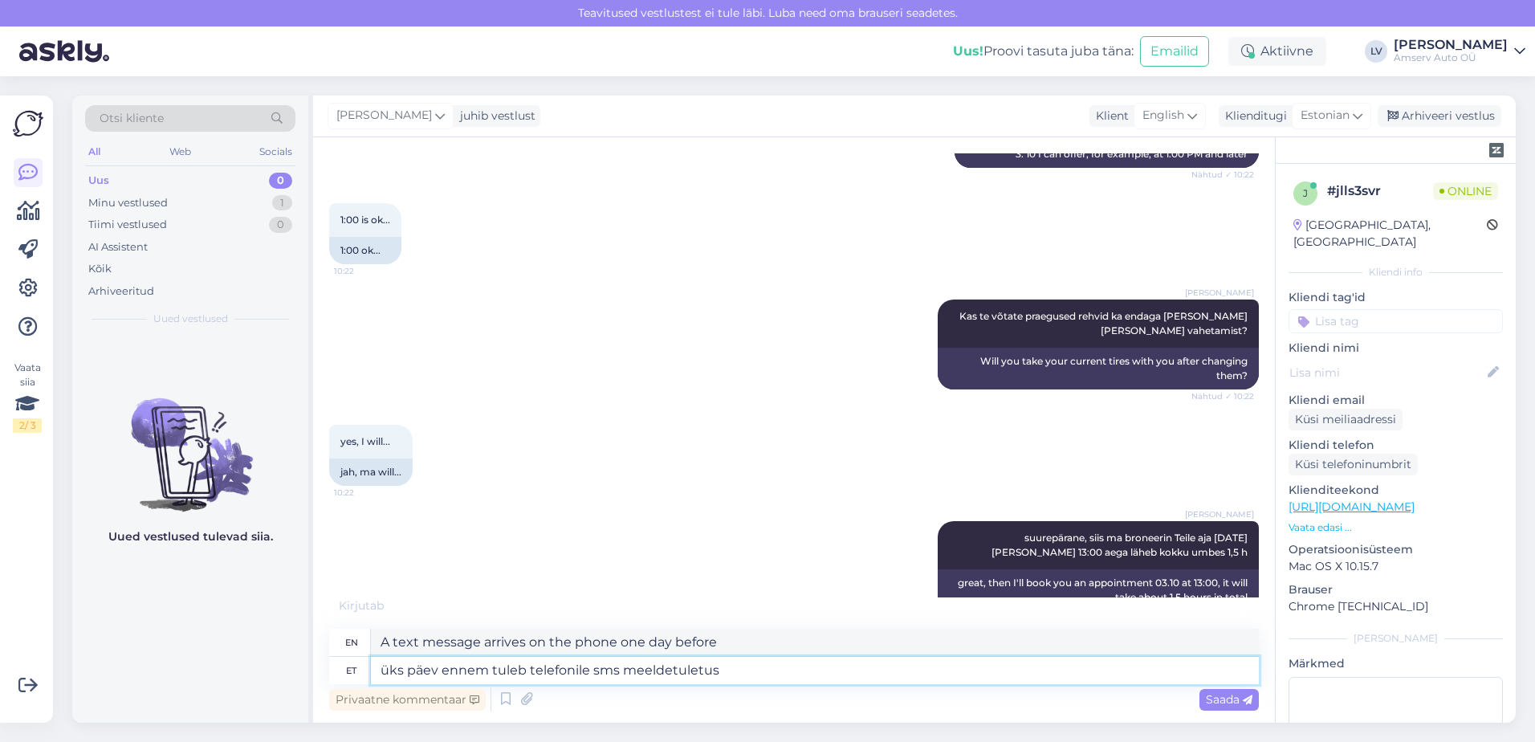
type textarea "An SMS reminder will be sent to your phone one day in advance."
type textarea "üks päev ennem tuleb telefonile sms meeldetuletus"
click at [1218, 697] on span "Saada" at bounding box center [1229, 699] width 47 height 14
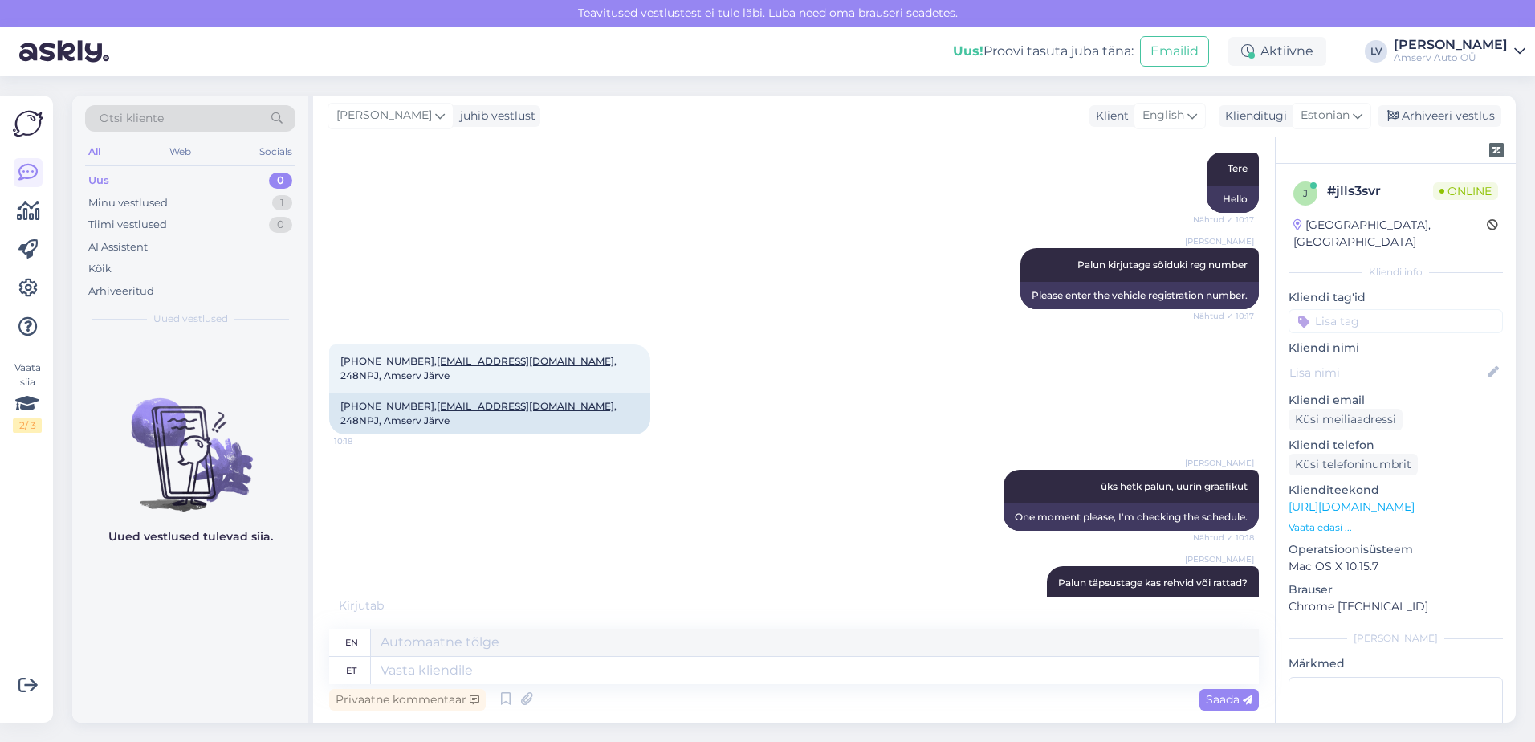
scroll to position [401, 0]
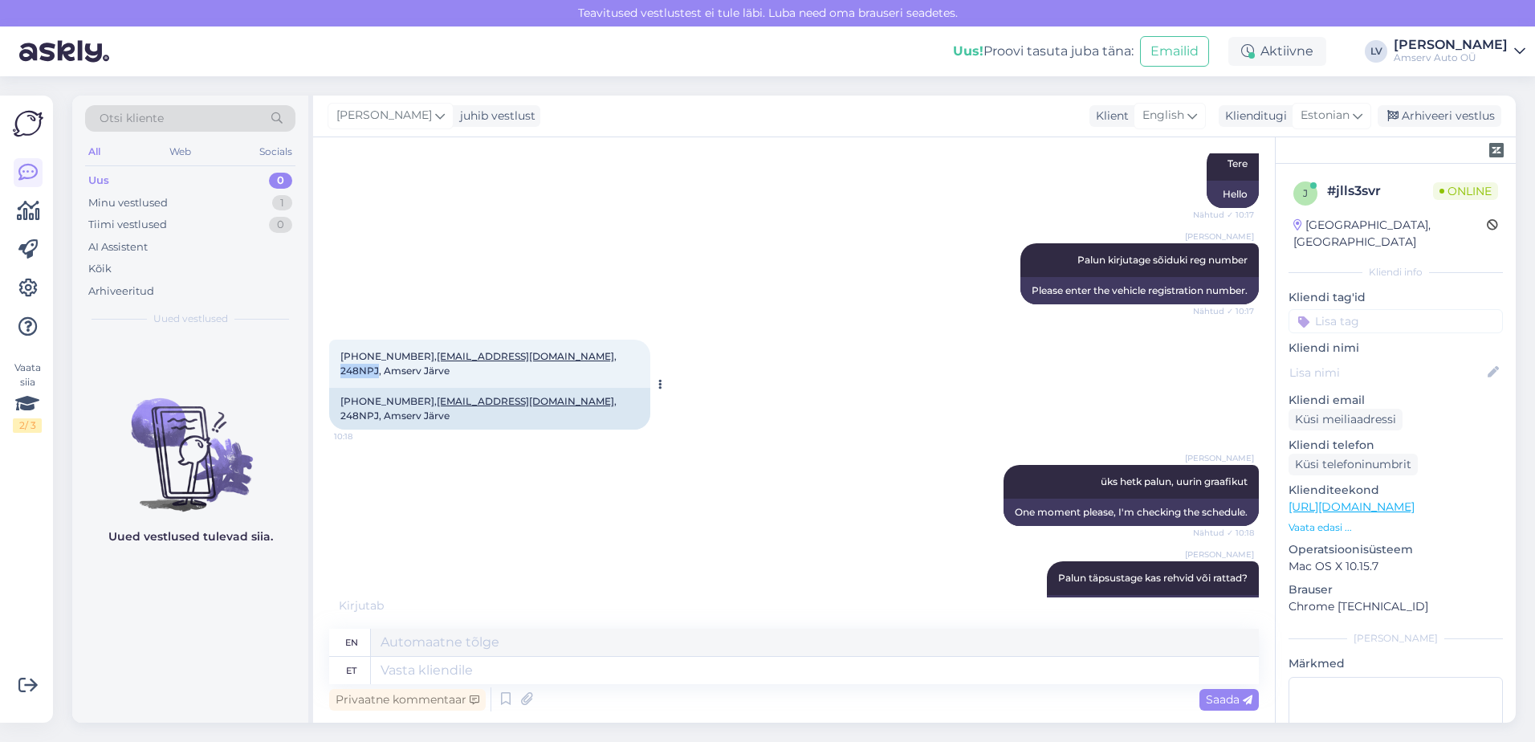
drag, startPoint x: 556, startPoint y: 369, endPoint x: 519, endPoint y: 369, distance: 37.7
click at [519, 369] on span "[PHONE_NUMBER], [EMAIL_ADDRESS][DOMAIN_NAME] , 248NPJ, Amserv Järve" at bounding box center [479, 363] width 279 height 26
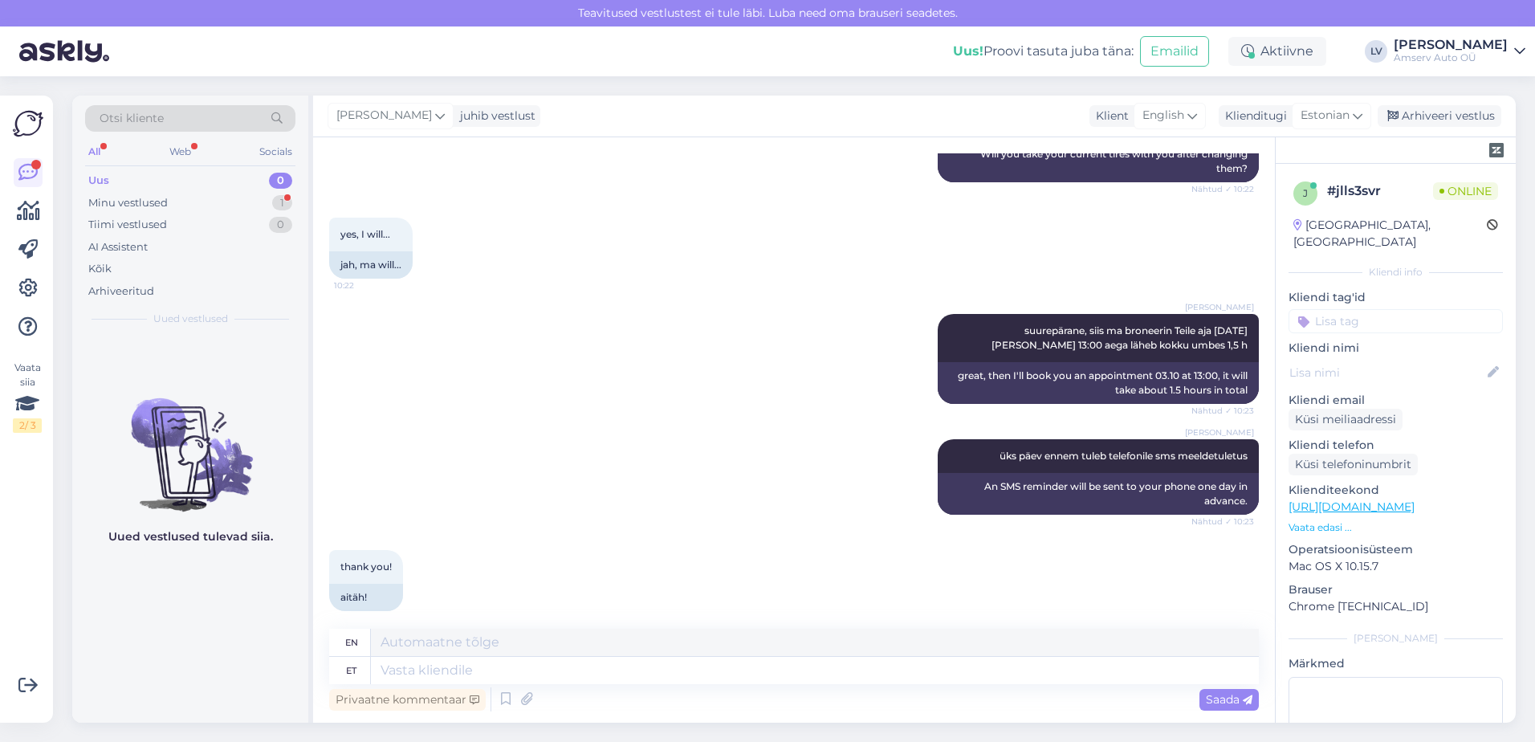
copy span "248NPJ"
click at [526, 676] on textarea at bounding box center [815, 670] width 888 height 27
type textarea "suur"
type textarea "big"
type textarea "suur tänu"
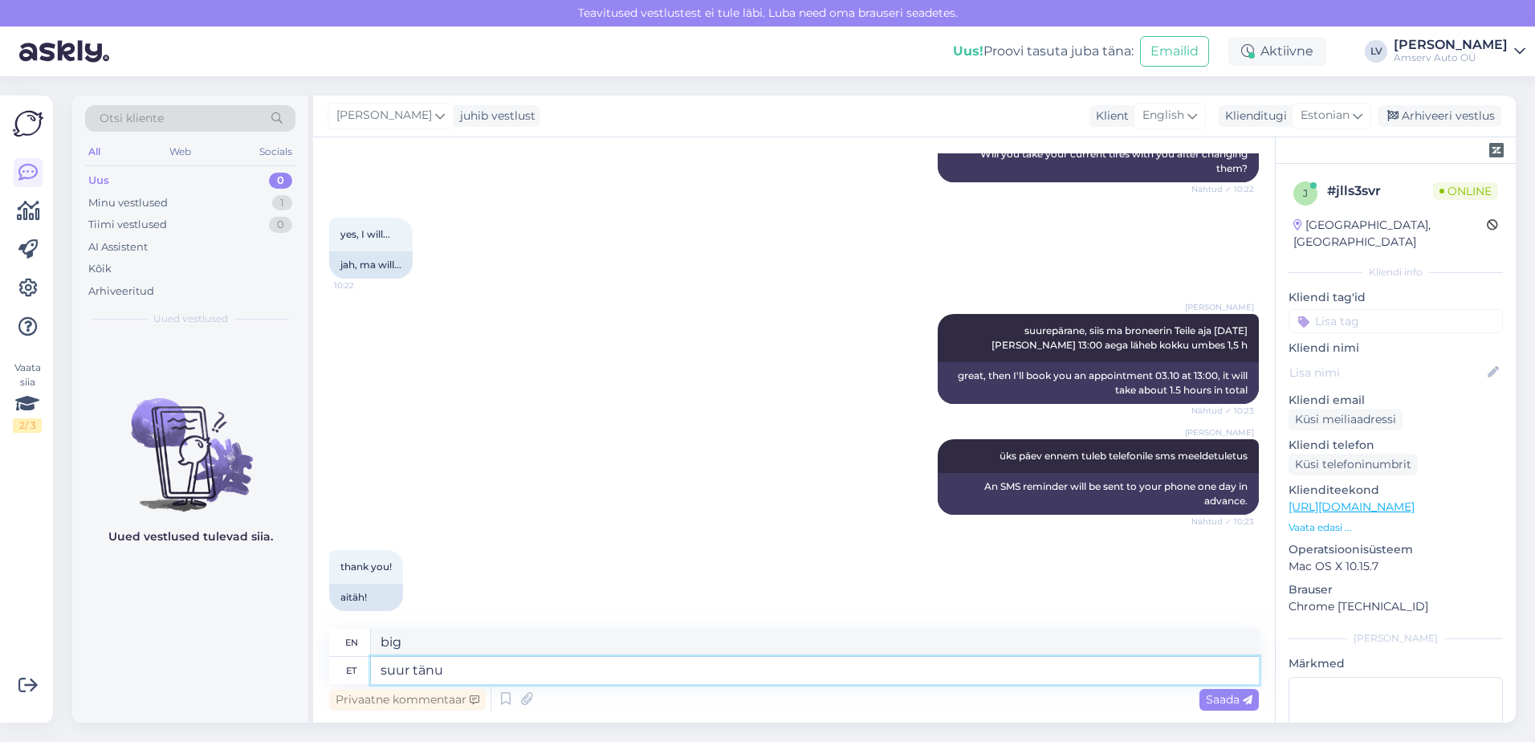
type textarea "thank you very much"
type textarea "suur tänu pöördumise"
type textarea "Thank you very much for your feedback."
type textarea "suur tänu pöördumise eest j"
type textarea "Thank you very much for contacting us."
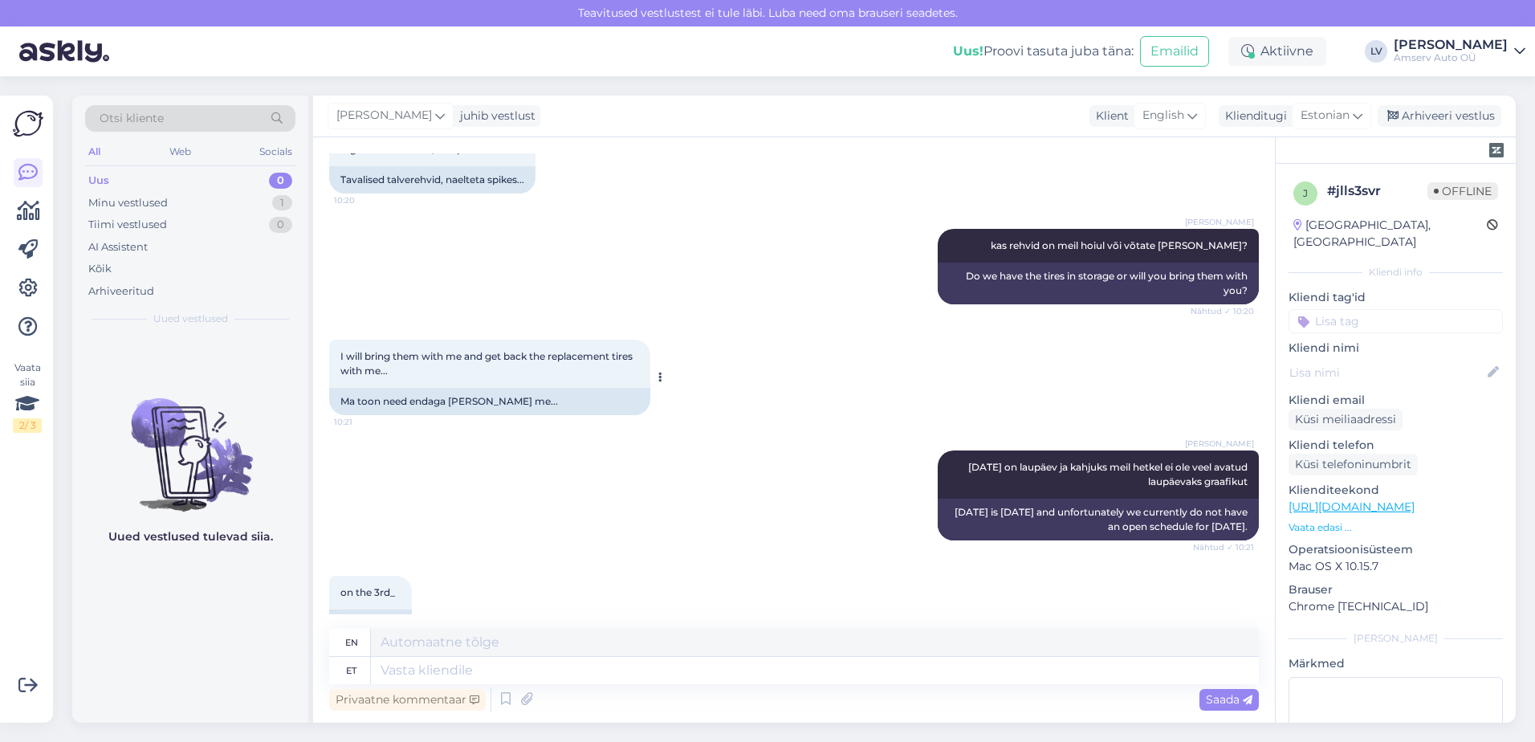
scroll to position [607, 0]
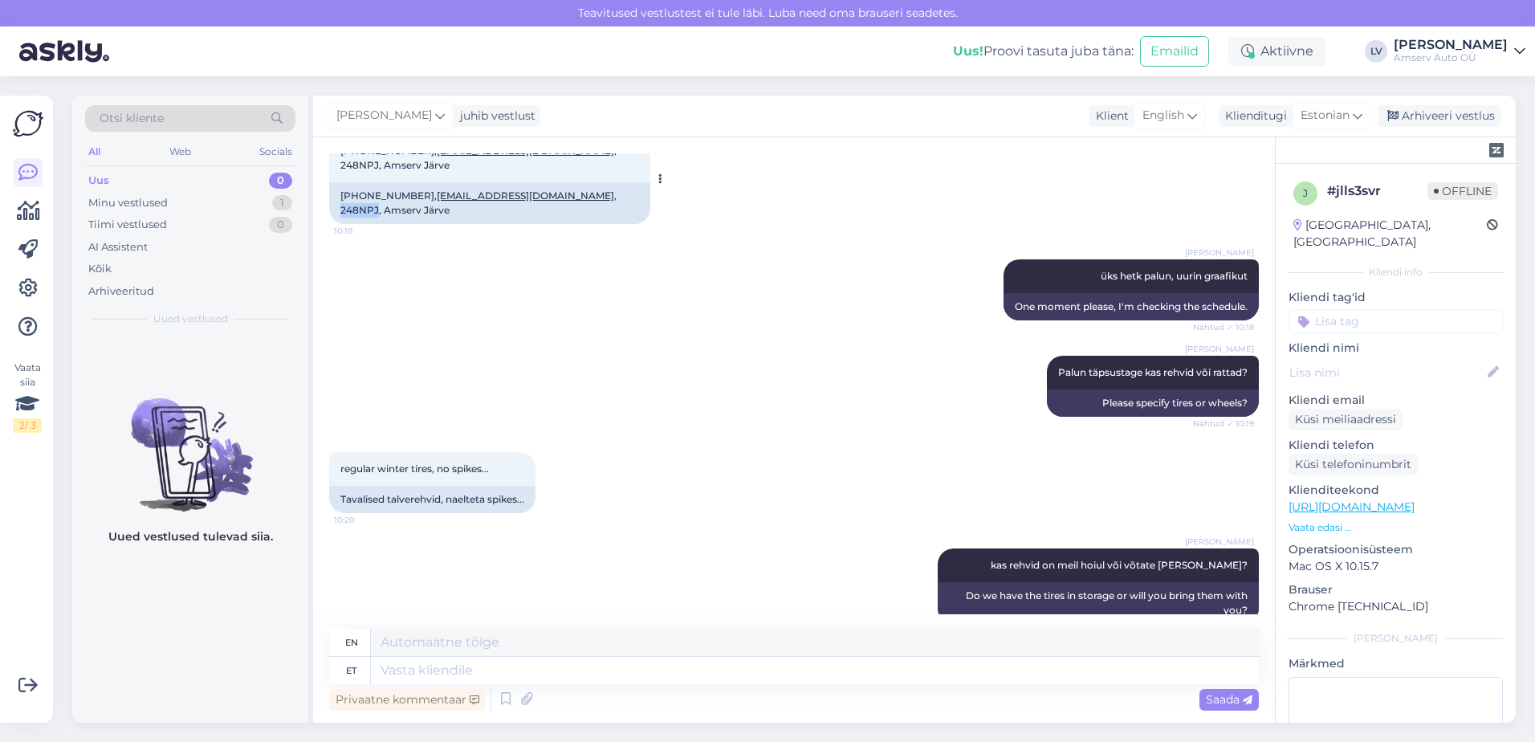
drag, startPoint x: 555, startPoint y: 195, endPoint x: 520, endPoint y: 197, distance: 35.4
click at [520, 197] on div "[PHONE_NUMBER], [EMAIL_ADDRESS][DOMAIN_NAME] , 248NPJ, Amserv Järve" at bounding box center [489, 203] width 321 height 42
copy div "248NPJ"
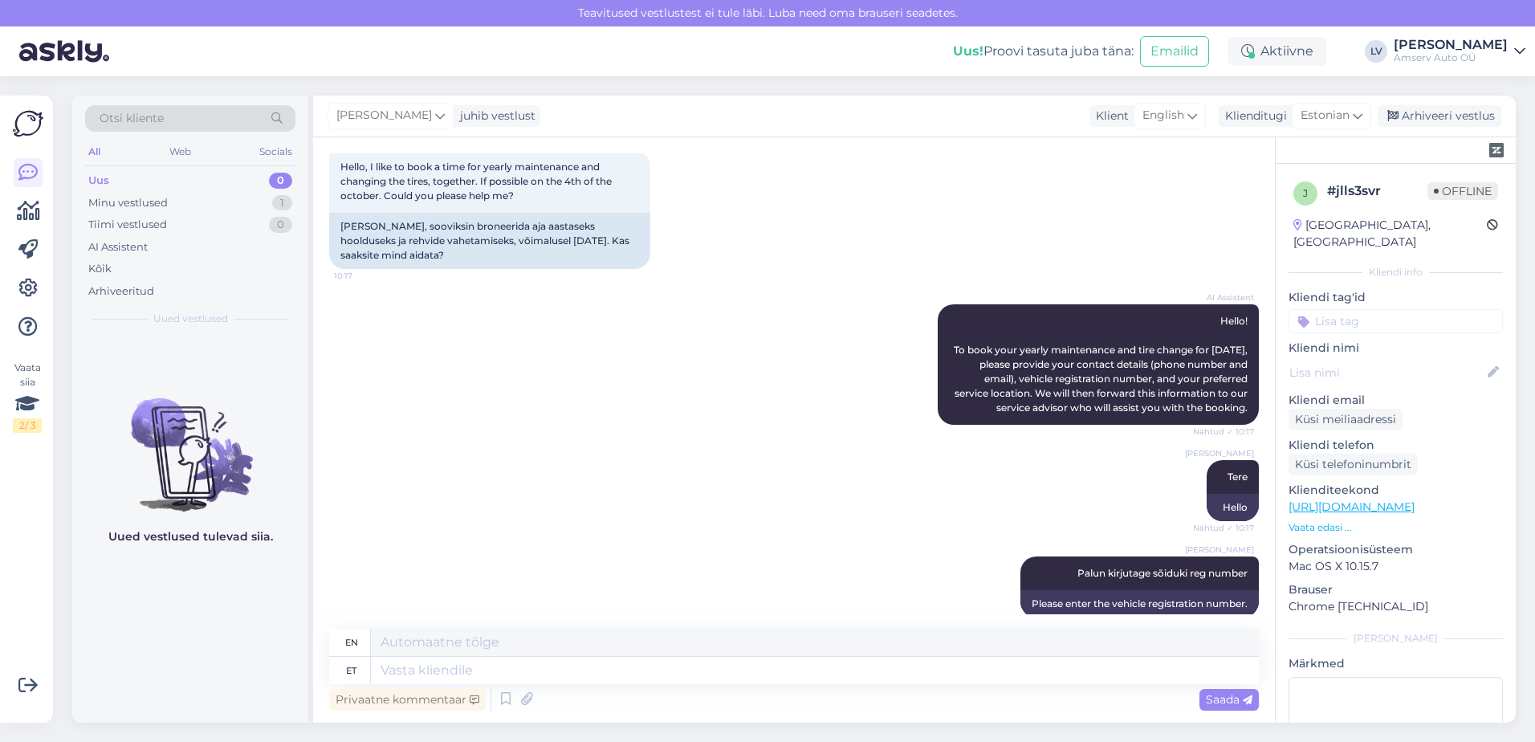
scroll to position [0, 0]
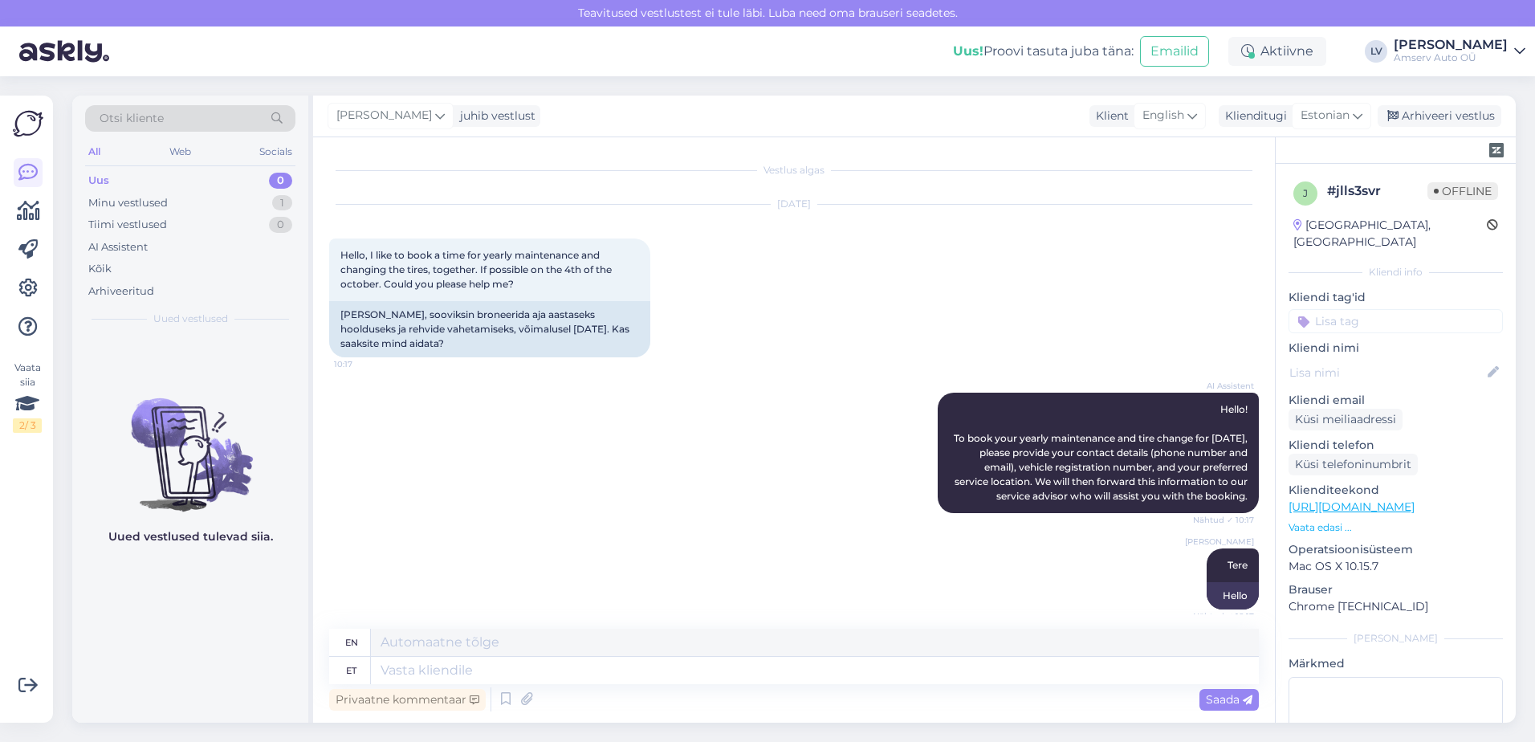
click at [177, 627] on div "Uued vestlused tulevad siia." at bounding box center [190, 529] width 236 height 387
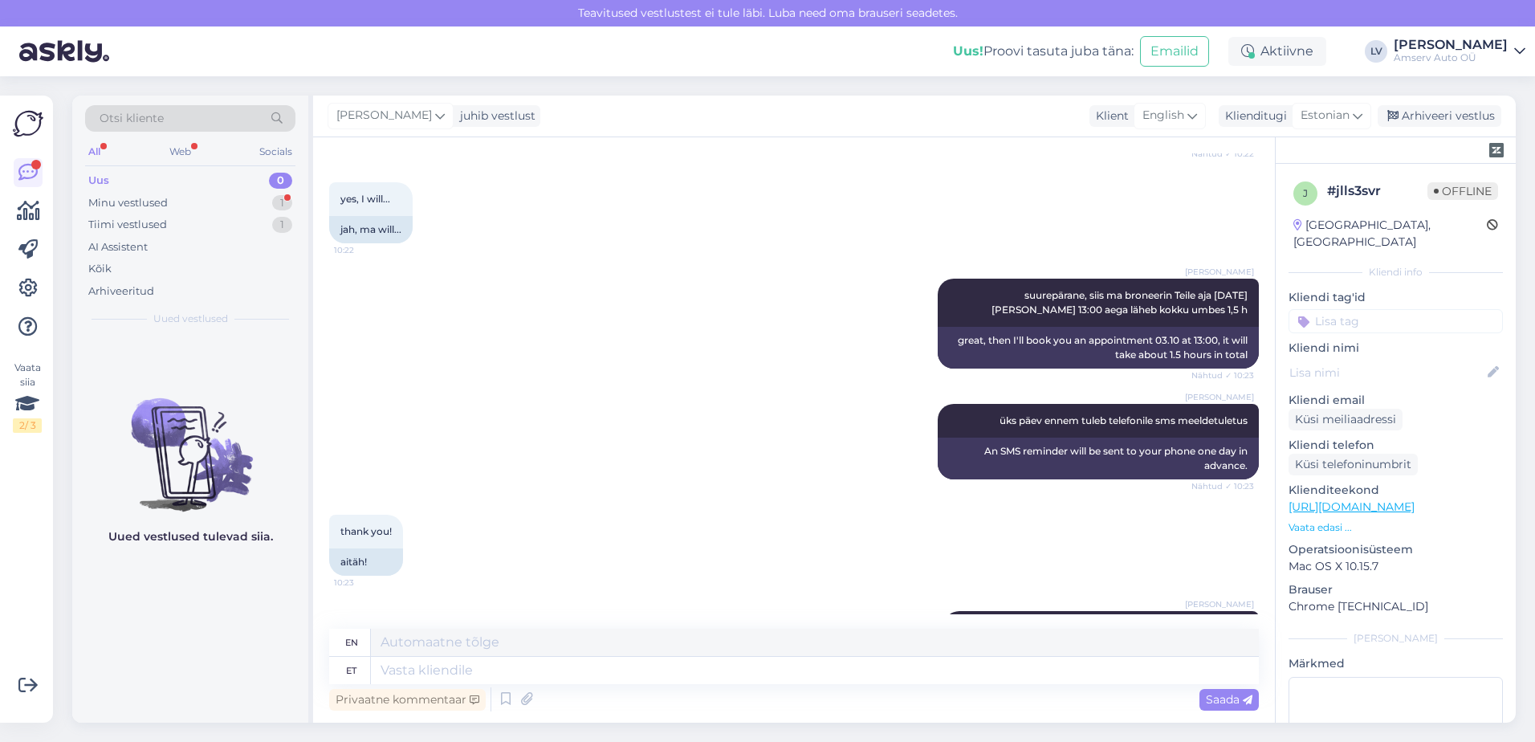
scroll to position [1891, 0]
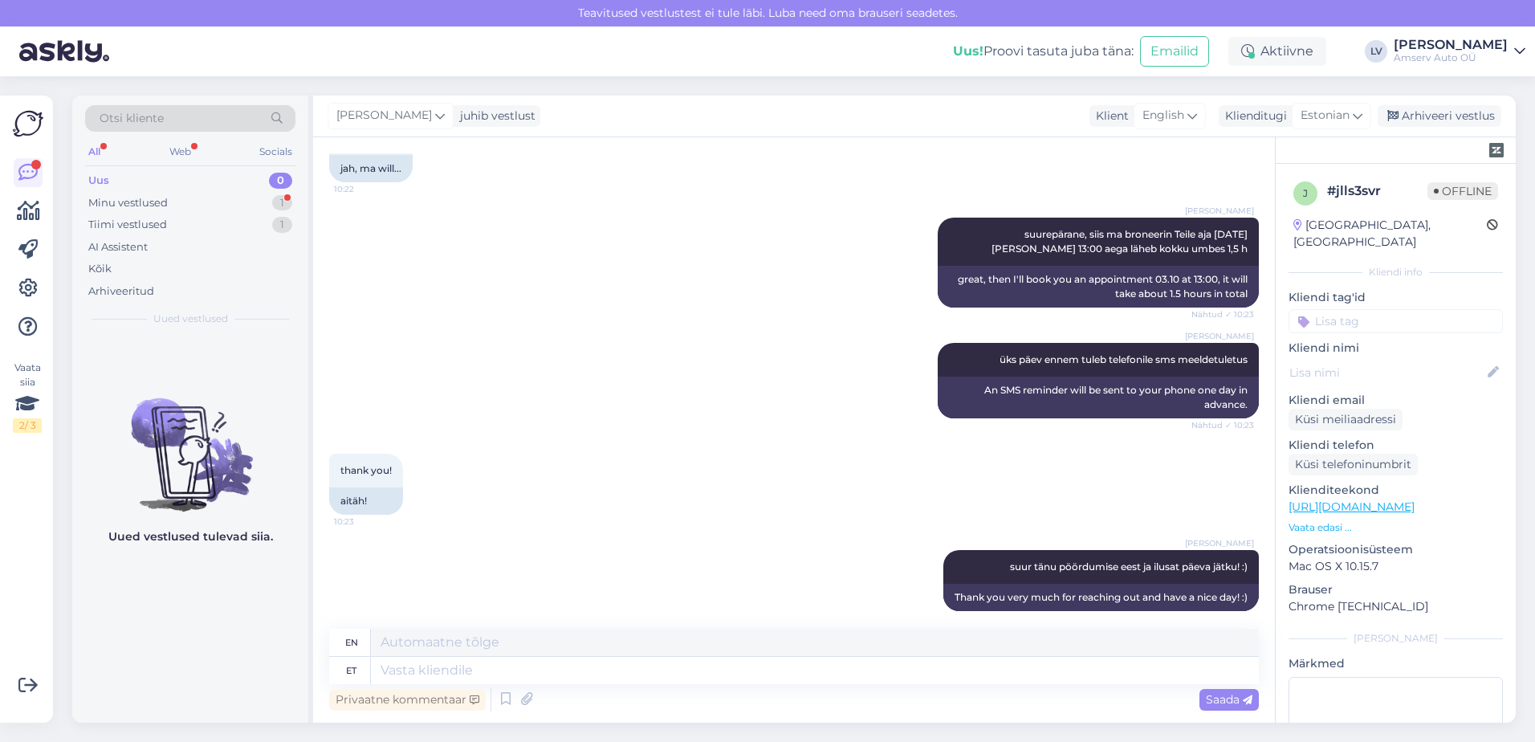
click at [1387, 309] on input at bounding box center [1395, 321] width 214 height 24
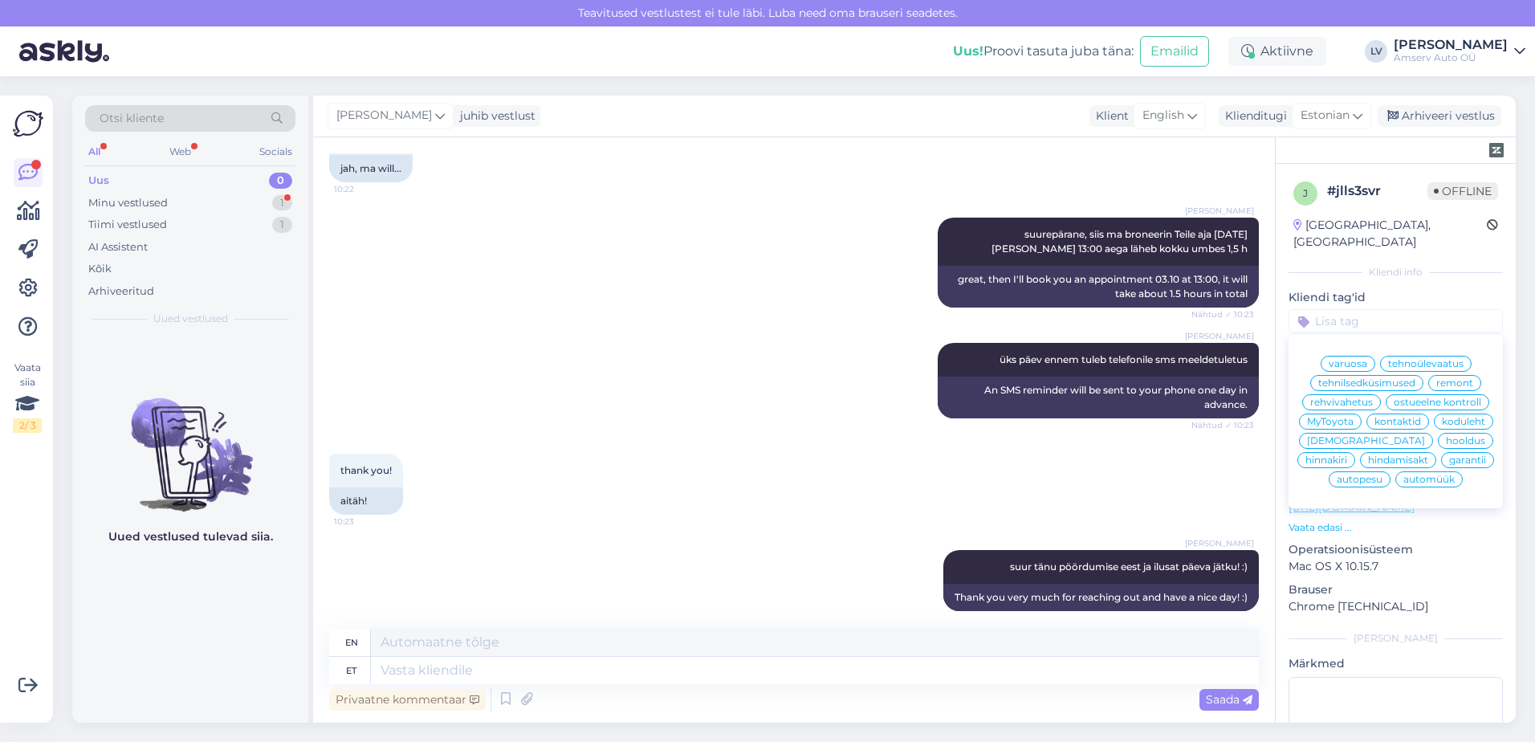
click at [1446, 443] on span "hooldus" at bounding box center [1465, 441] width 39 height 10
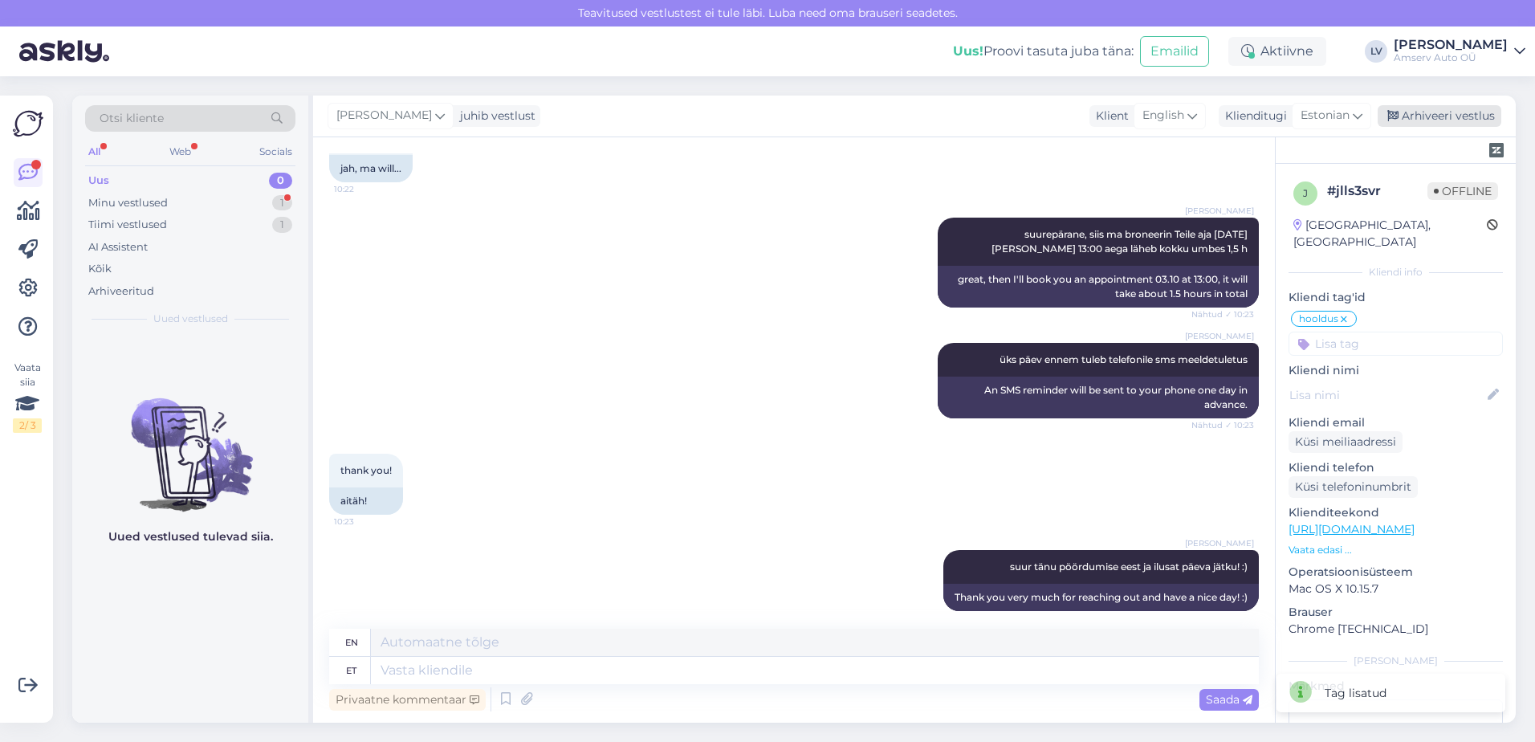
click at [1442, 121] on div "Arhiveeri vestlus" at bounding box center [1439, 116] width 124 height 22
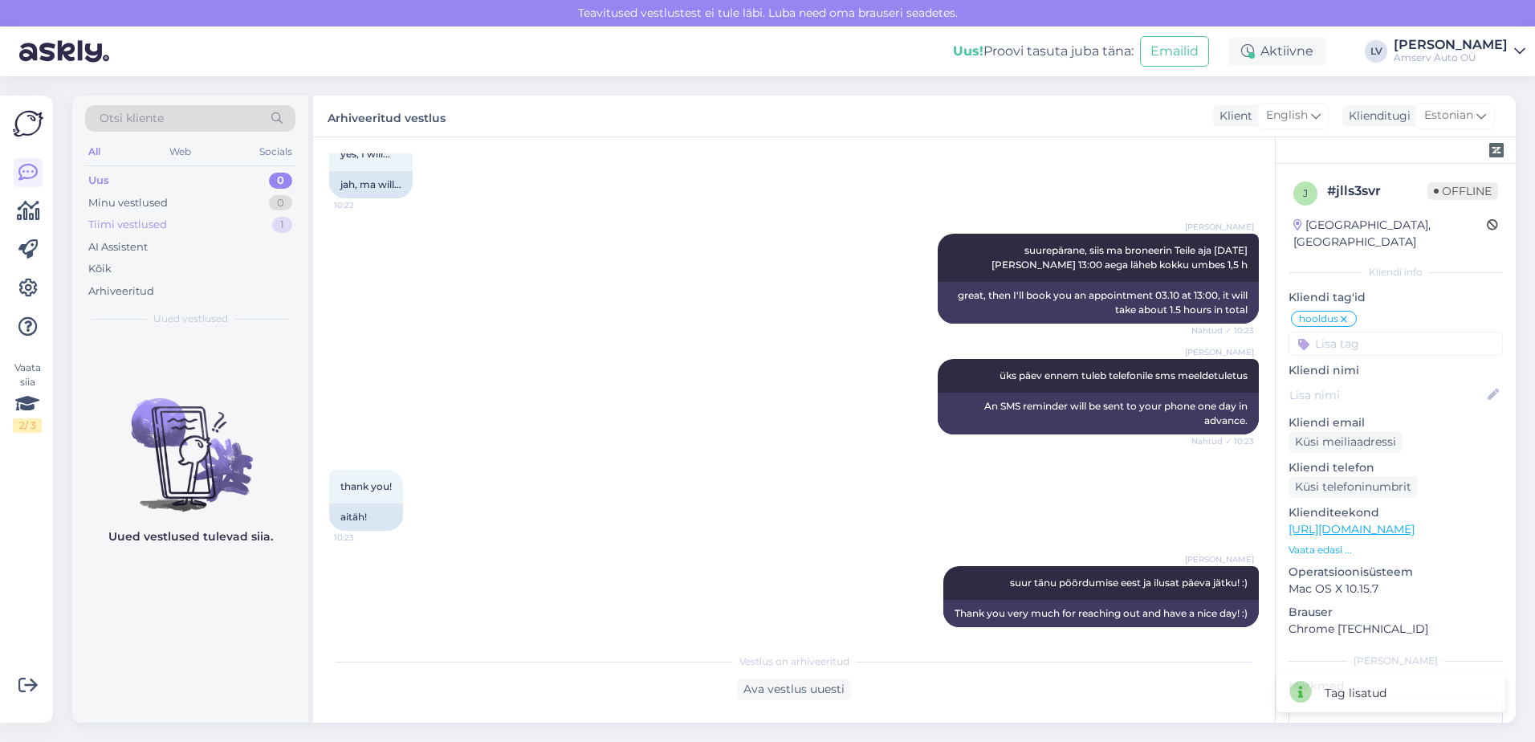
click at [165, 221] on div "Tiimi vestlused" at bounding box center [127, 225] width 79 height 16
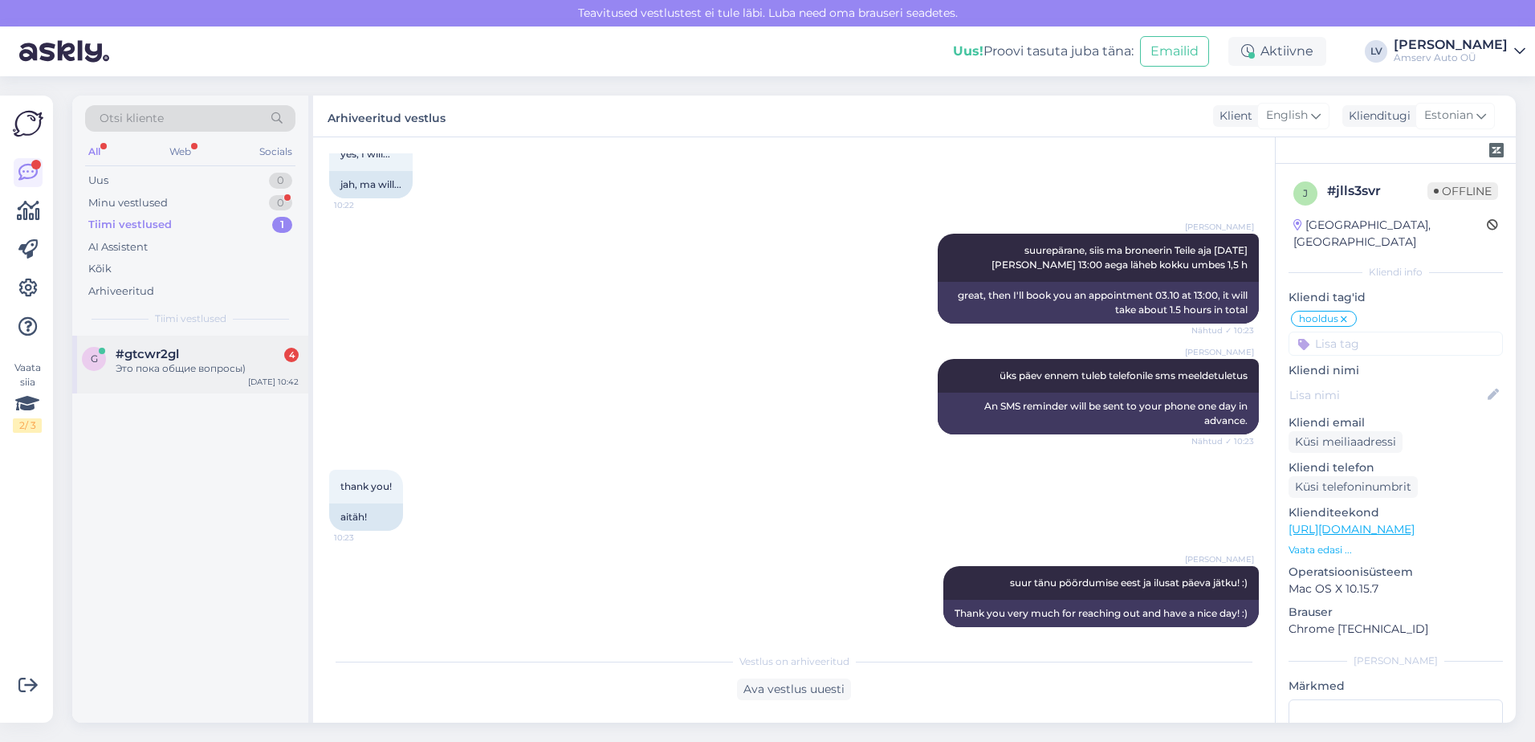
click at [183, 372] on div "Это пока общие вопросы)" at bounding box center [207, 368] width 183 height 14
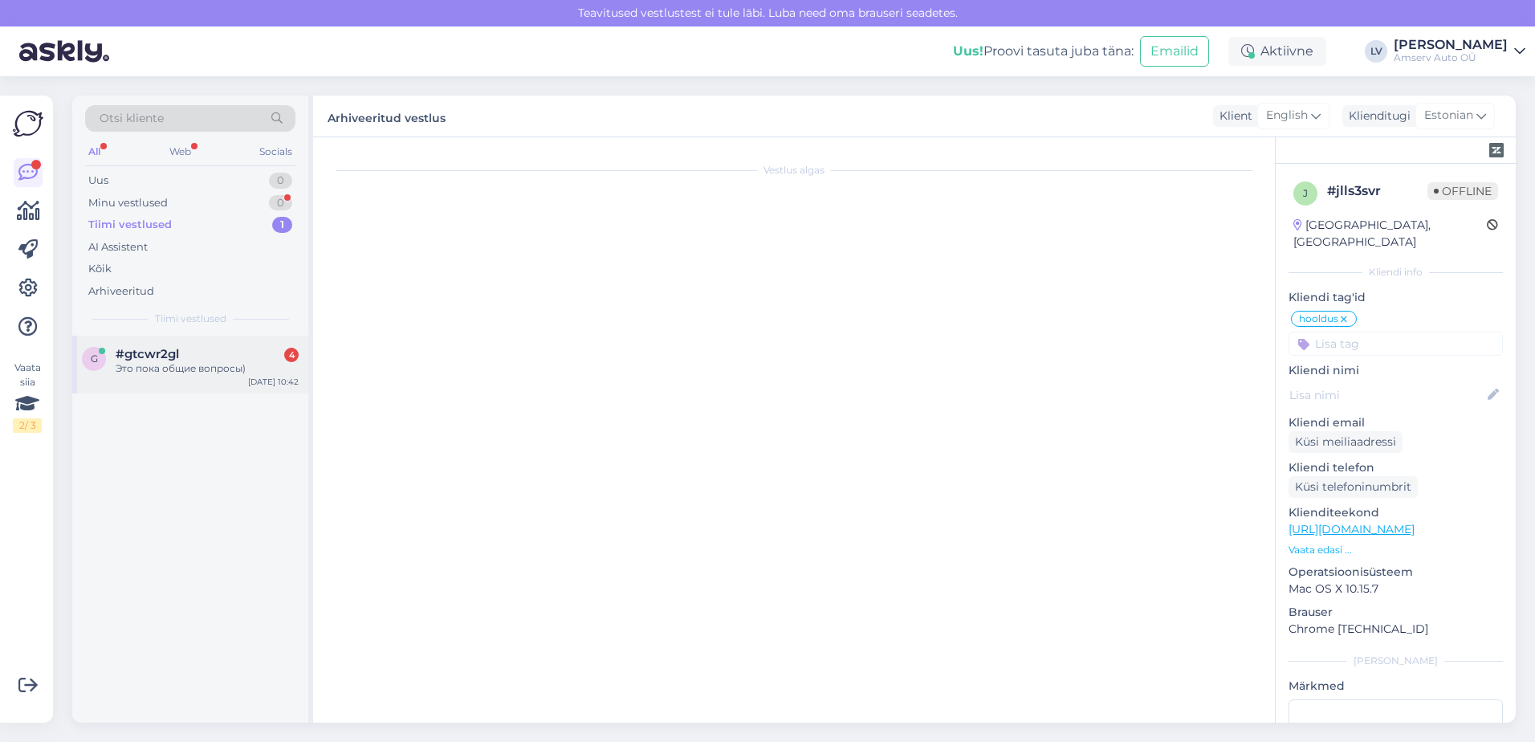
scroll to position [485, 0]
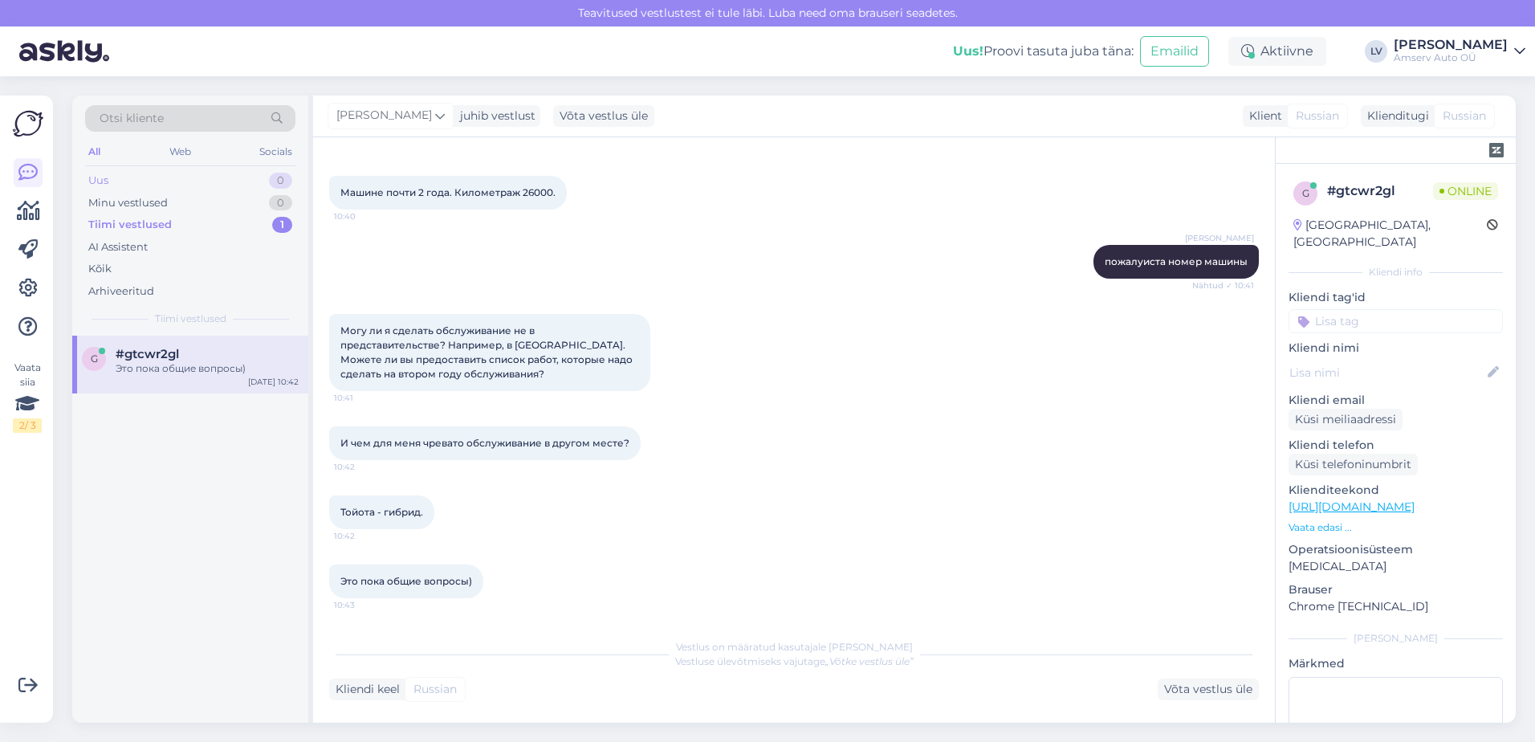
click at [136, 182] on div "Uus 0" at bounding box center [190, 180] width 210 height 22
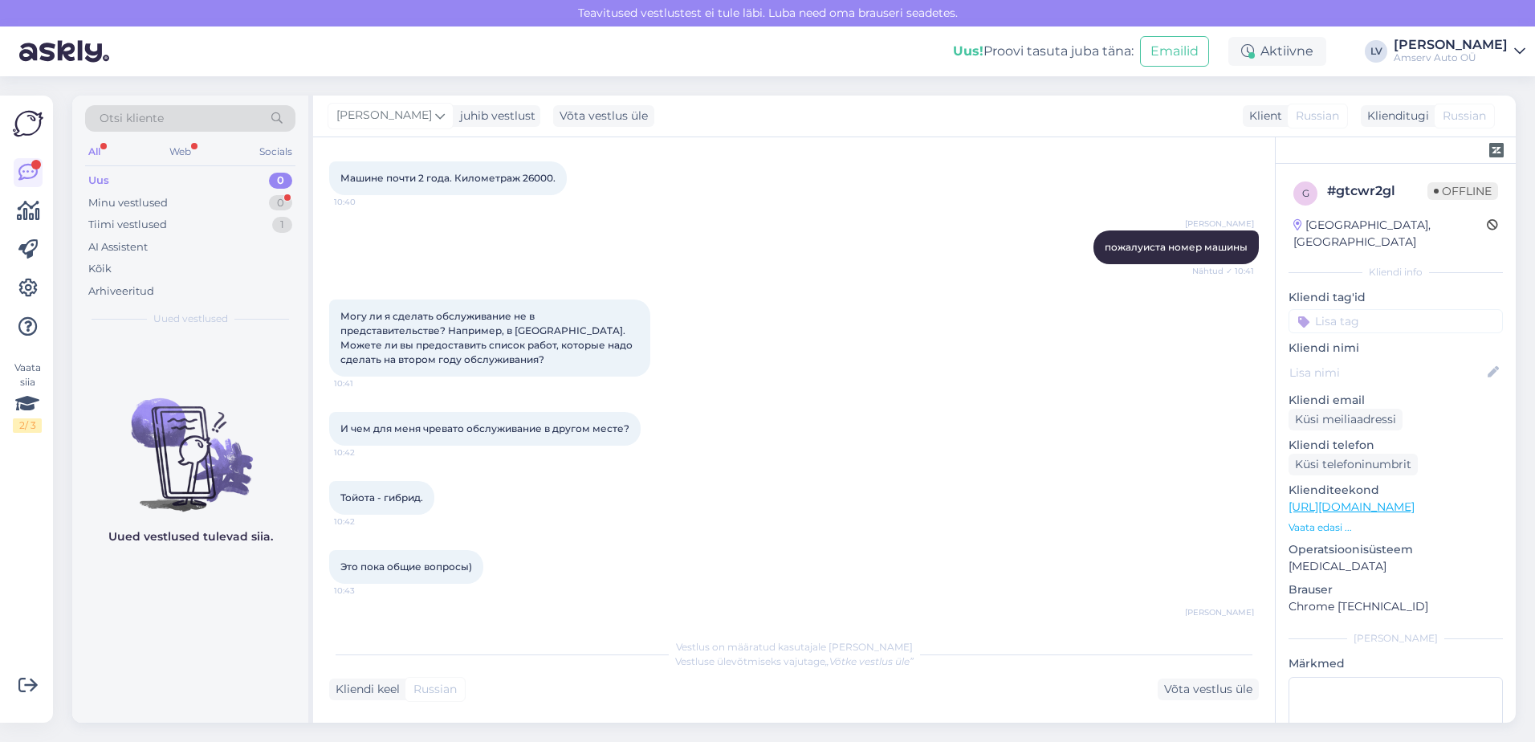
scroll to position [2397, 0]
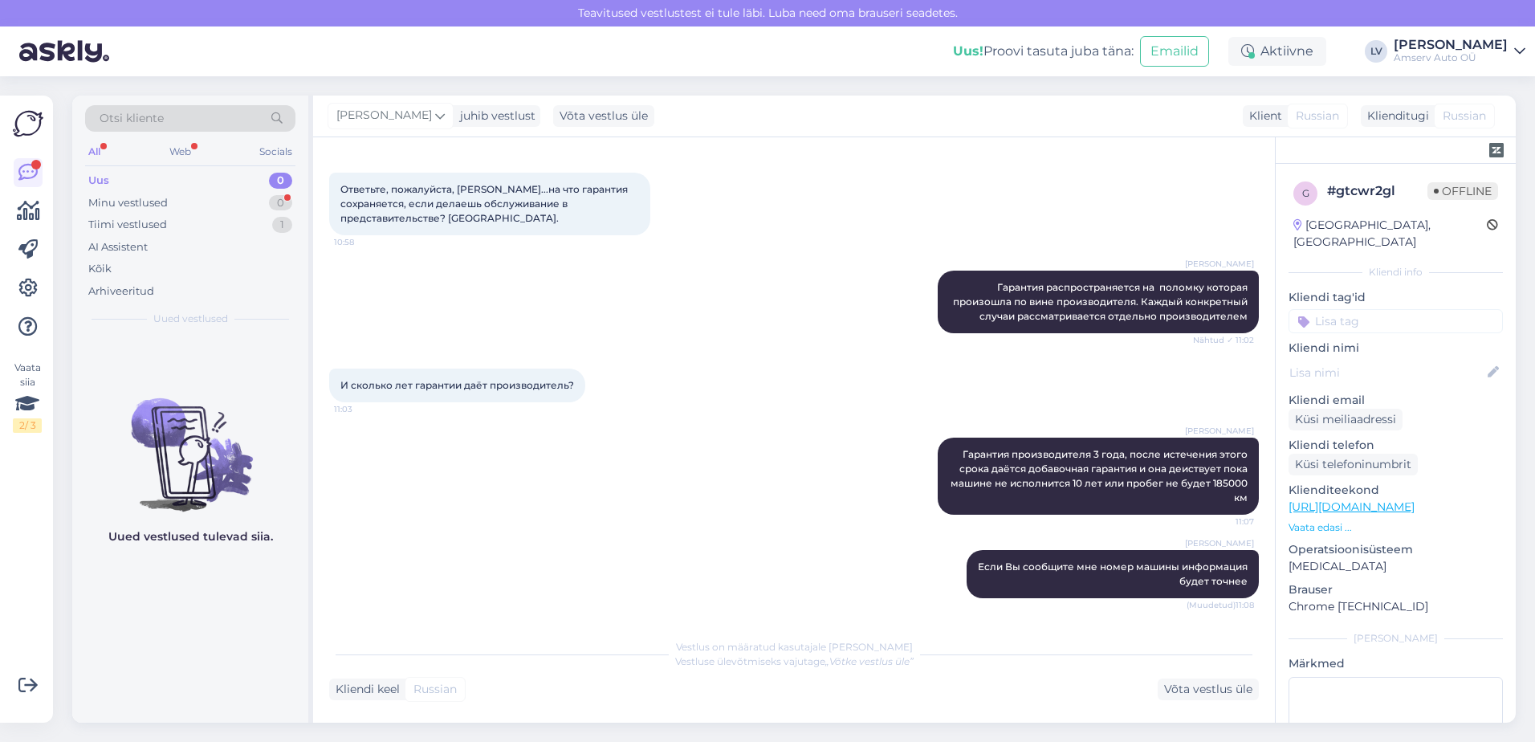
click at [239, 681] on div "Uued vestlused tulevad siia." at bounding box center [190, 529] width 236 height 387
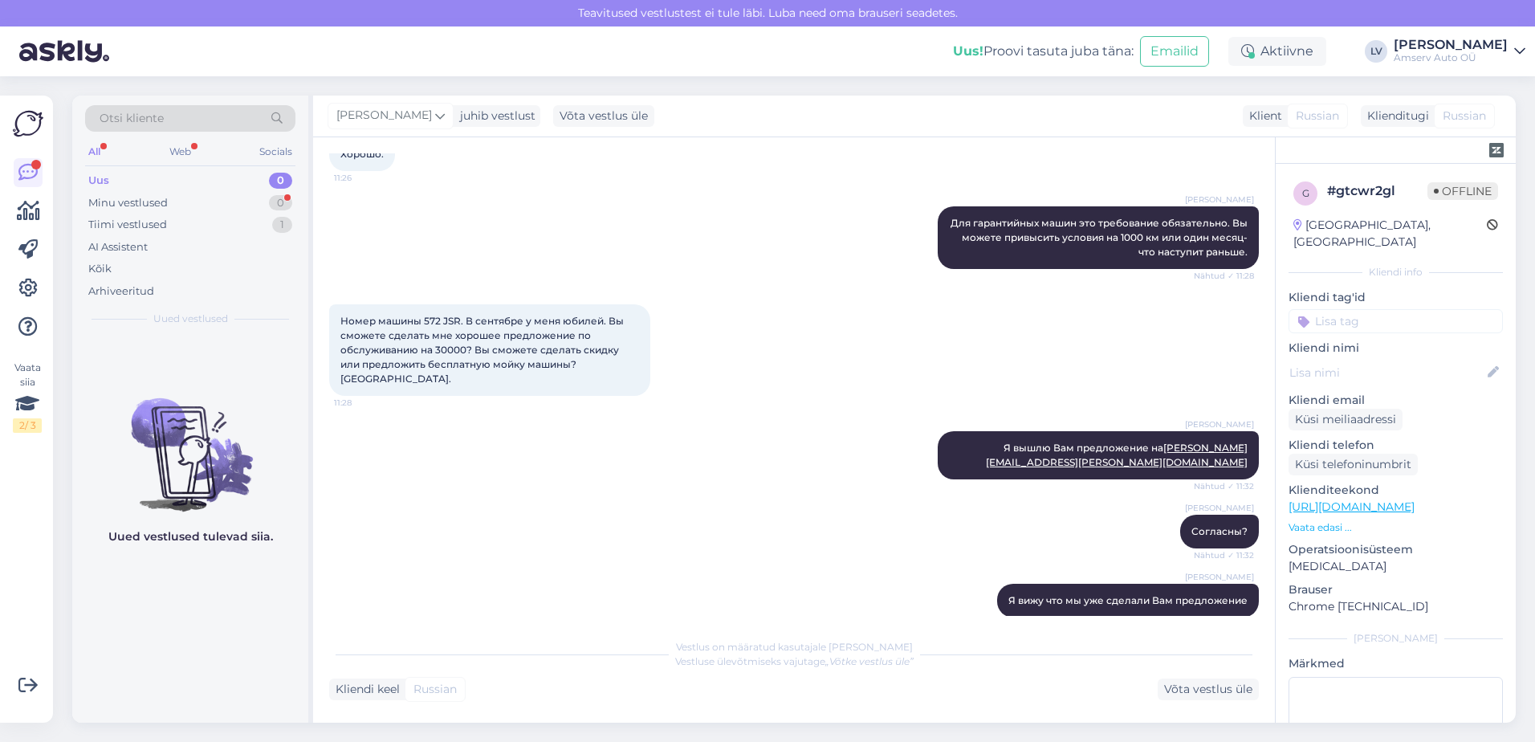
scroll to position [3565, 0]
